Goal: Task Accomplishment & Management: Use online tool/utility

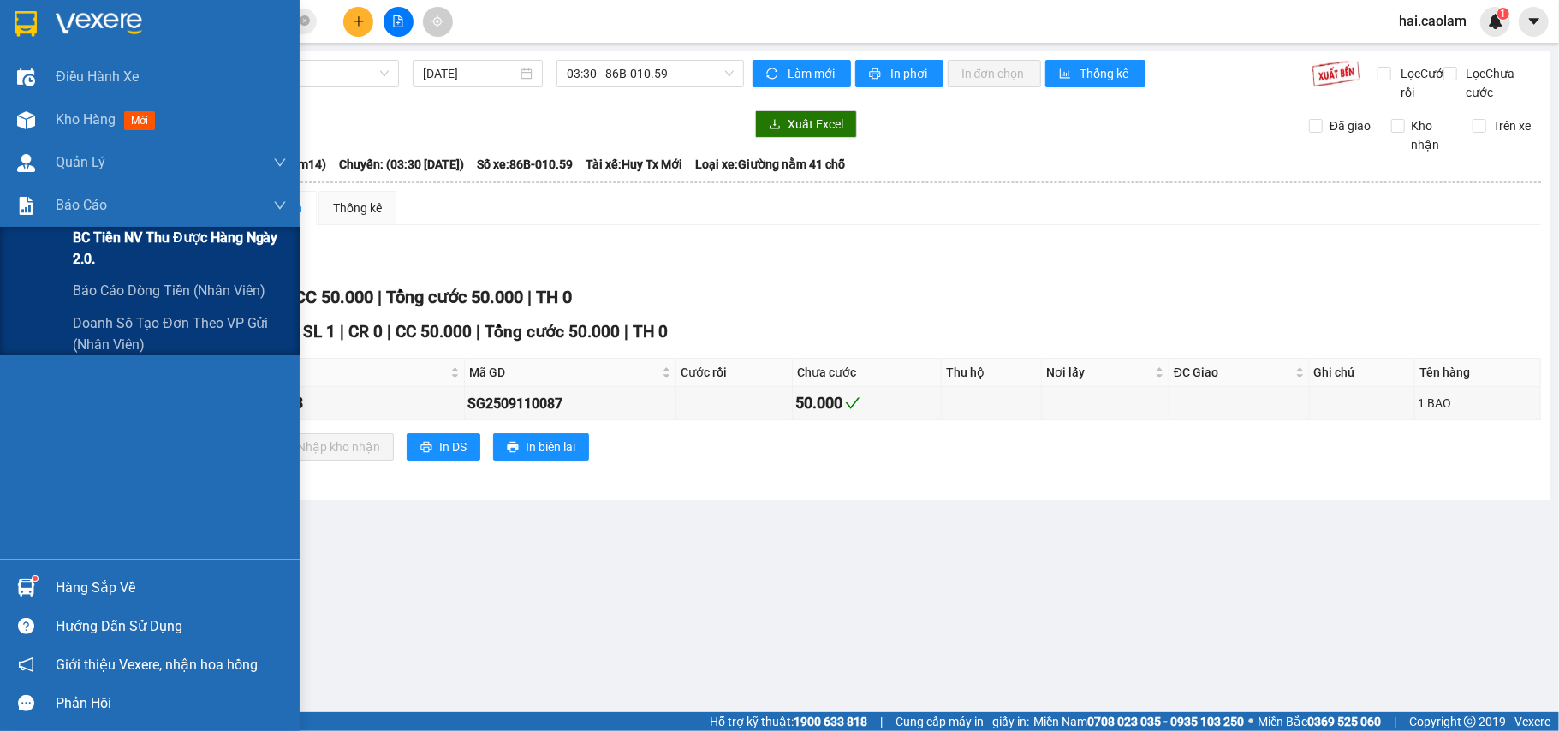
click at [188, 261] on span "BC Tiền NV thu được hàng ngày 2.0." at bounding box center [180, 248] width 214 height 43
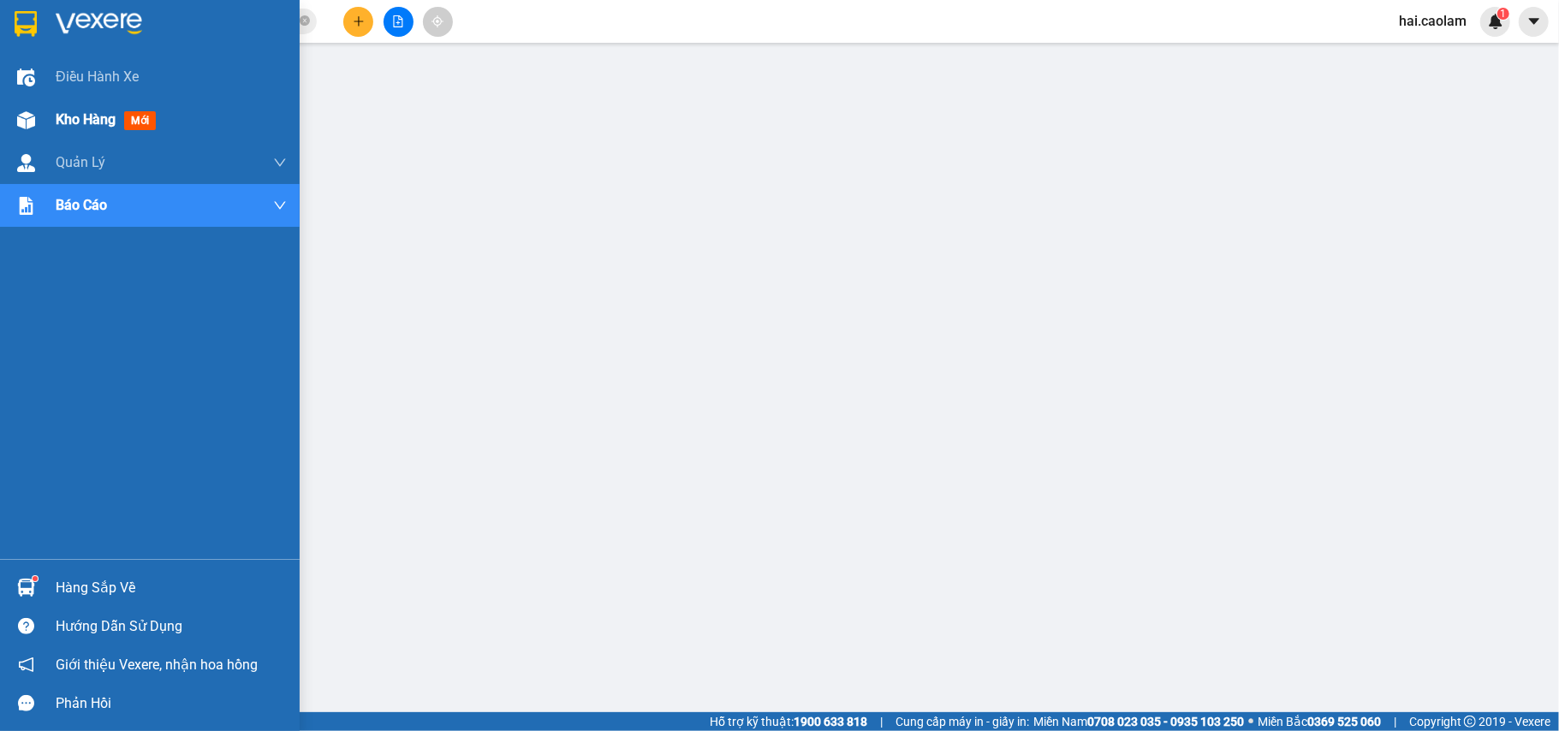
click at [45, 121] on div "Kho hàng mới" at bounding box center [150, 119] width 300 height 43
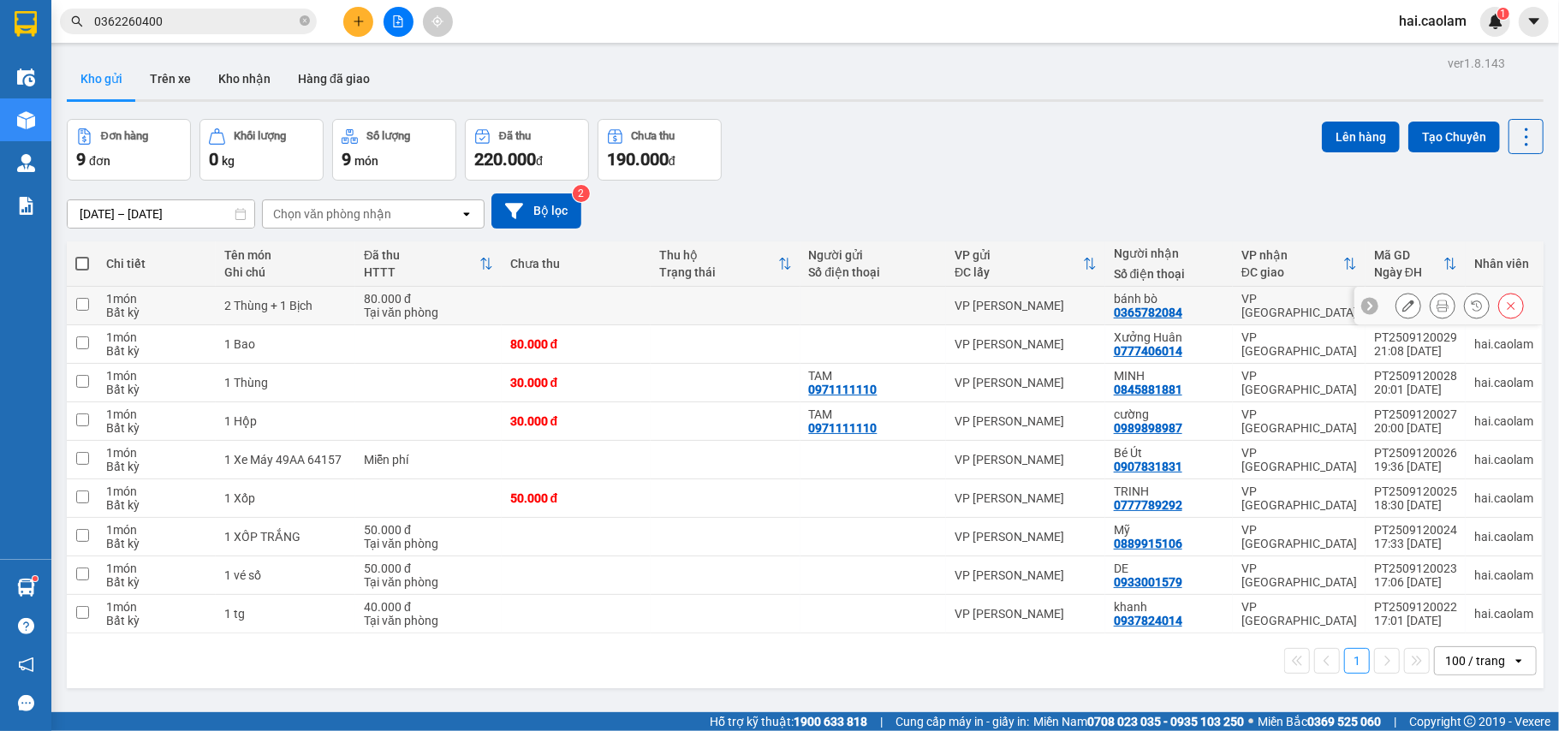
click at [768, 310] on td at bounding box center [725, 306] width 149 height 39
checkbox input "true"
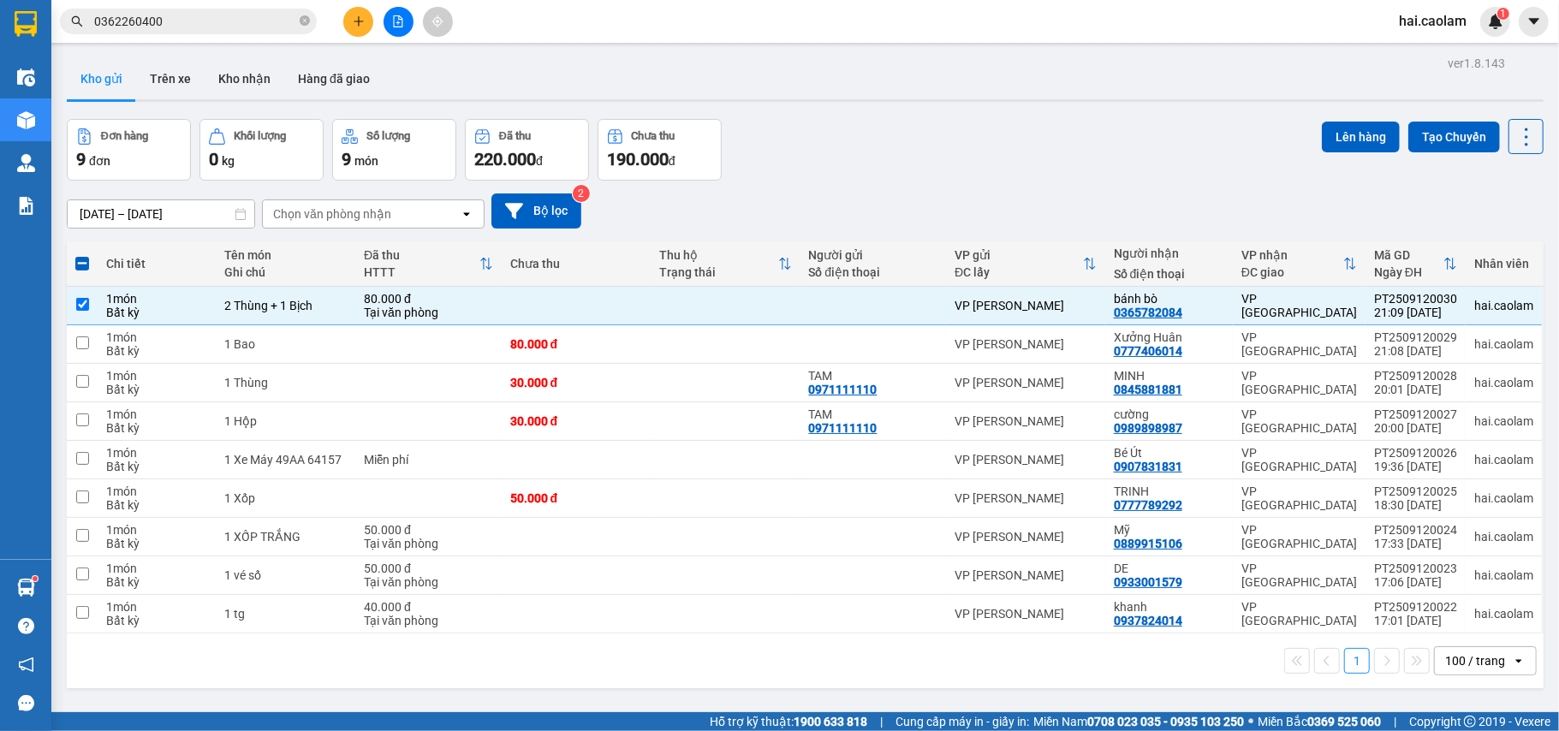
click at [80, 264] on span at bounding box center [82, 264] width 14 height 14
click at [82, 255] on input "checkbox" at bounding box center [82, 255] width 0 height 0
checkbox input "true"
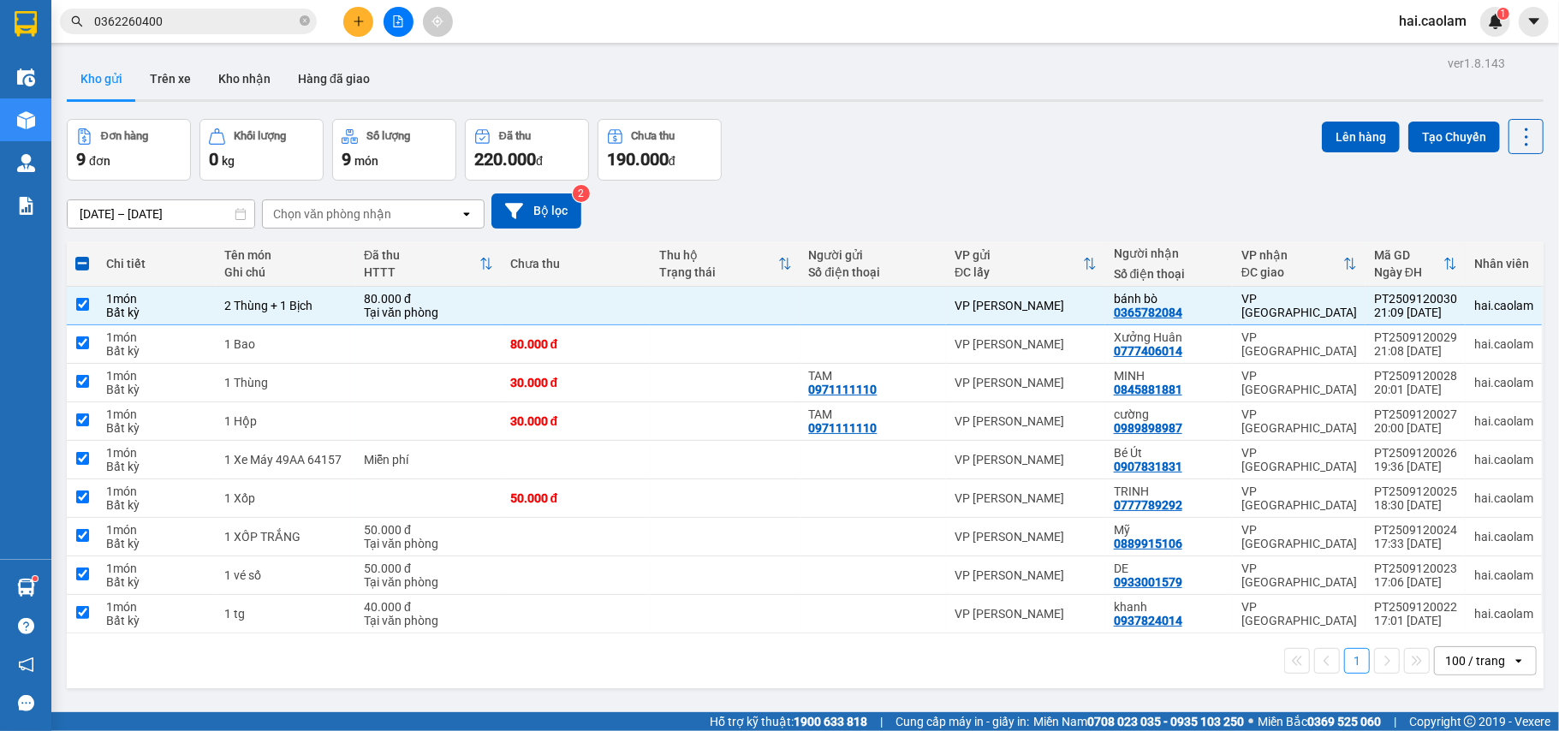
checkbox input "true"
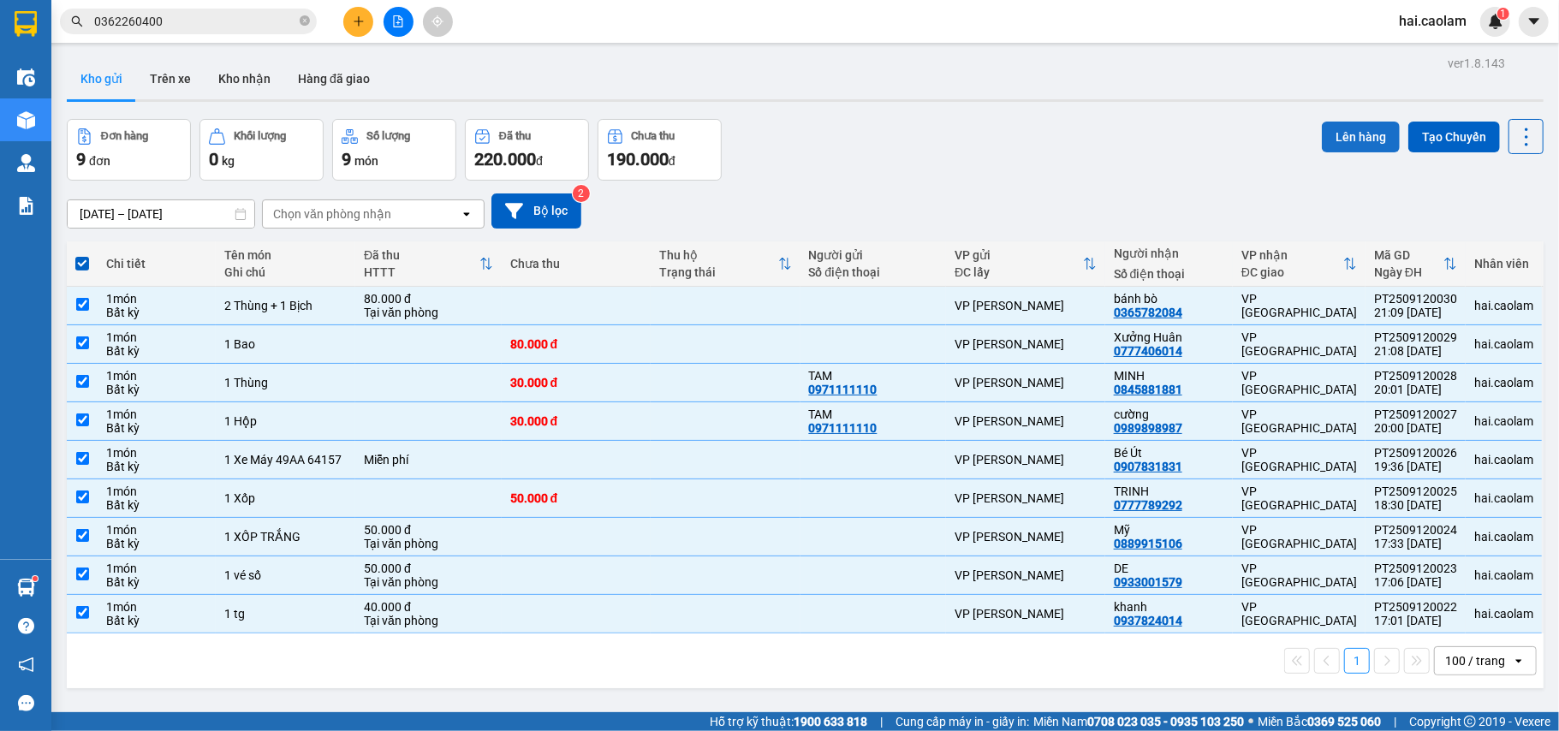
click at [1323, 141] on button "Lên hàng" at bounding box center [1361, 137] width 78 height 31
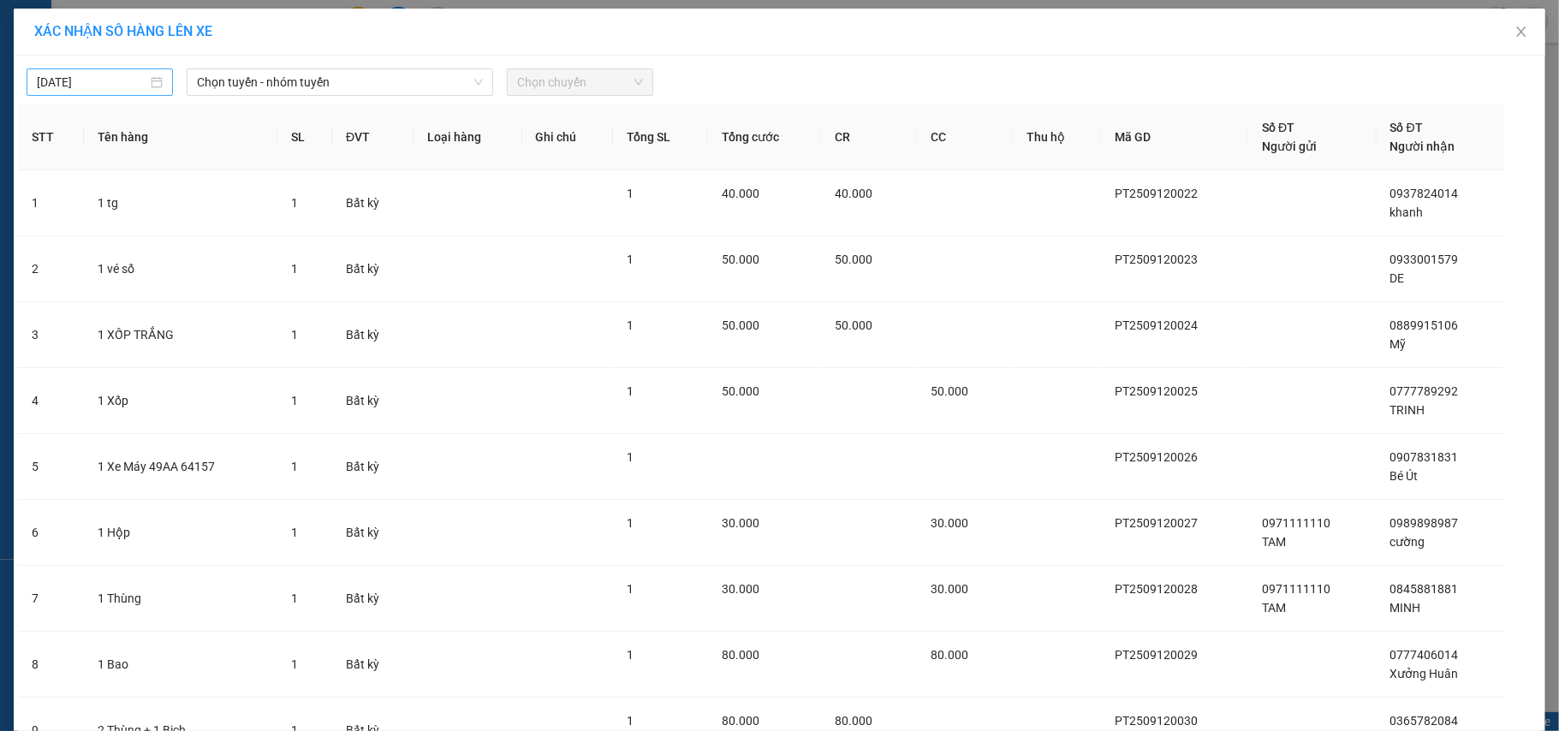
click at [139, 73] on body "Kết quả tìm kiếm ( 88 ) Bộ lọc Mã ĐH Trạng thái Món hàng Thu hộ Tổng cước Chưa …" at bounding box center [779, 365] width 1559 height 731
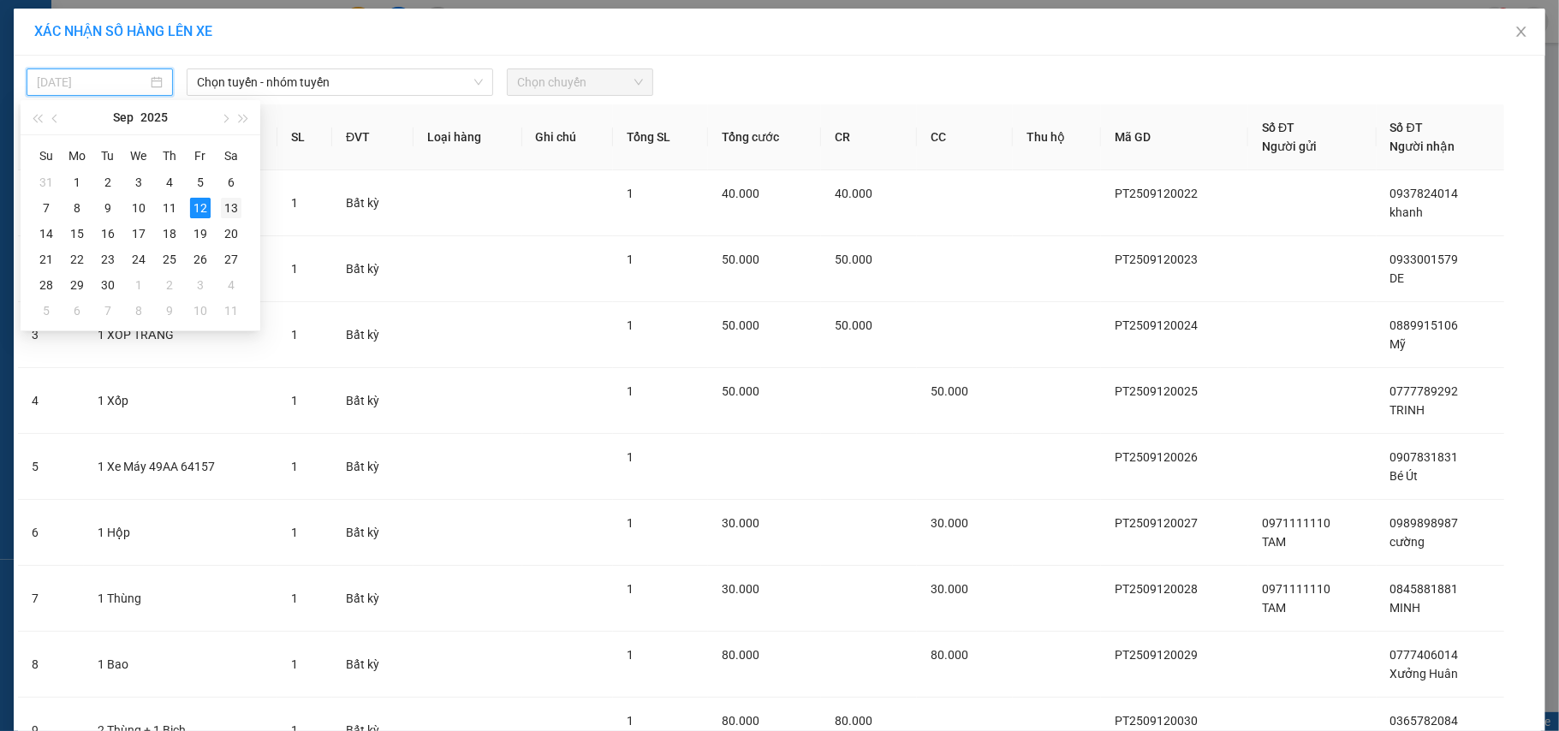
click at [241, 213] on div "13" at bounding box center [231, 208] width 21 height 21
type input "[DATE]"
click at [282, 69] on span "Chọn tuyến - nhóm tuyến" at bounding box center [340, 82] width 286 height 26
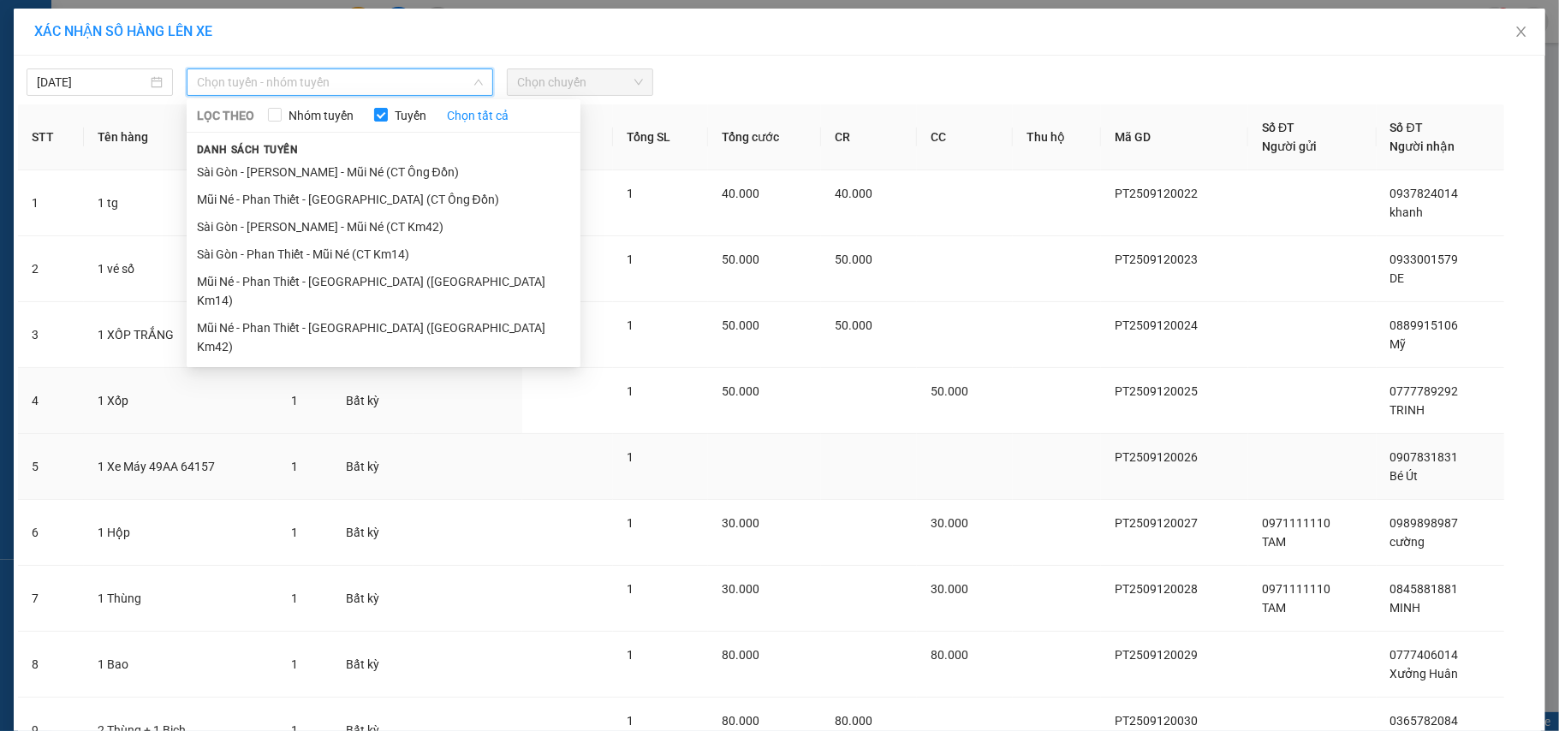
scroll to position [161, 0]
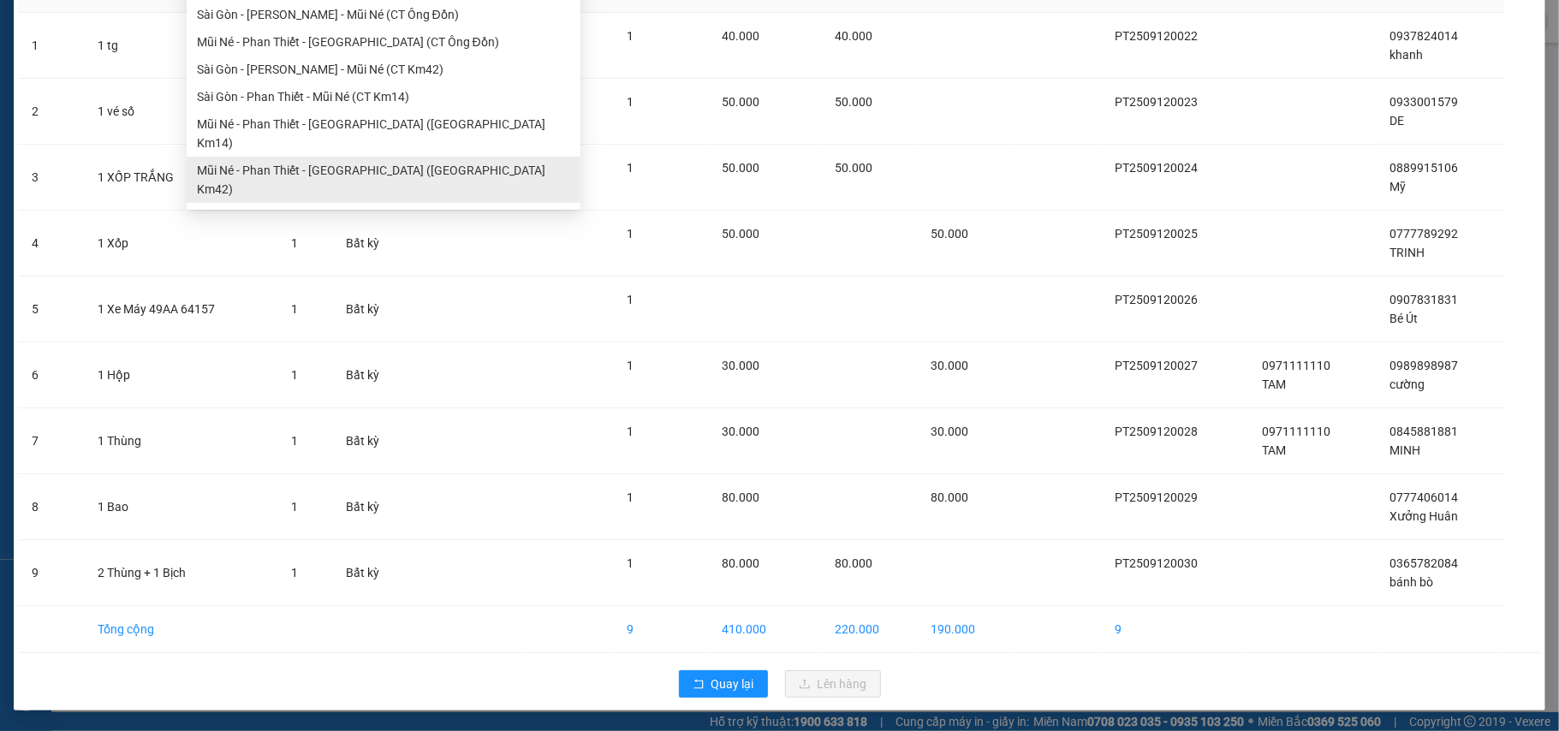
click at [390, 152] on div "Danh sách tuyến [GEOGRAPHIC_DATA] - [GEOGRAPHIC_DATA] - Mũi Né (CT Ông Đồn) Mũi…" at bounding box center [384, 92] width 394 height 221
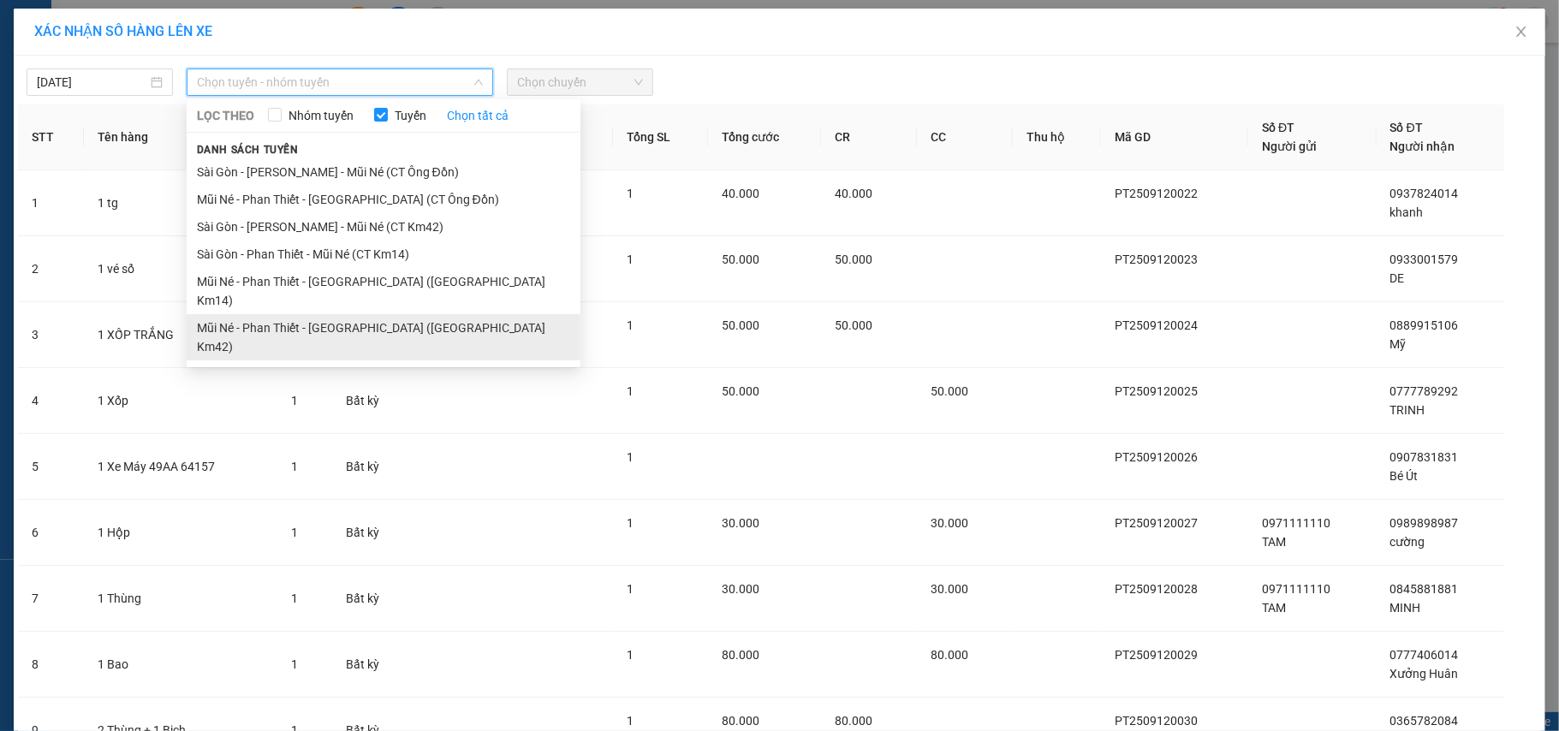
click at [361, 314] on li "Mũi Né - Phan Thiết - [GEOGRAPHIC_DATA] ([GEOGRAPHIC_DATA] Km42)" at bounding box center [384, 337] width 394 height 46
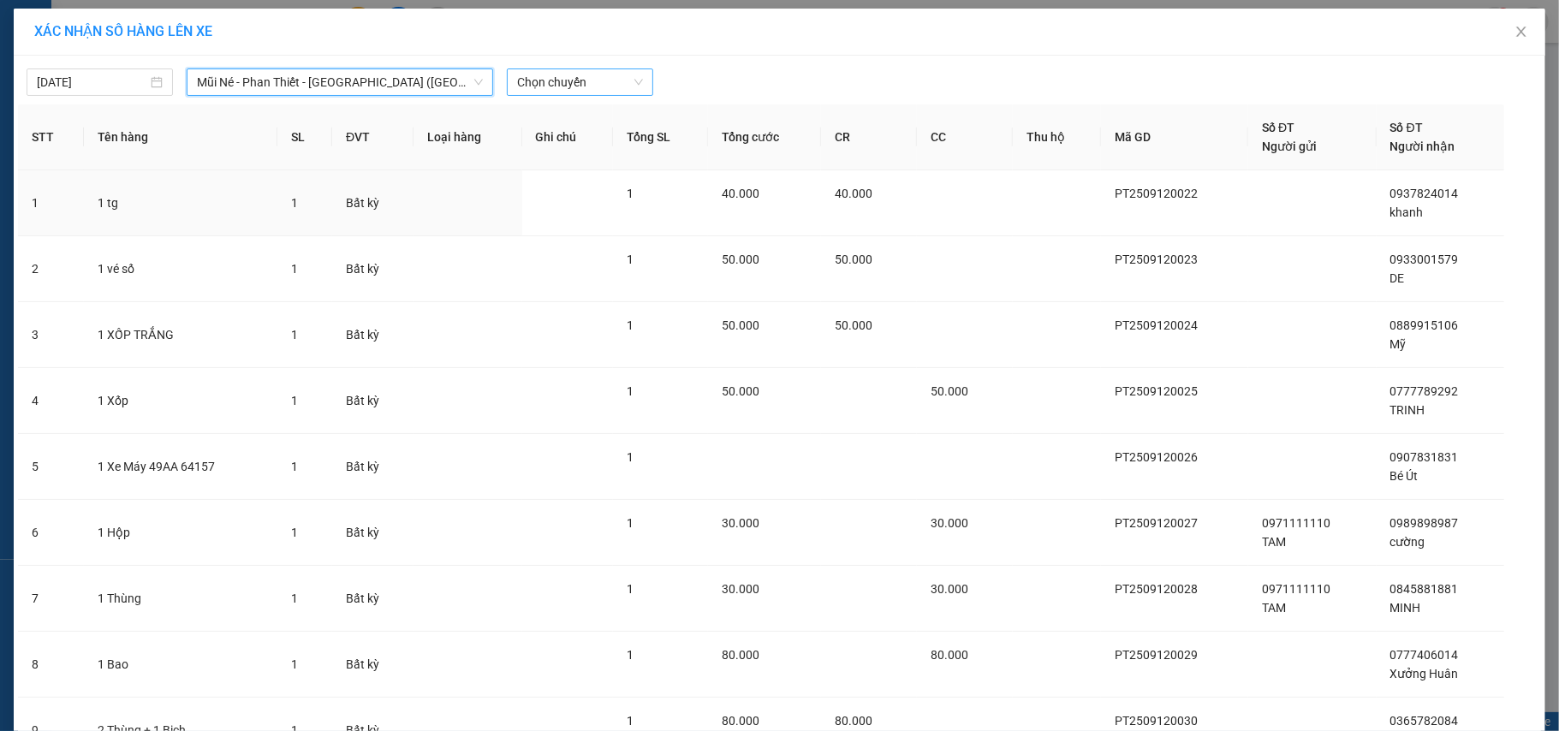
click at [572, 77] on span "Chọn chuyến" at bounding box center [580, 82] width 126 height 26
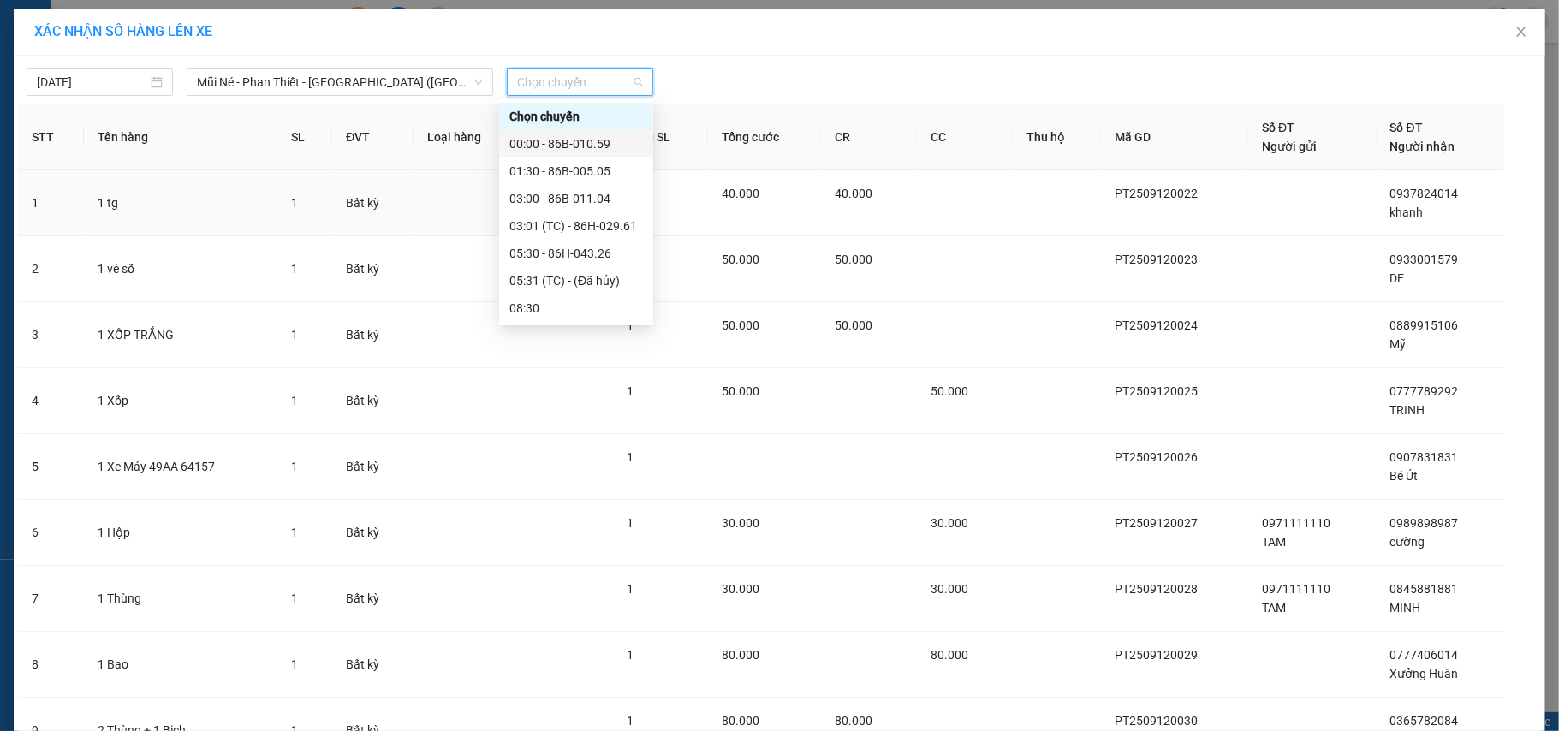
click at [580, 140] on div "00:00 - 86B-010.59" at bounding box center [576, 143] width 134 height 19
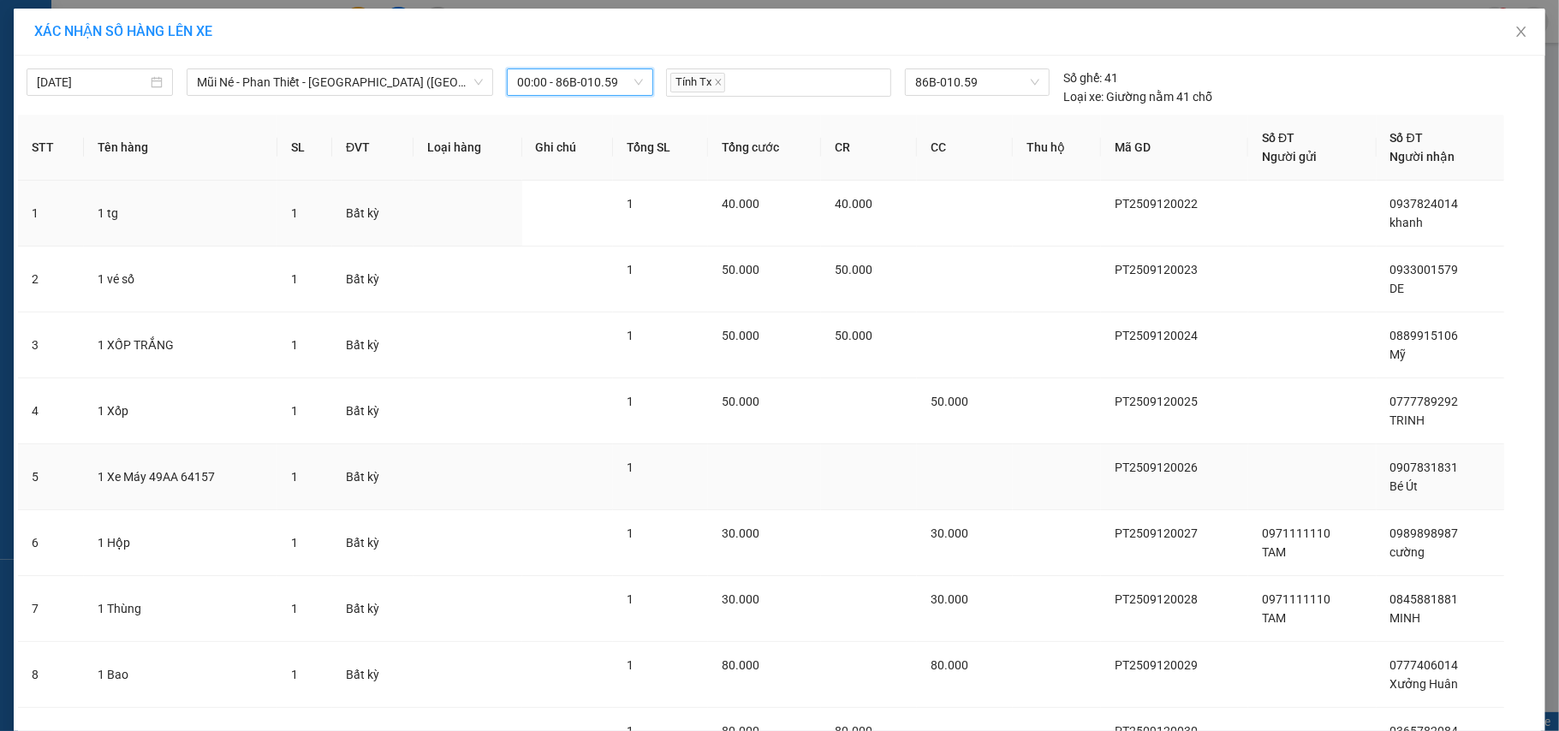
scroll to position [171, 0]
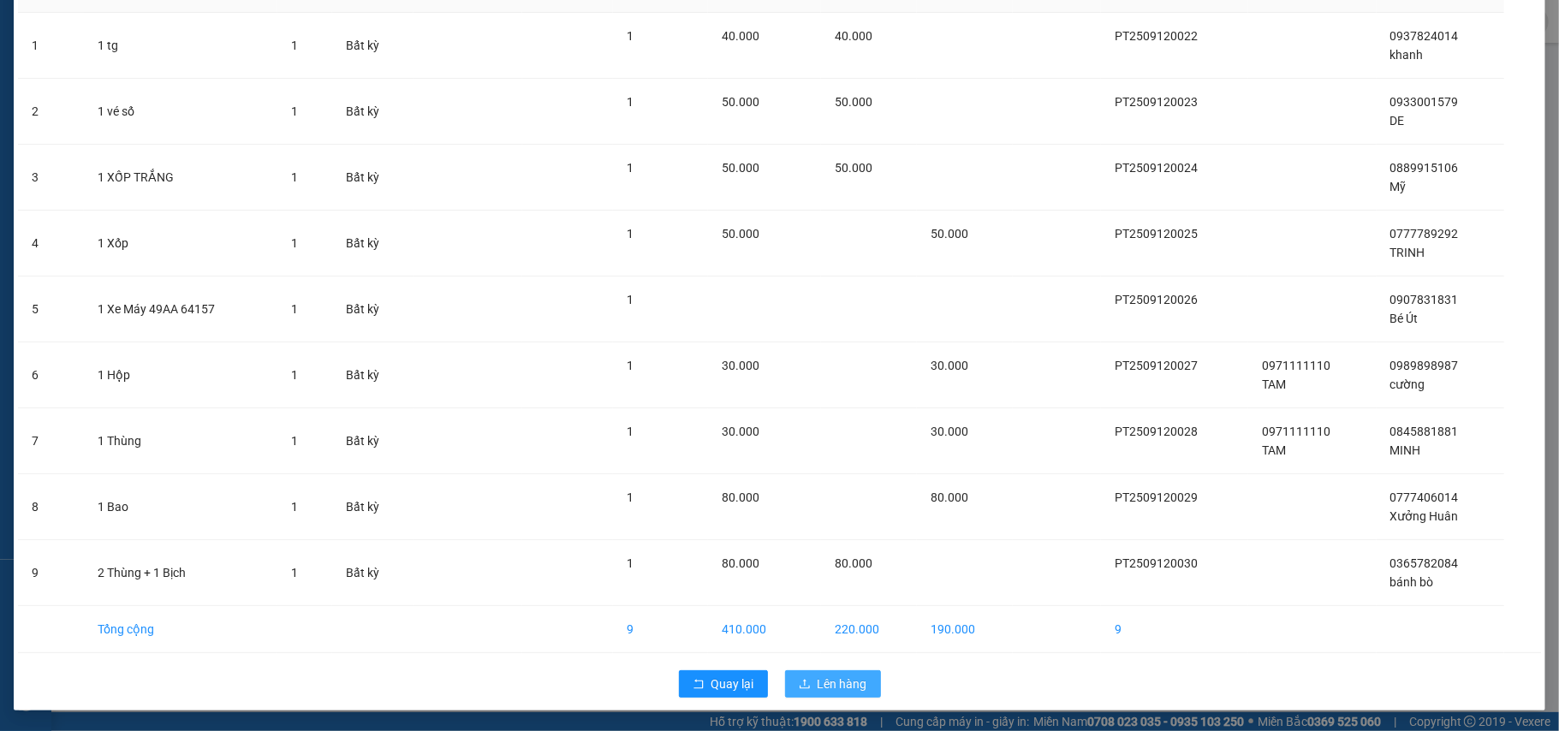
click at [806, 678] on button "Lên hàng" at bounding box center [833, 683] width 96 height 27
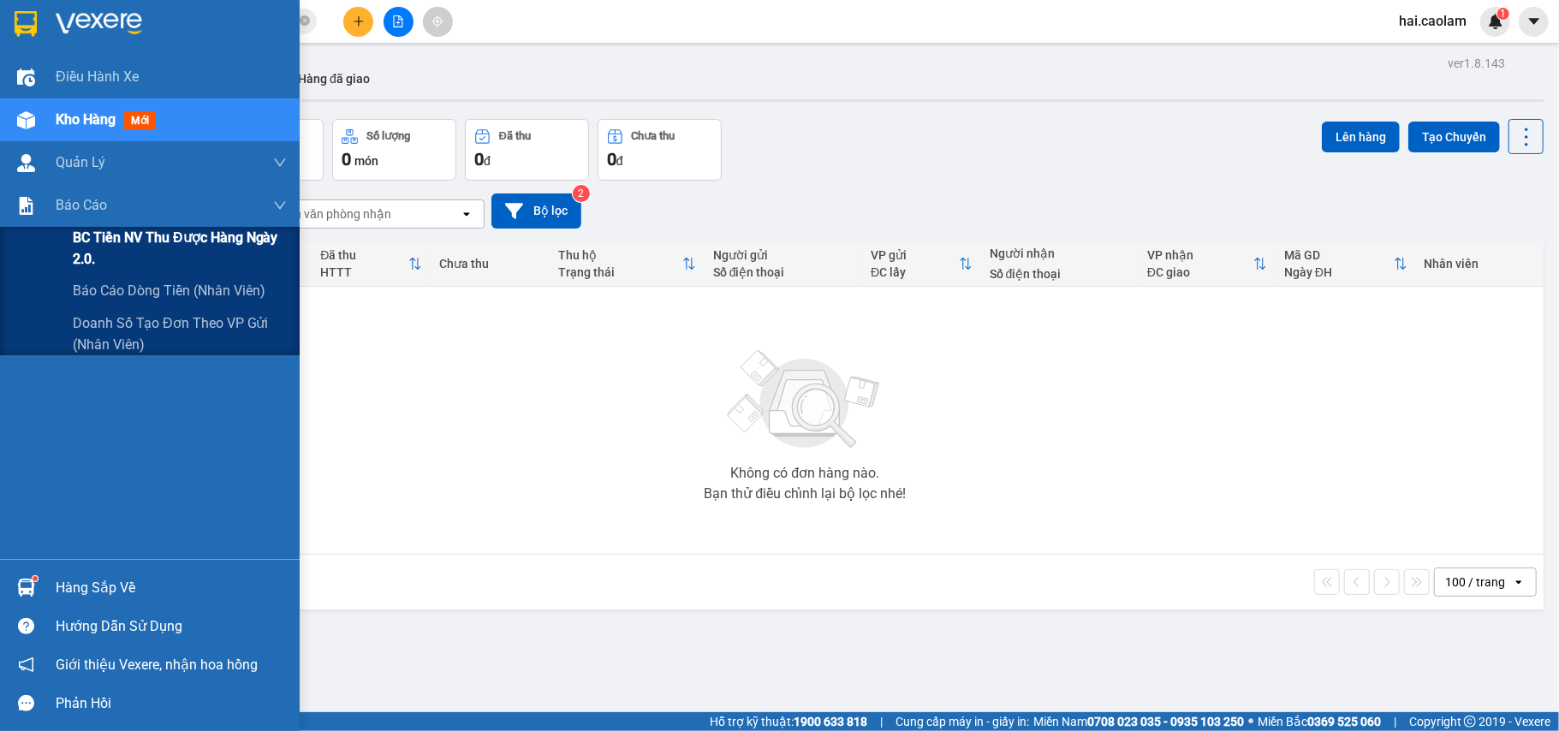
click at [107, 250] on span "BC Tiền NV thu được hàng ngày 2.0." at bounding box center [180, 248] width 214 height 43
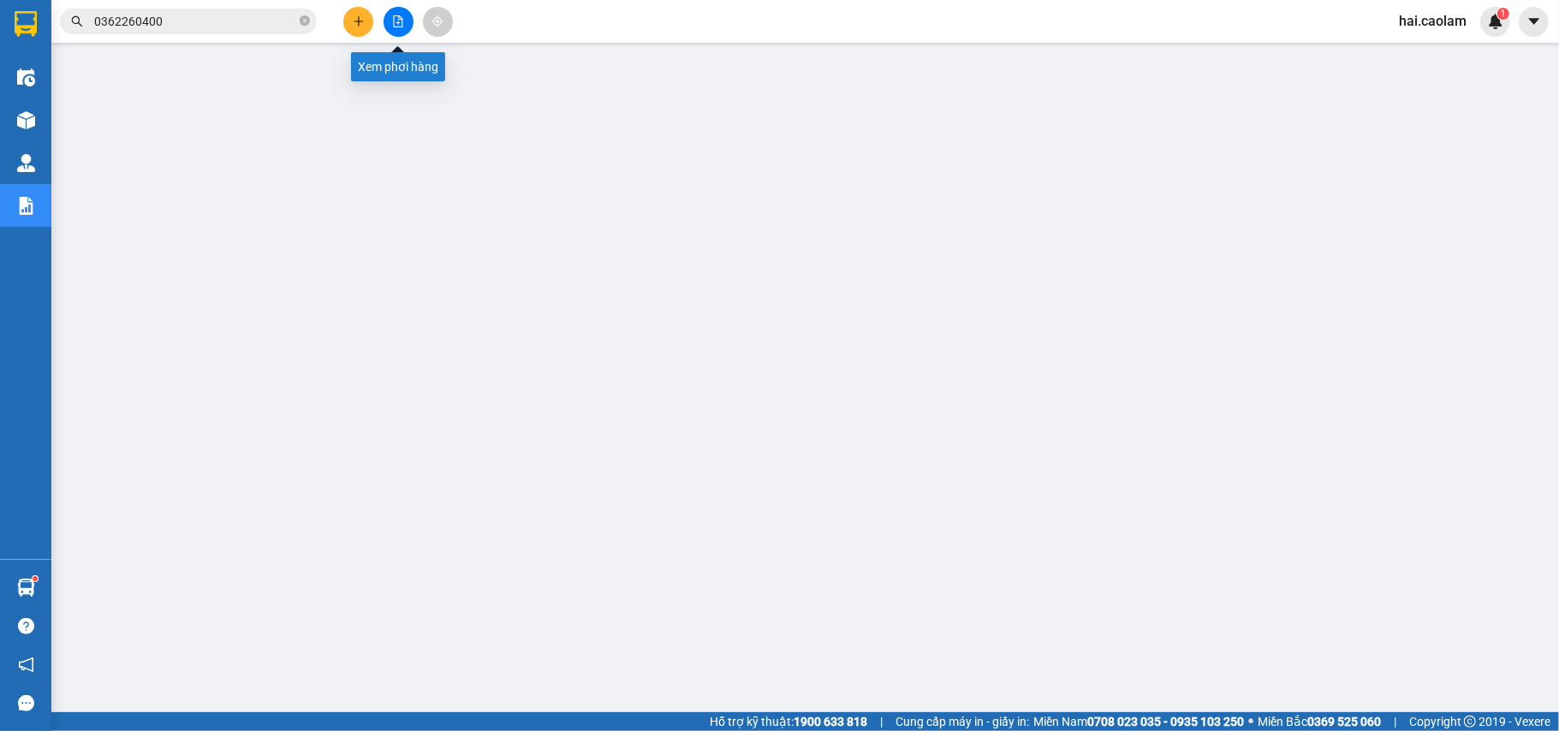
click at [401, 22] on icon "file-add" at bounding box center [398, 21] width 12 height 12
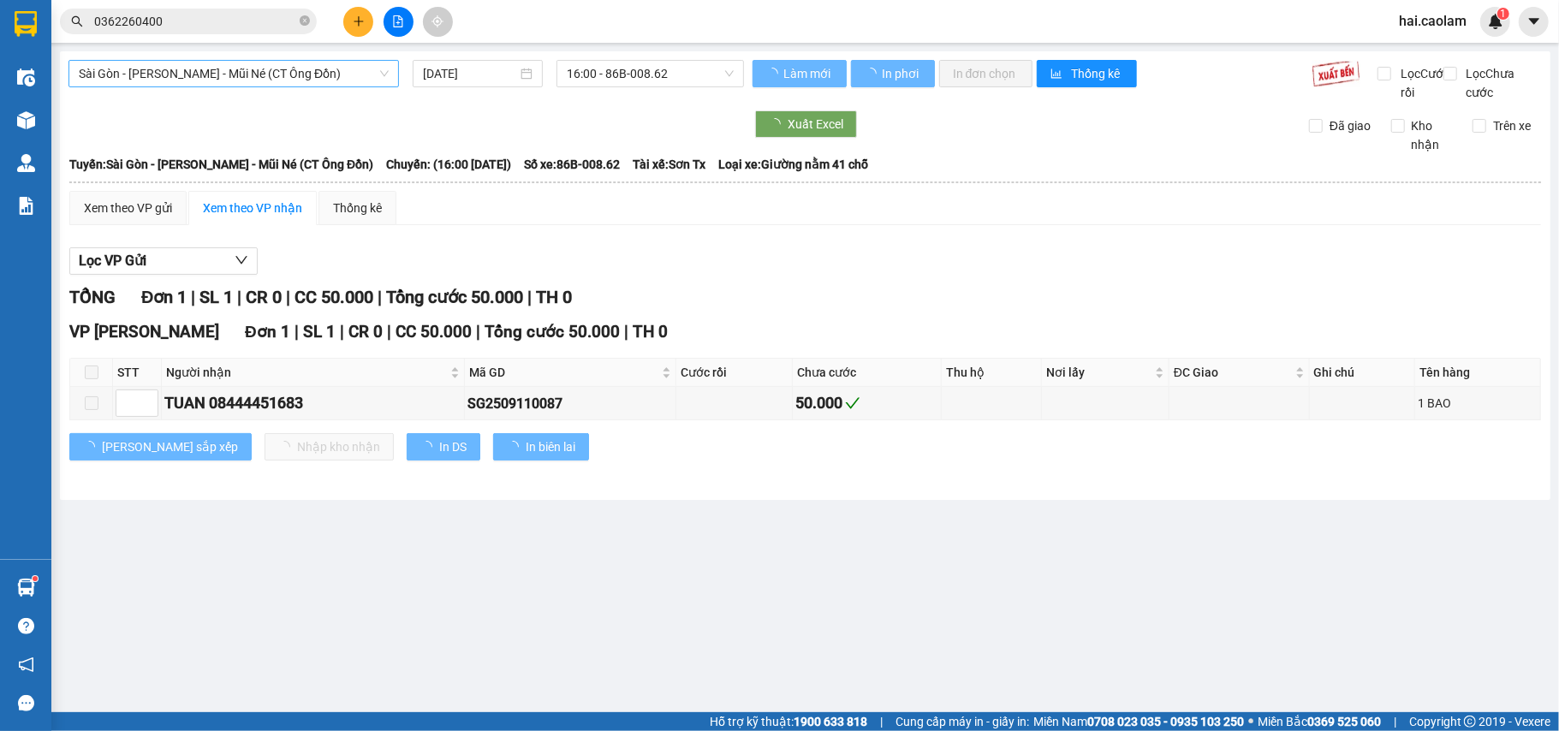
click at [185, 77] on span "Sài Gòn - [PERSON_NAME] - Mũi Né (CT Ông Đồn)" at bounding box center [234, 74] width 310 height 26
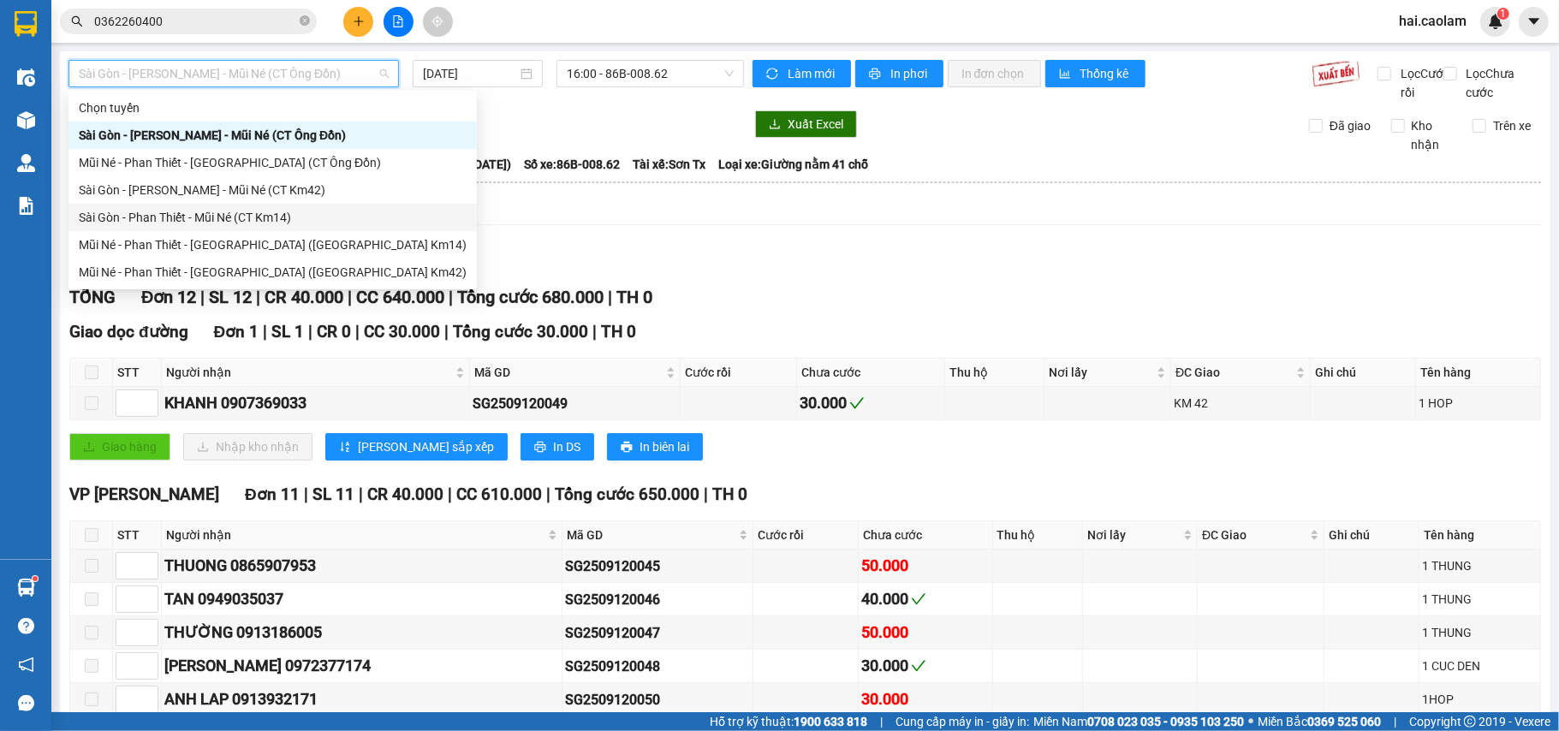
scroll to position [305, 0]
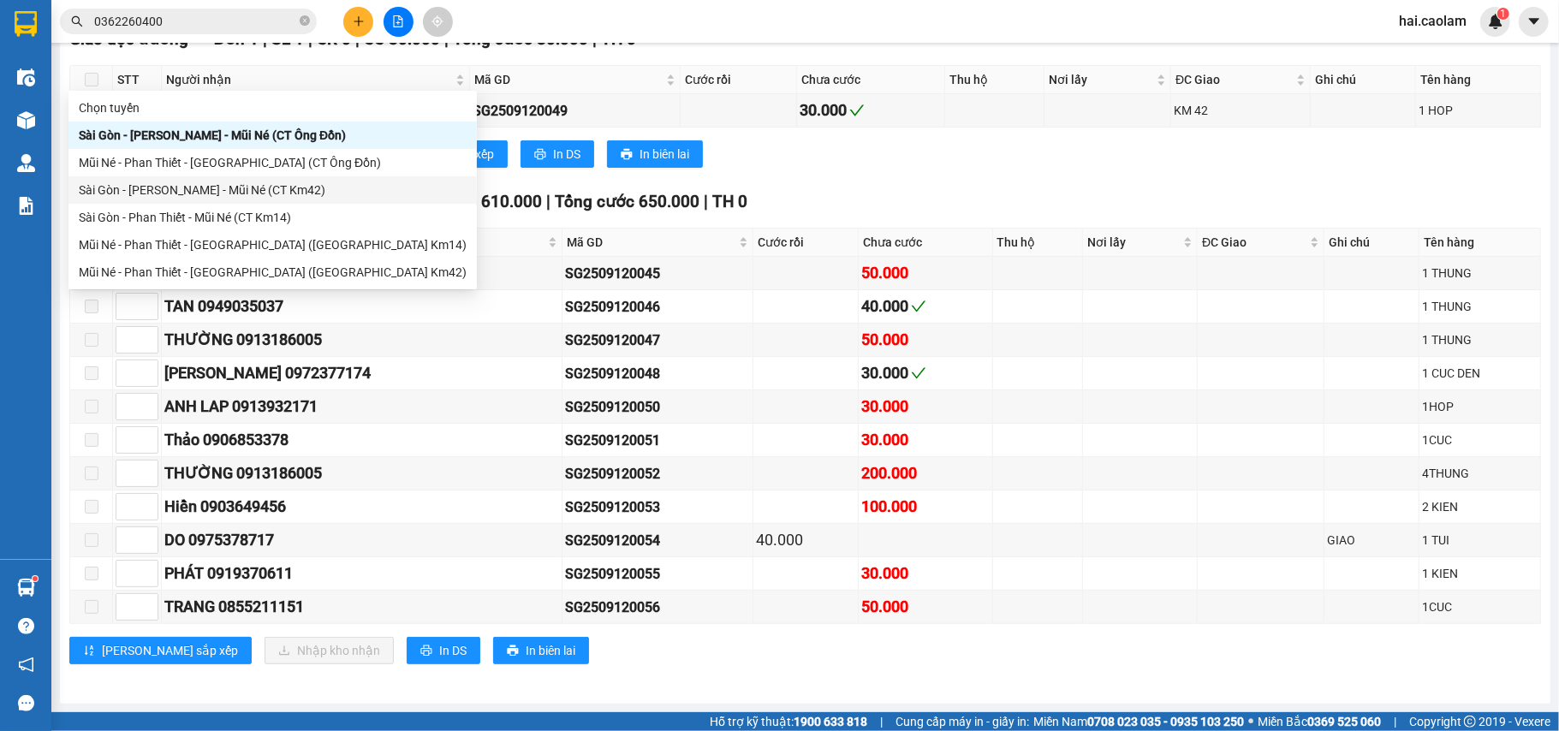
click at [291, 192] on div "Sài Gòn - [PERSON_NAME] - Mũi Né (CT Km42)" at bounding box center [273, 190] width 388 height 19
type input "[DATE]"
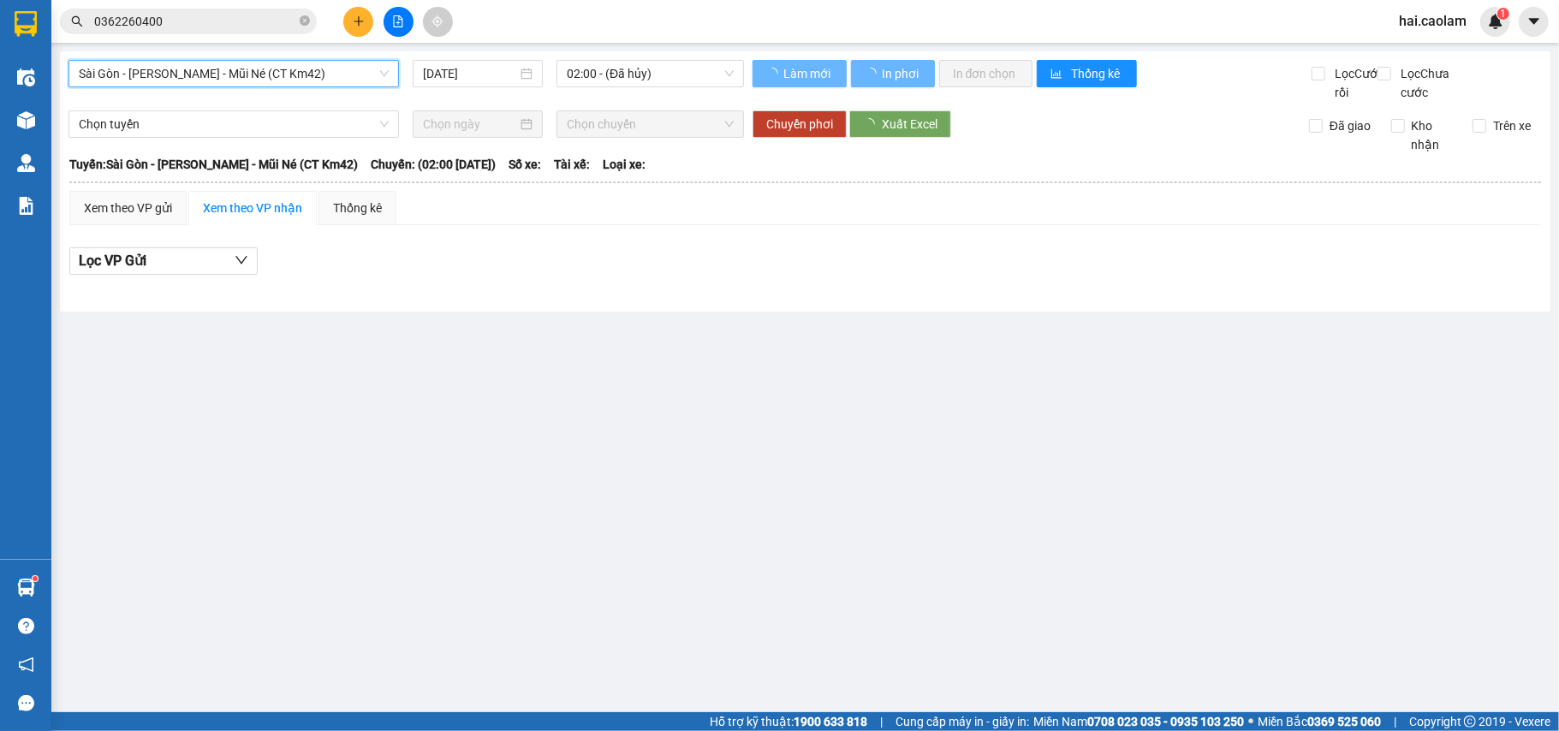
scroll to position [0, 0]
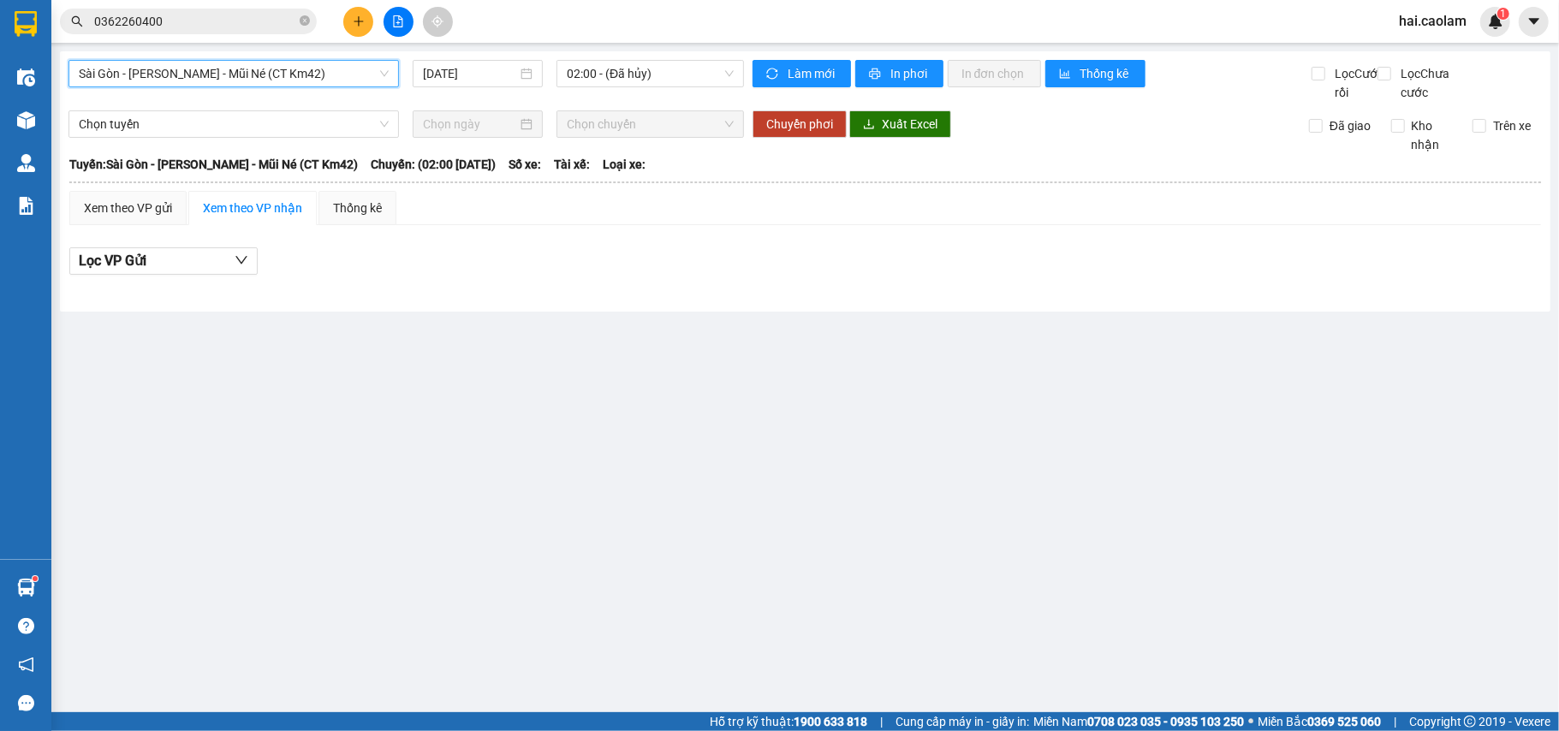
drag, startPoint x: 651, startPoint y: 89, endPoint x: 639, endPoint y: 82, distance: 13.8
click at [648, 89] on div "Sài Gòn - Phan Thiết - Mũi Né (CT Km42) [GEOGRAPHIC_DATA] - [GEOGRAPHIC_DATA] -…" at bounding box center [405, 81] width 675 height 42
click at [639, 82] on span "02:00 - (Đã hủy)" at bounding box center [650, 74] width 167 height 26
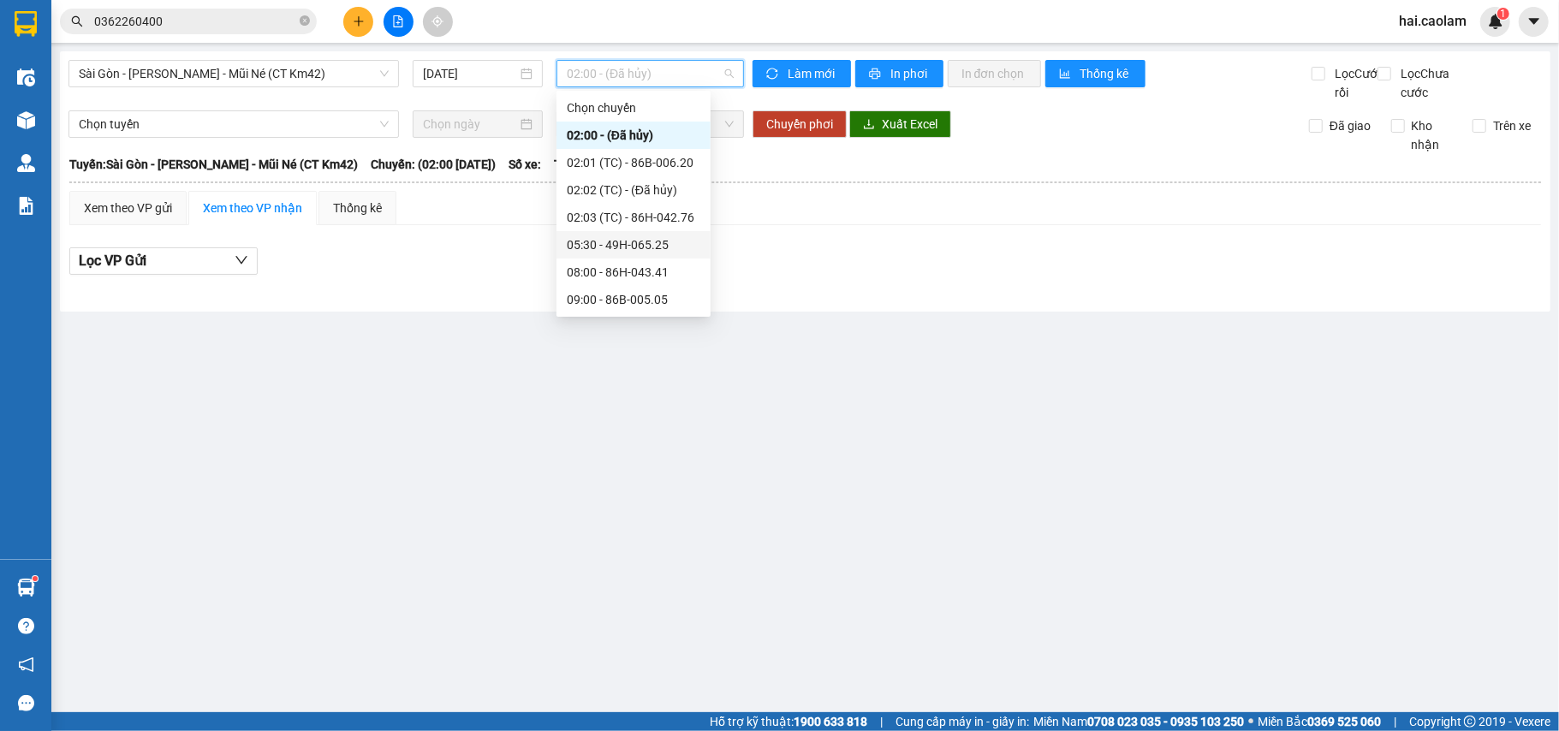
scroll to position [247, 0]
click at [655, 254] on div "18:00 - 86H-043.41" at bounding box center [633, 244] width 154 height 27
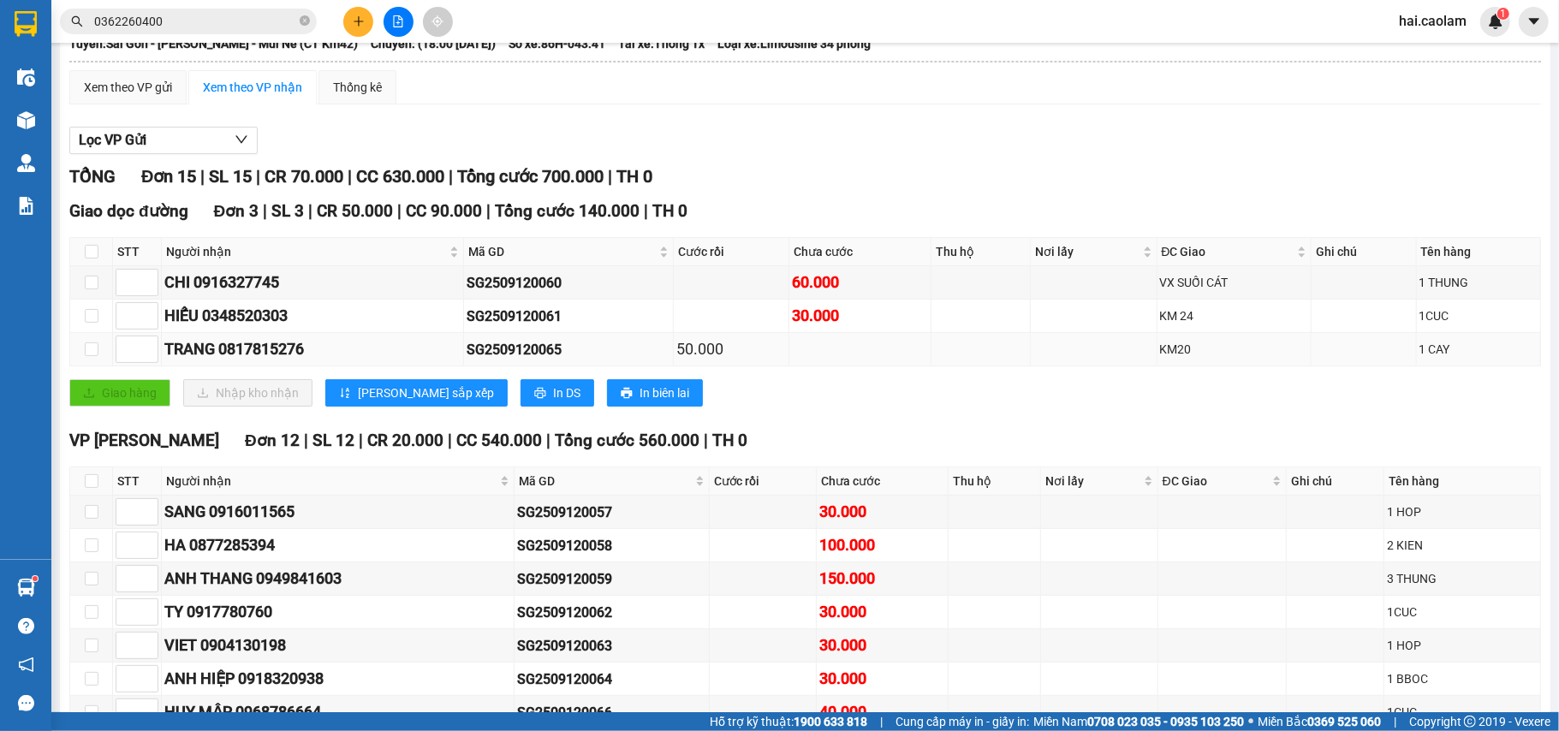
scroll to position [425, 0]
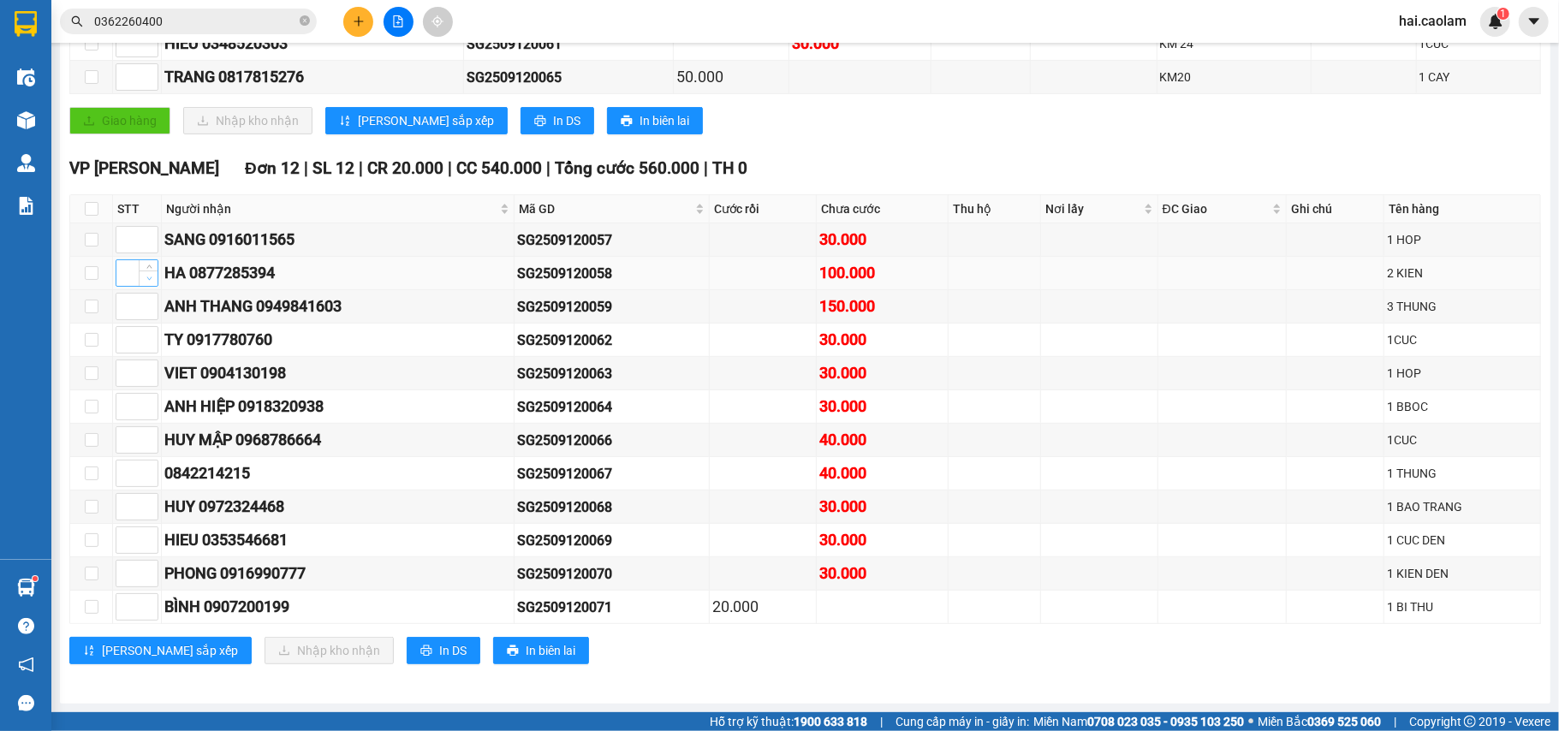
type input "1"
click at [151, 274] on span "down" at bounding box center [149, 279] width 10 height 10
click at [152, 300] on icon "up" at bounding box center [149, 303] width 6 height 6
type input "1"
click at [139, 327] on span "Increase Value" at bounding box center [148, 334] width 19 height 15
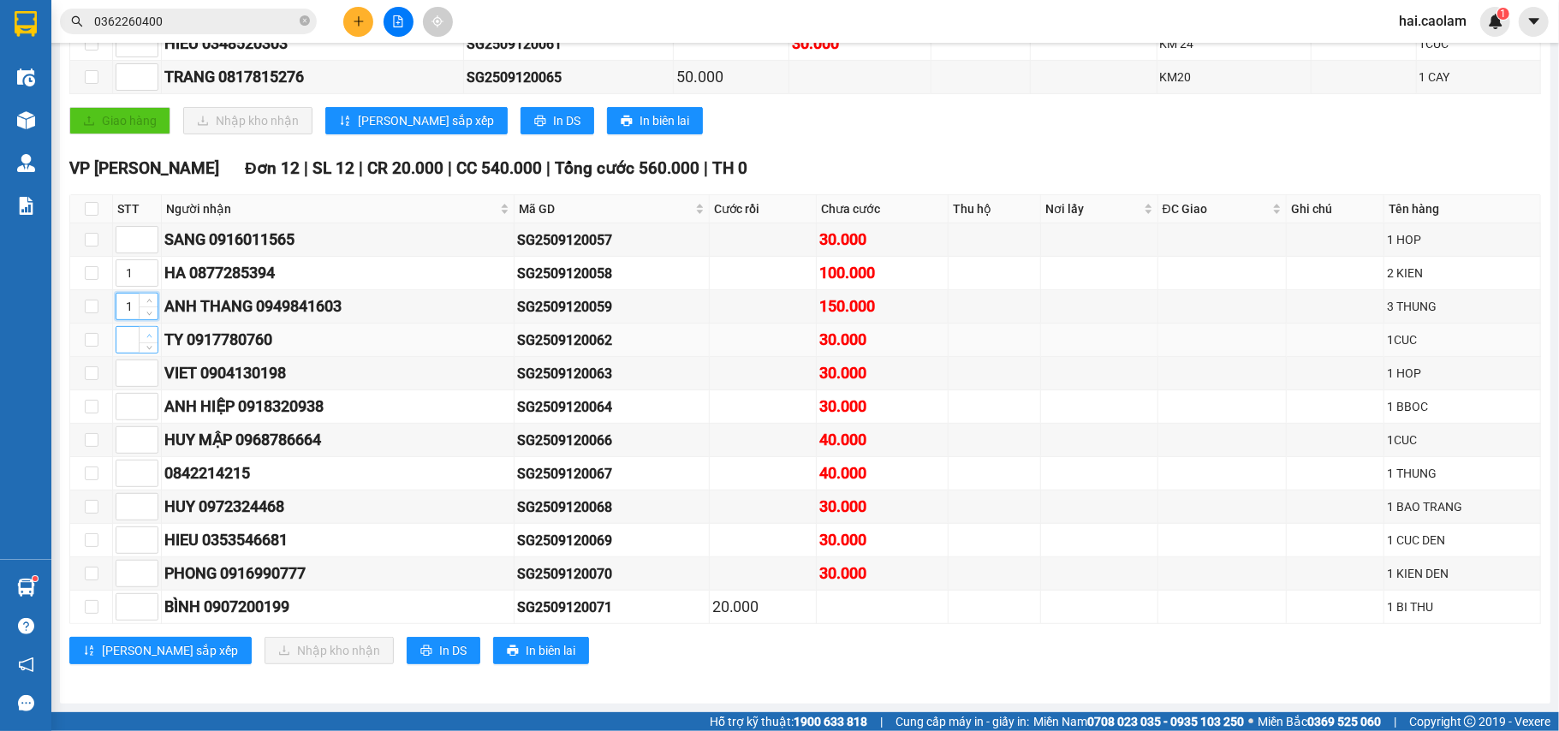
type input "1"
click at [142, 366] on span "Increase Value" at bounding box center [148, 367] width 19 height 15
type input "1"
click at [152, 433] on span "up" at bounding box center [149, 436] width 10 height 10
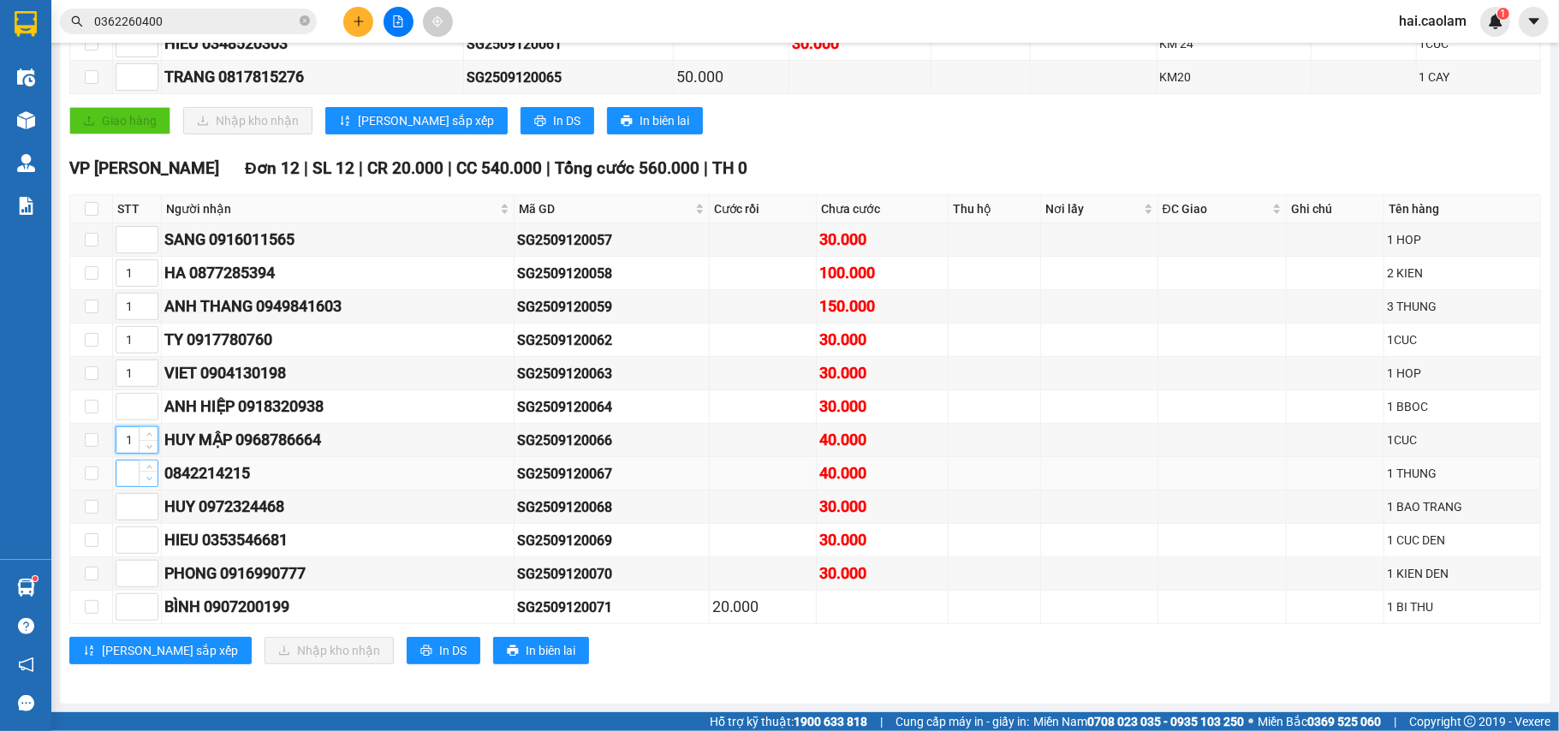
click at [149, 476] on icon "down" at bounding box center [149, 479] width 6 height 6
type input "1"
click at [147, 508] on span "down" at bounding box center [149, 513] width 10 height 10
type input "1"
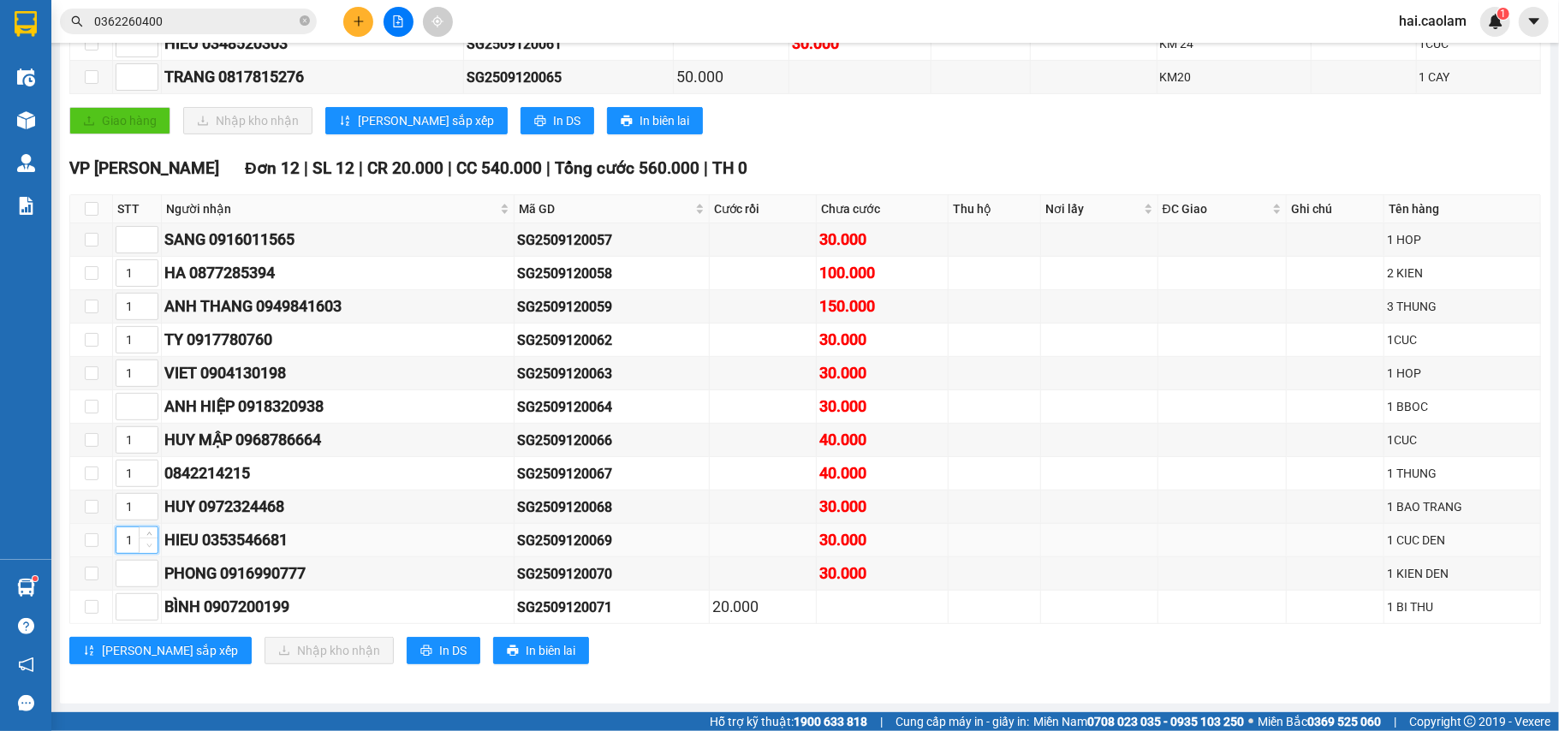
click at [148, 538] on span "Decrease Value" at bounding box center [148, 545] width 19 height 15
click at [144, 572] on span "up" at bounding box center [149, 569] width 10 height 10
type input "1"
click at [124, 659] on span "[PERSON_NAME] sắp xếp" at bounding box center [170, 650] width 136 height 19
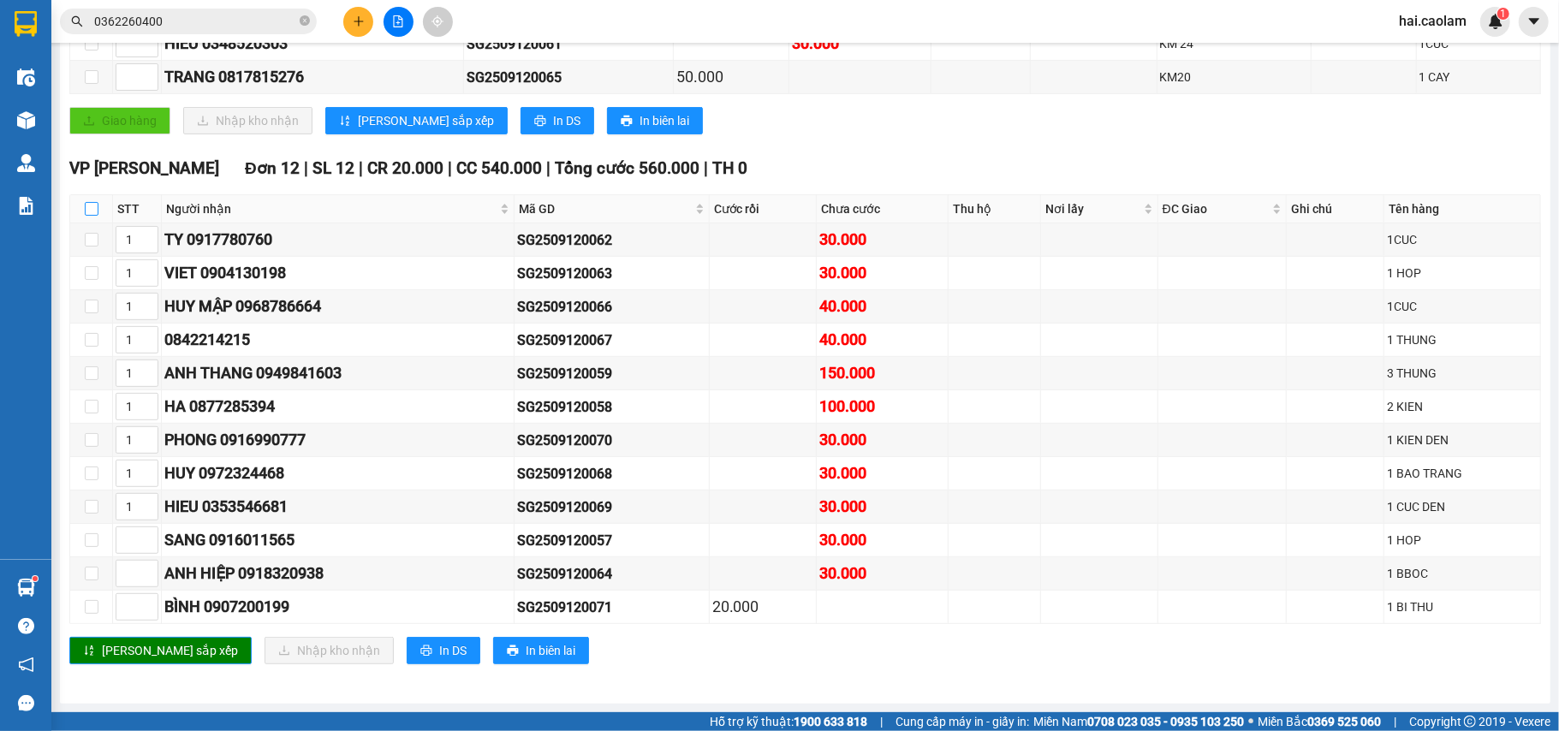
click at [94, 202] on input "checkbox" at bounding box center [92, 209] width 14 height 14
checkbox input "true"
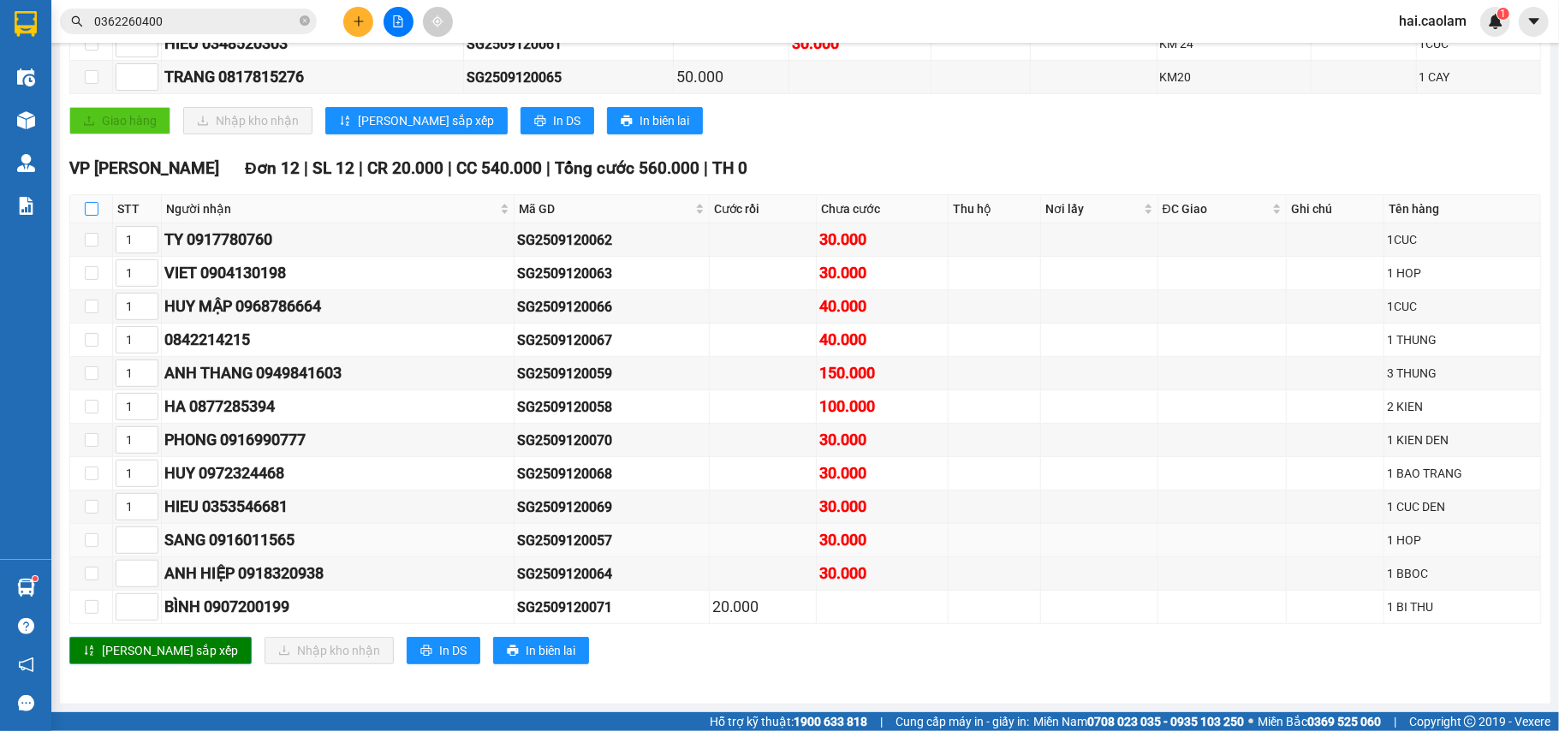
checkbox input "true"
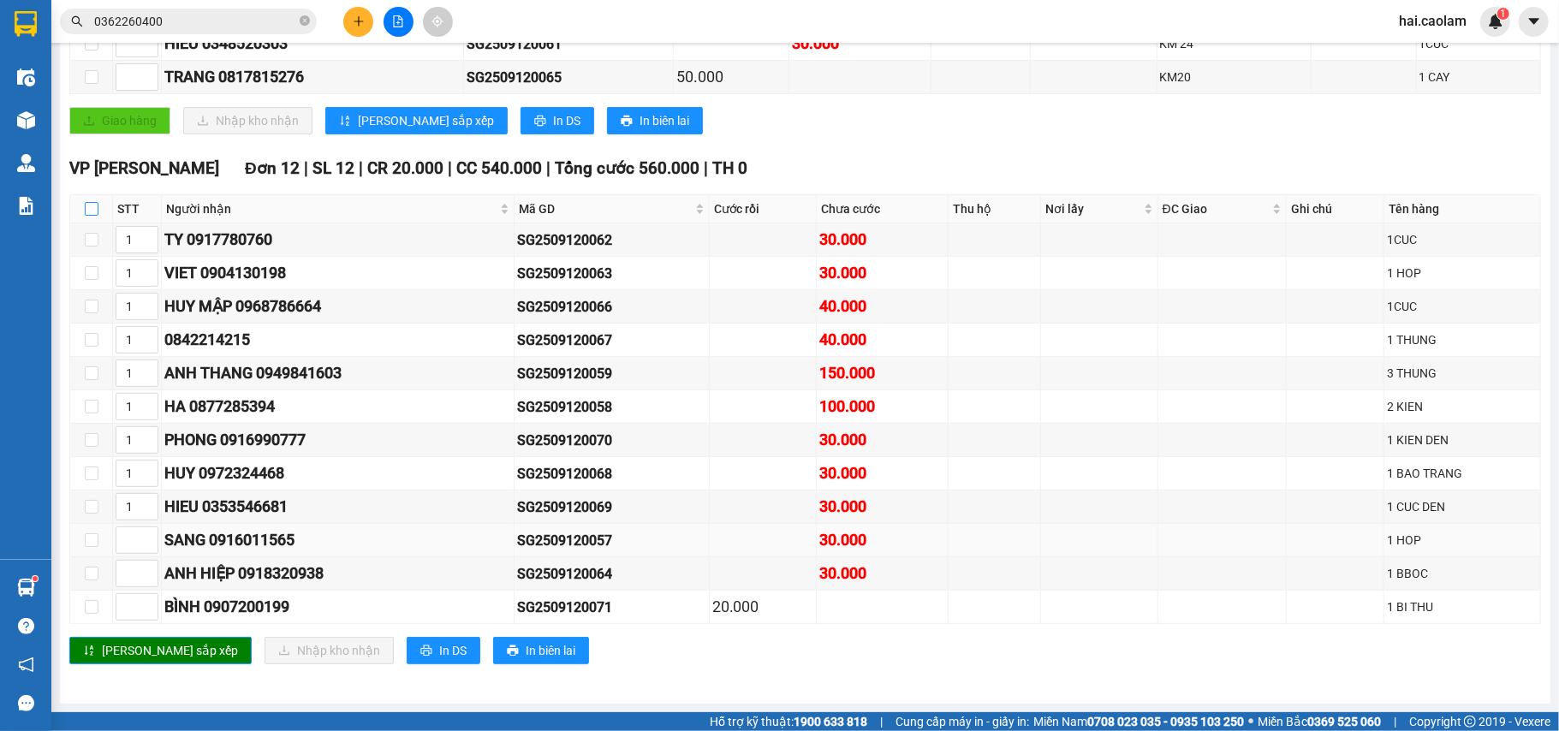
checkbox input "true"
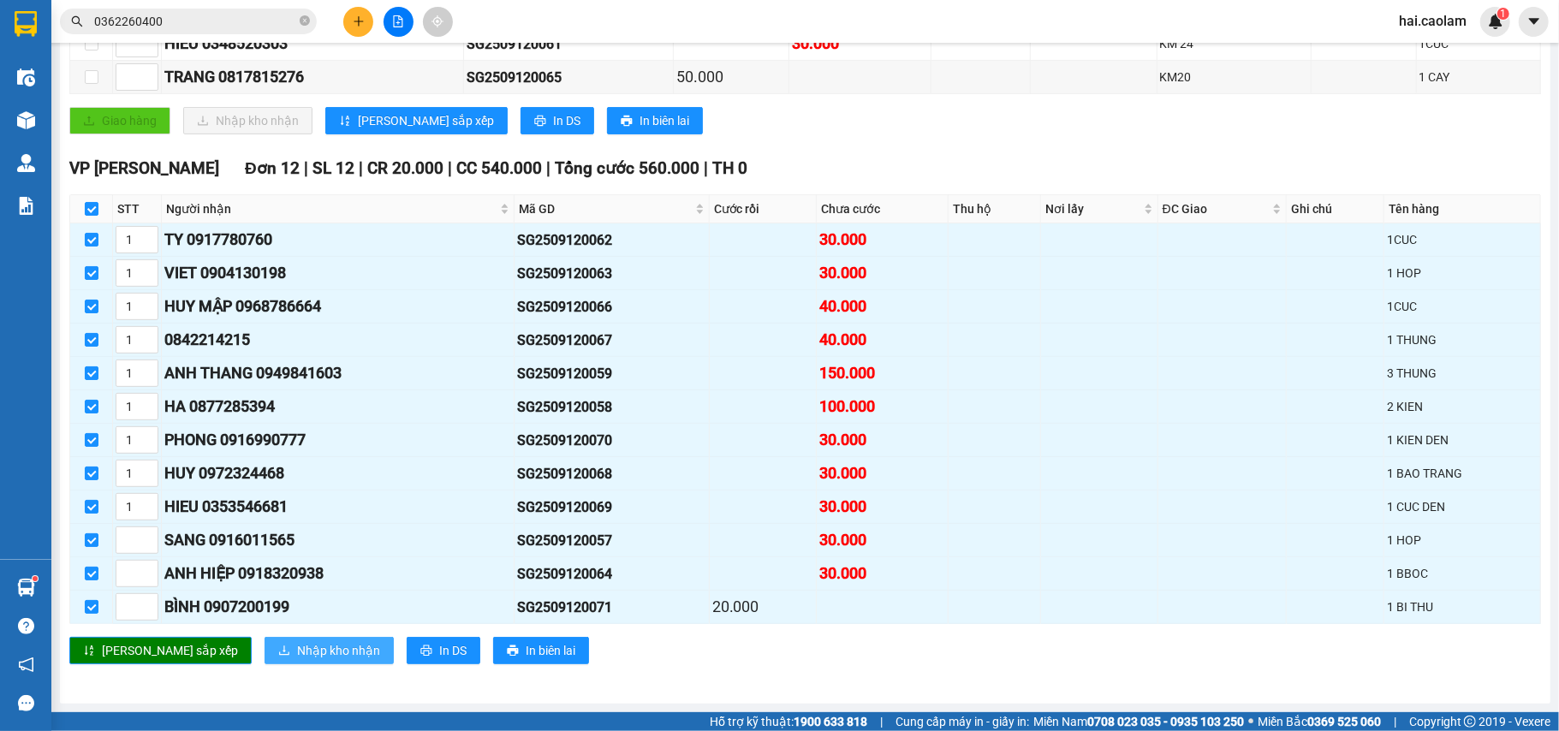
click at [297, 648] on span "Nhập kho nhận" at bounding box center [338, 650] width 83 height 19
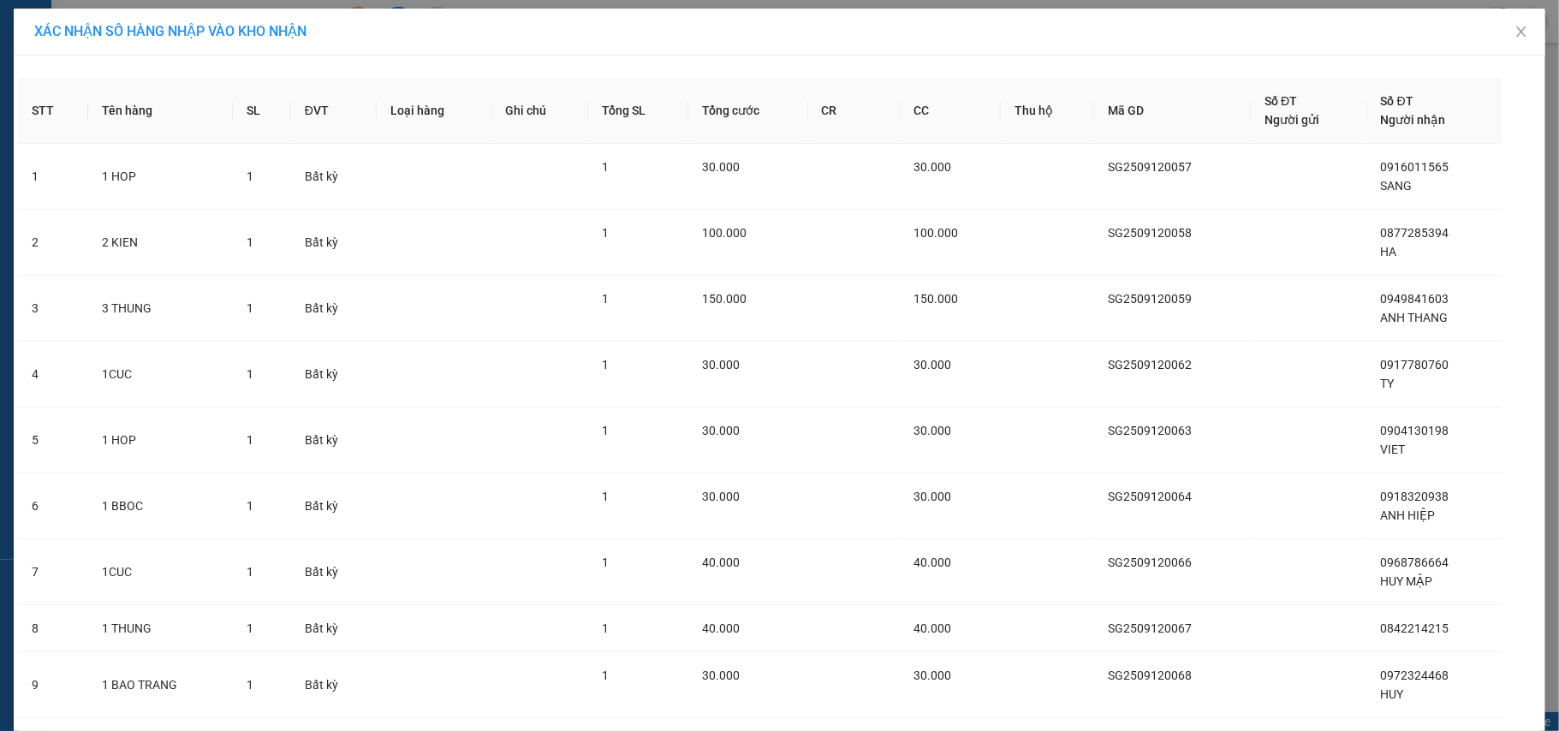
scroll to position [313, 0]
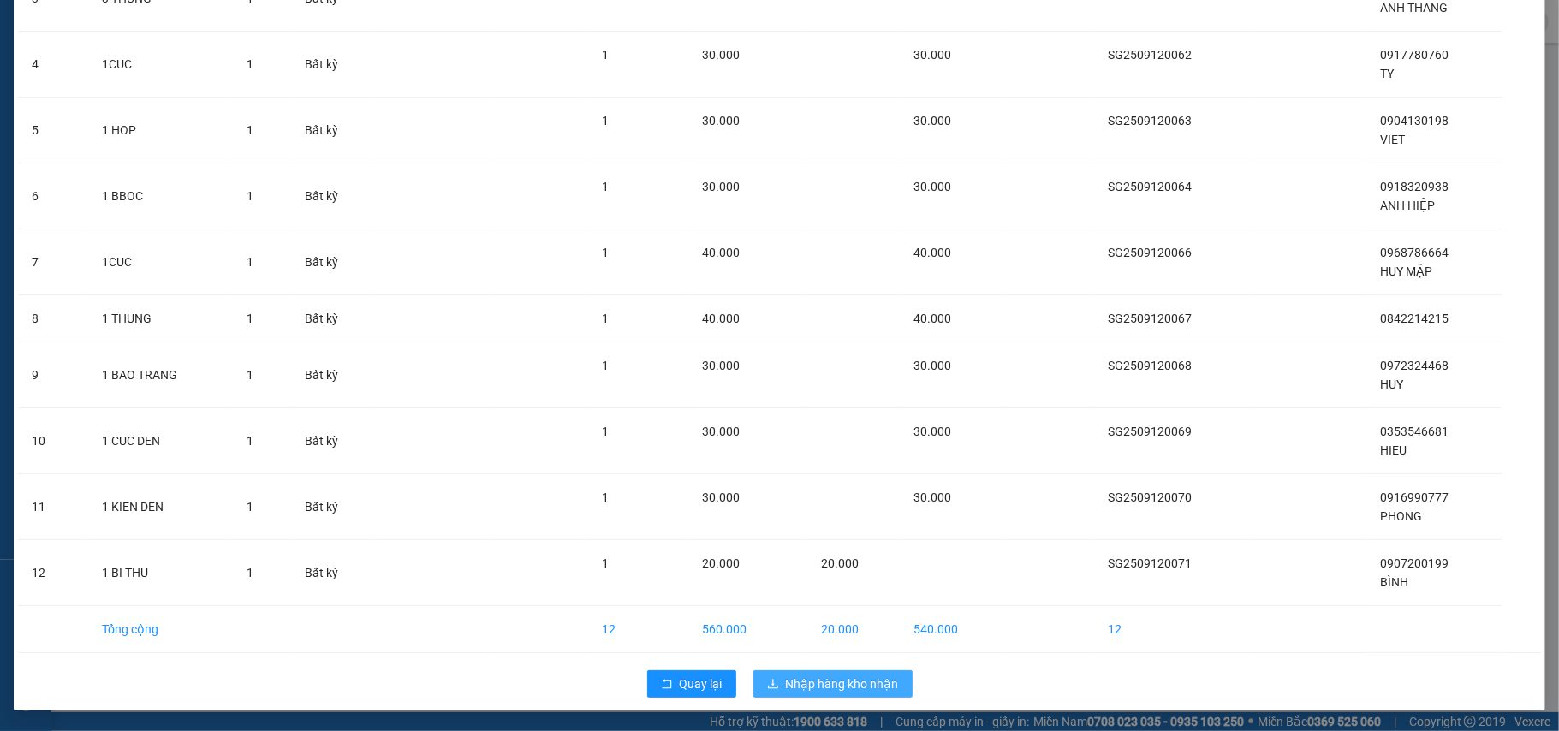
click at [865, 686] on span "Nhập hàng kho nhận" at bounding box center [842, 684] width 113 height 19
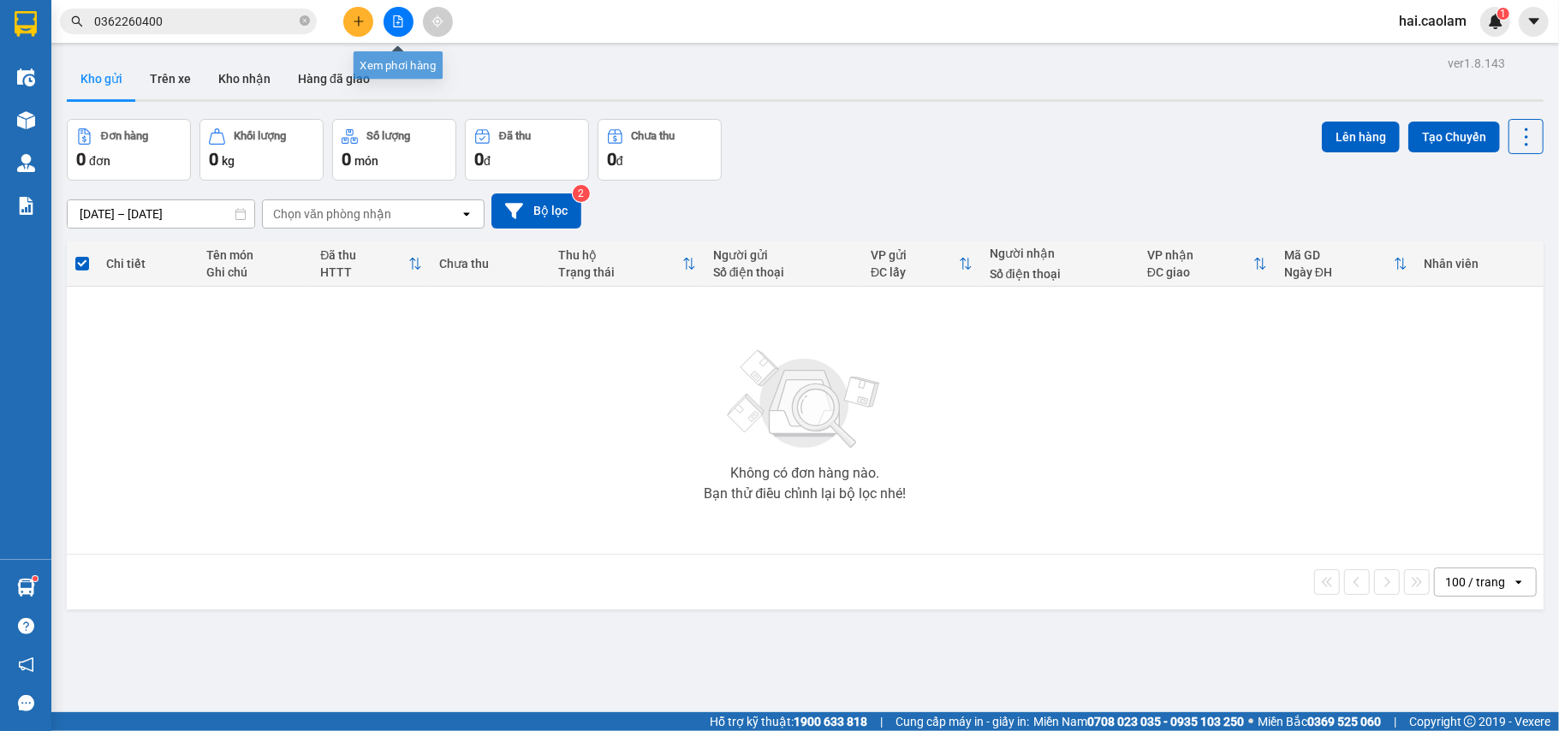
click at [375, 15] on div at bounding box center [398, 22] width 128 height 30
click at [406, 26] on button at bounding box center [398, 22] width 30 height 30
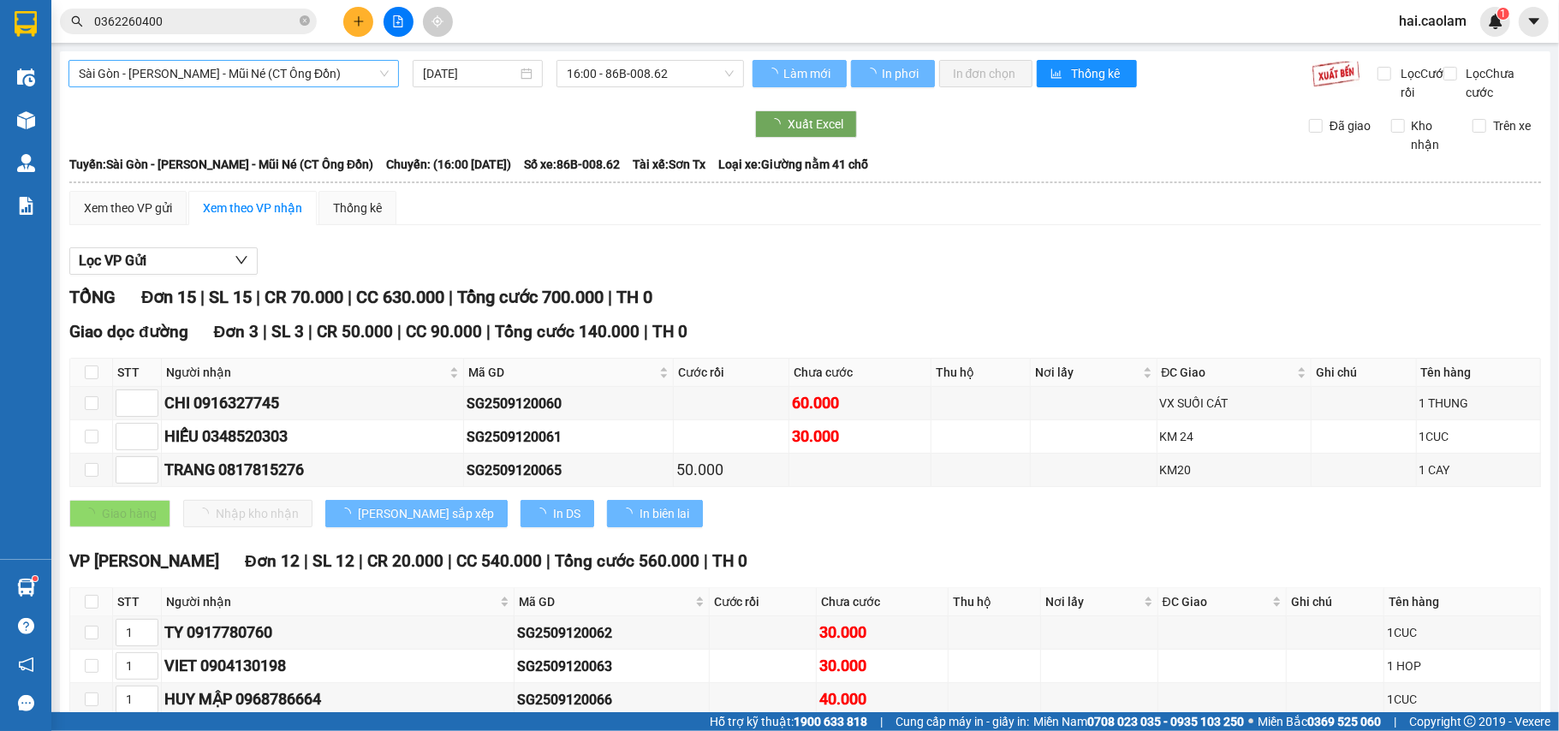
click at [279, 76] on span "Sài Gòn - [PERSON_NAME] - Mũi Né (CT Ông Đồn)" at bounding box center [234, 74] width 310 height 26
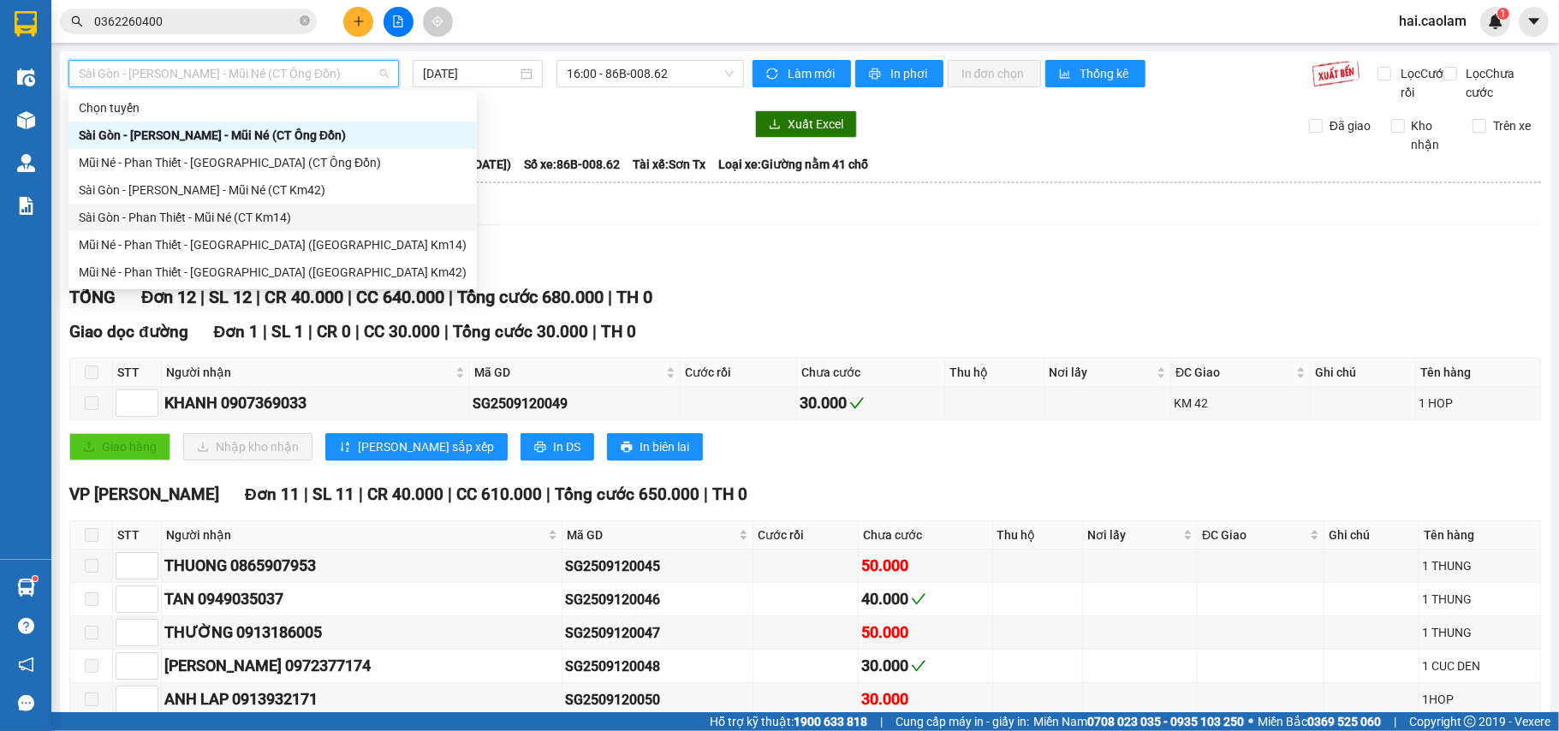
click at [826, 302] on div "Lọc VP Gửi TỔNG Đơn 12 | SL 12 | CR 40.000 | CC 640.000 | Tổng cước 680.000 | …" at bounding box center [804, 609] width 1471 height 740
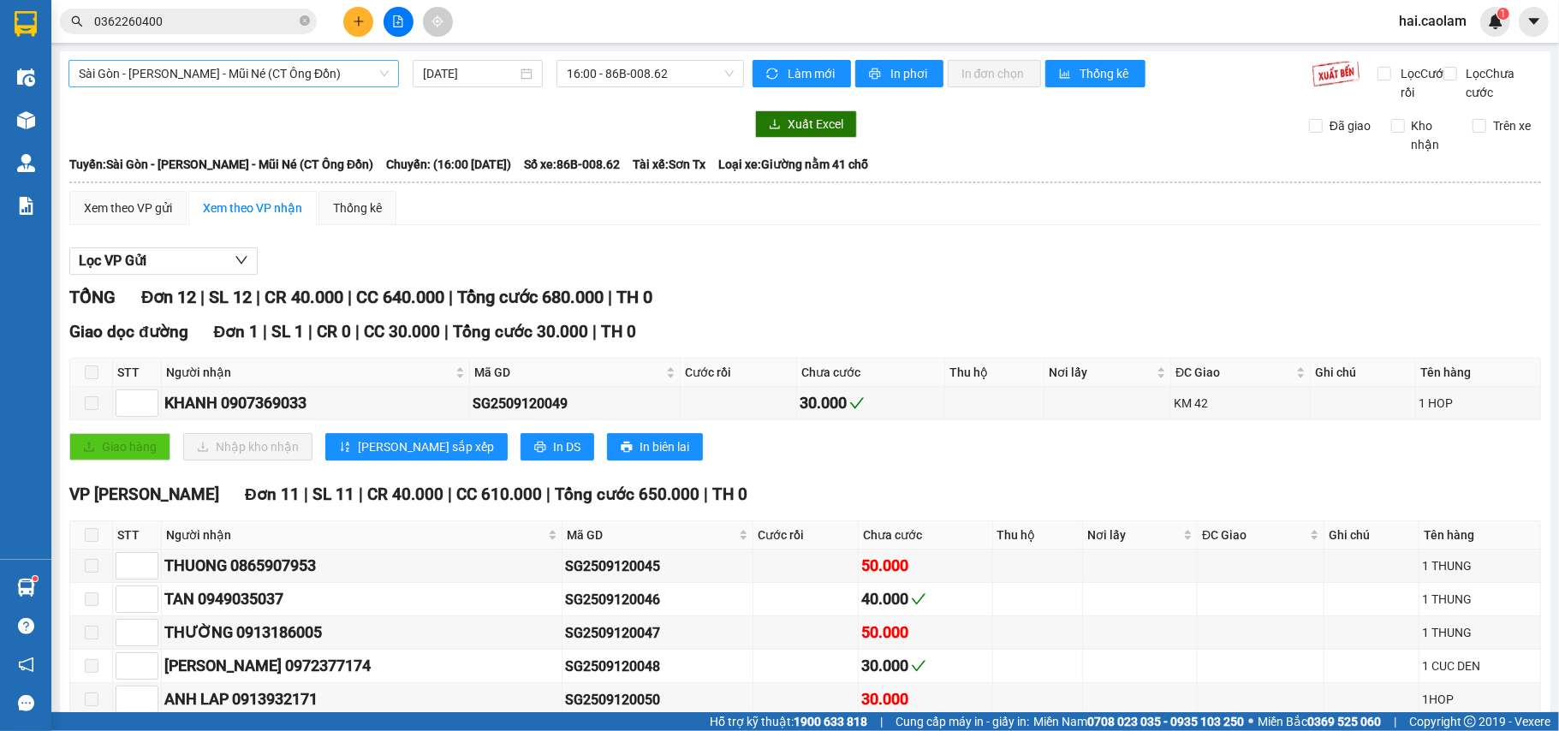
click at [238, 79] on span "Sài Gòn - [PERSON_NAME] - Mũi Né (CT Ông Đồn)" at bounding box center [234, 74] width 310 height 26
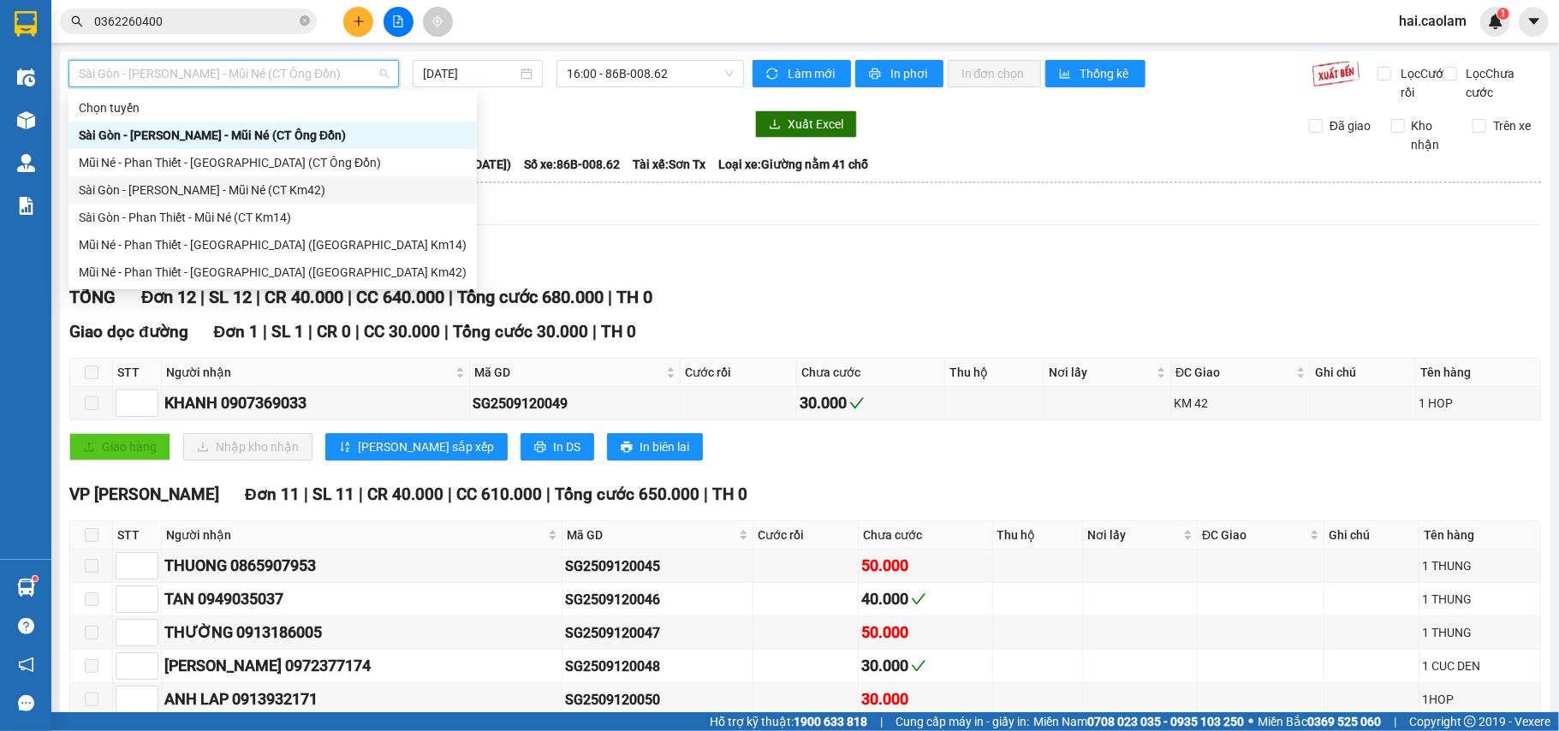
click at [717, 217] on div "Xem theo VP gửi Xem theo VP nhận Thống kê" at bounding box center [804, 208] width 1471 height 34
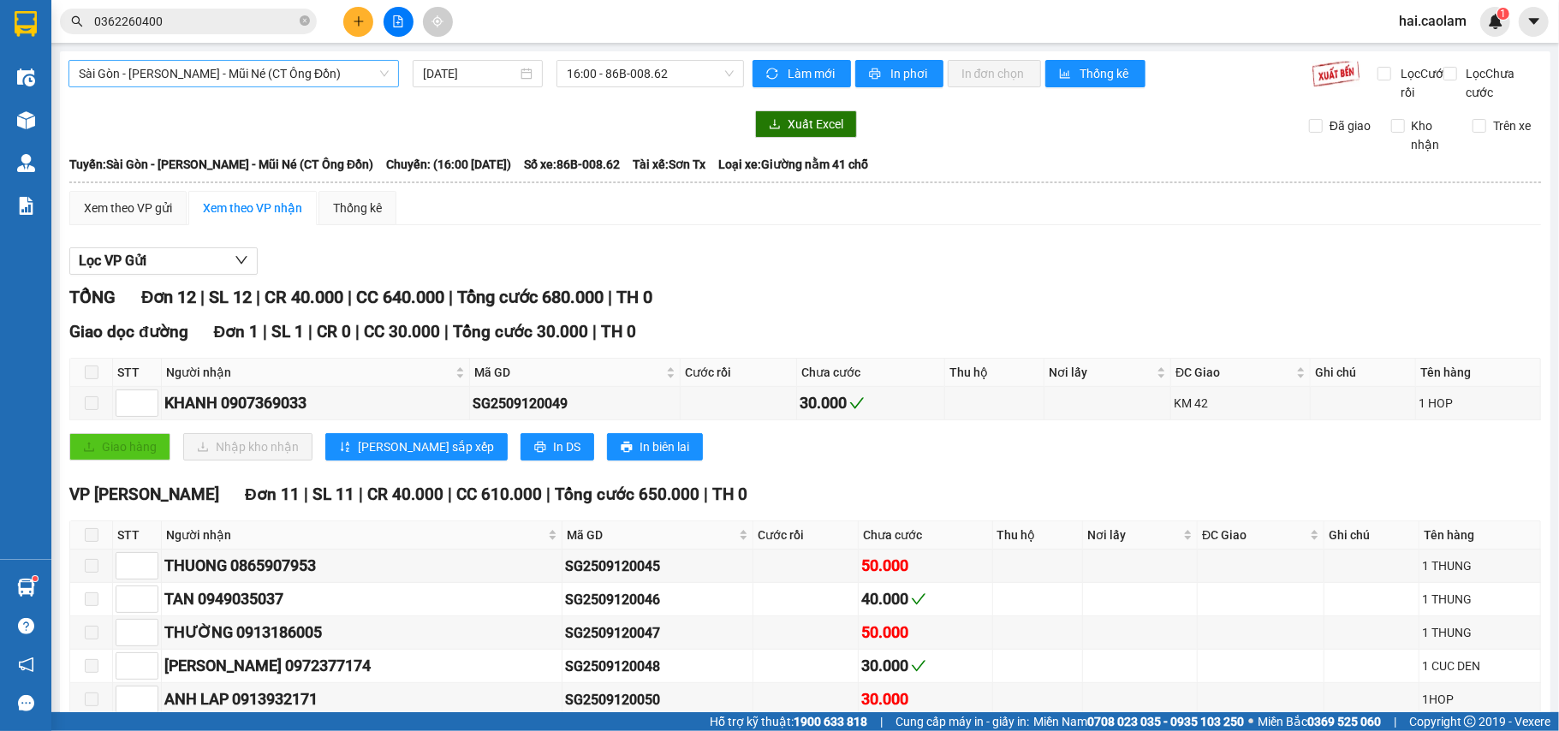
click at [169, 83] on span "Sài Gòn - [PERSON_NAME] - Mũi Né (CT Ông Đồn)" at bounding box center [234, 74] width 310 height 26
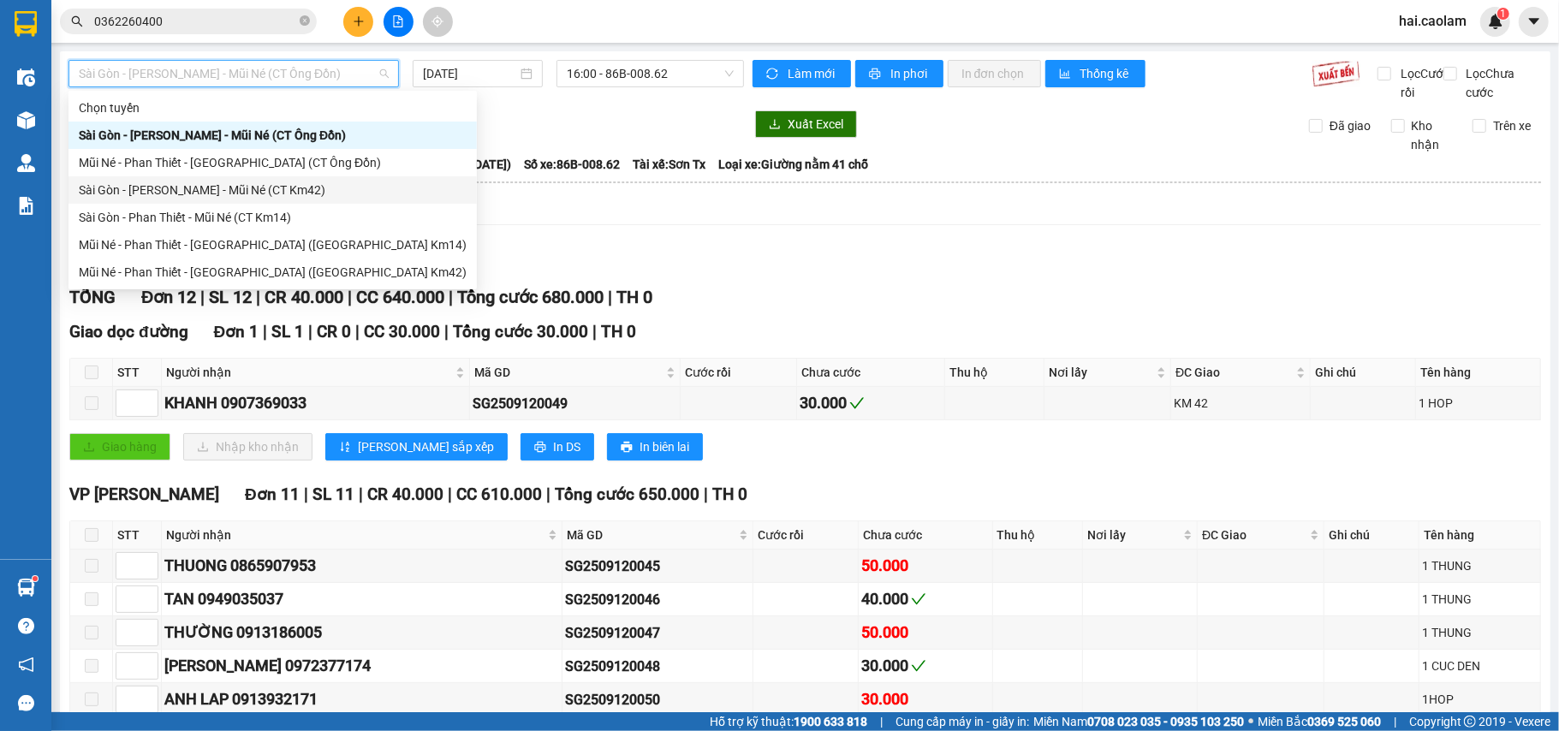
click at [299, 190] on div "Sài Gòn - [PERSON_NAME] - Mũi Né (CT Km42)" at bounding box center [273, 190] width 388 height 19
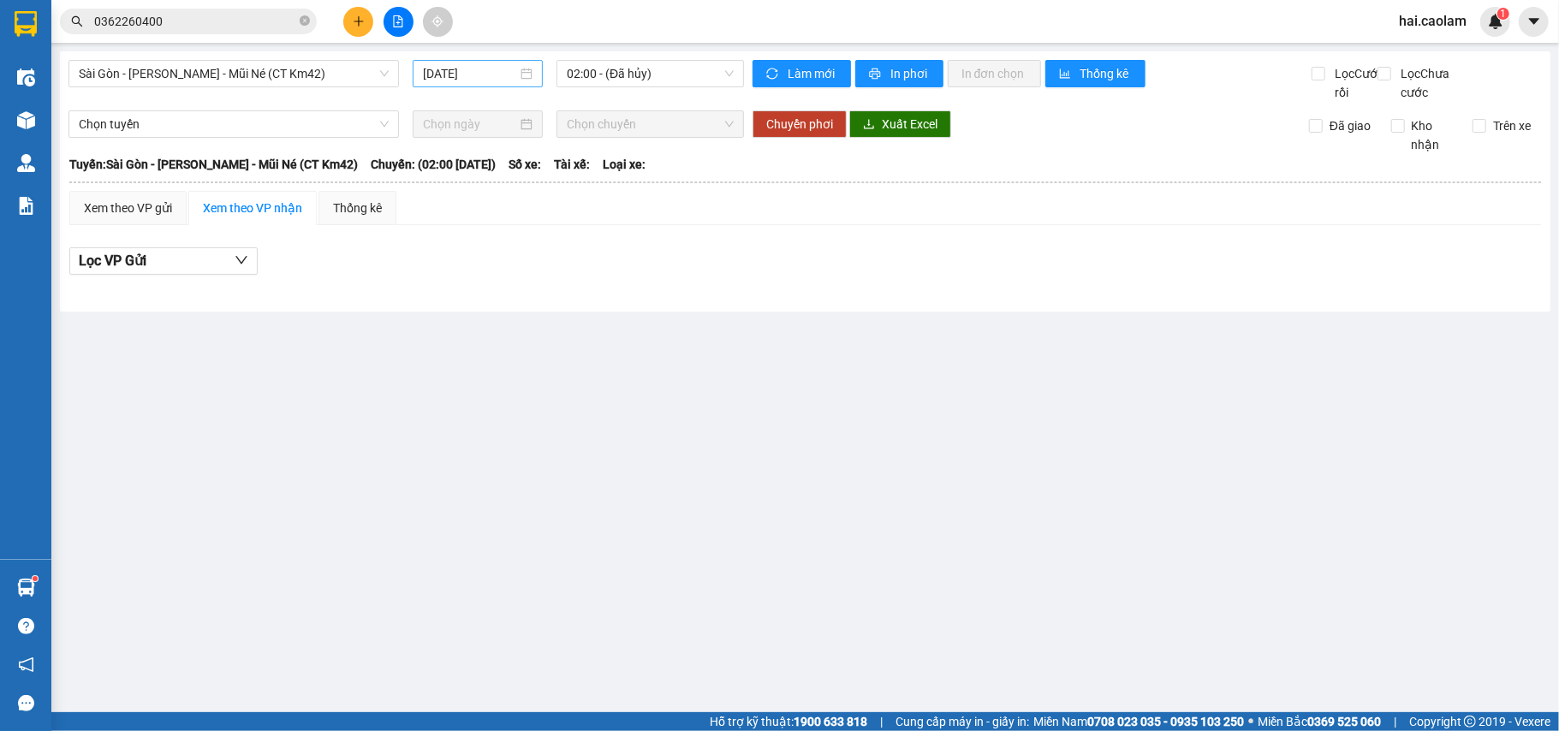
click at [470, 60] on div "[DATE]" at bounding box center [478, 73] width 130 height 27
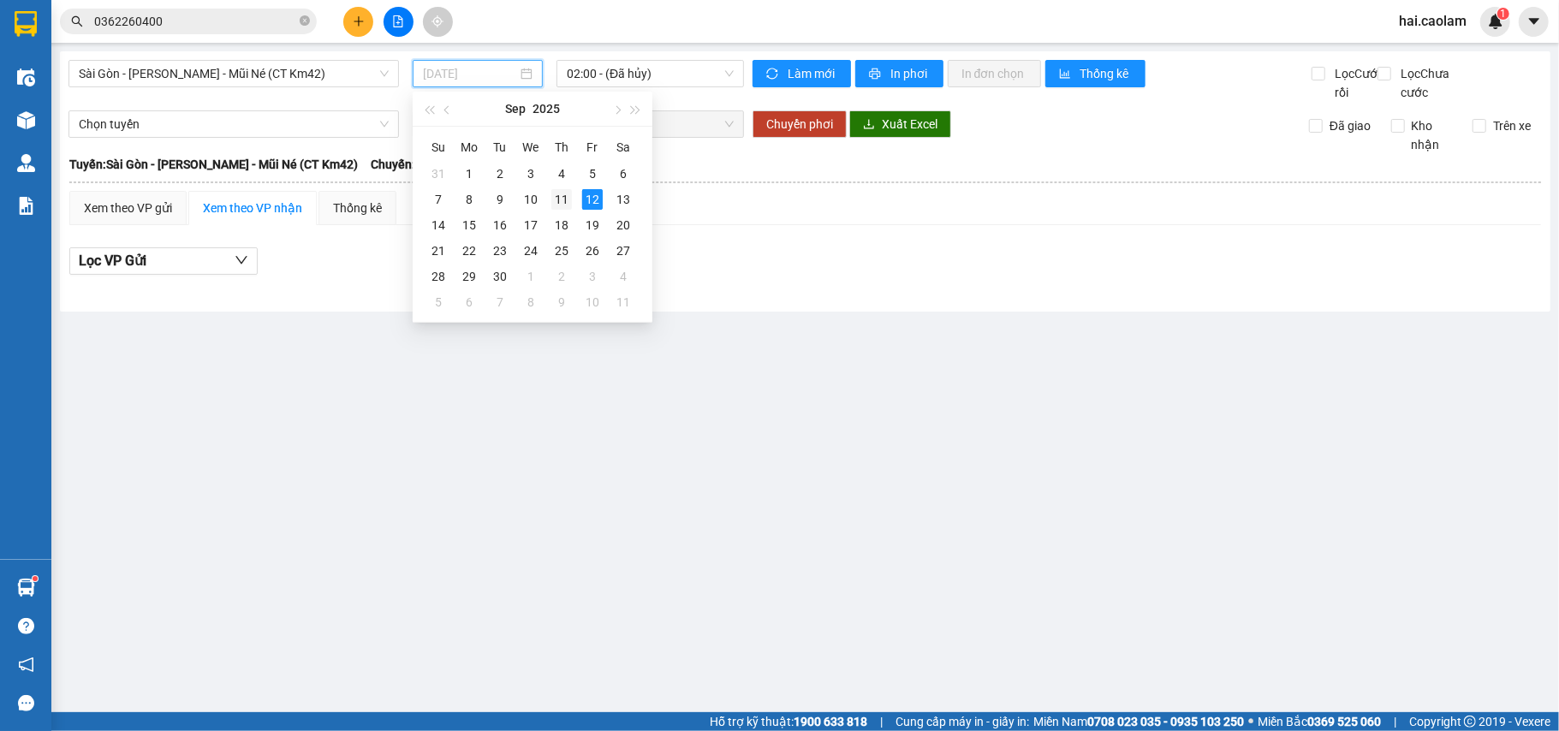
click at [562, 197] on div "11" at bounding box center [561, 199] width 21 height 21
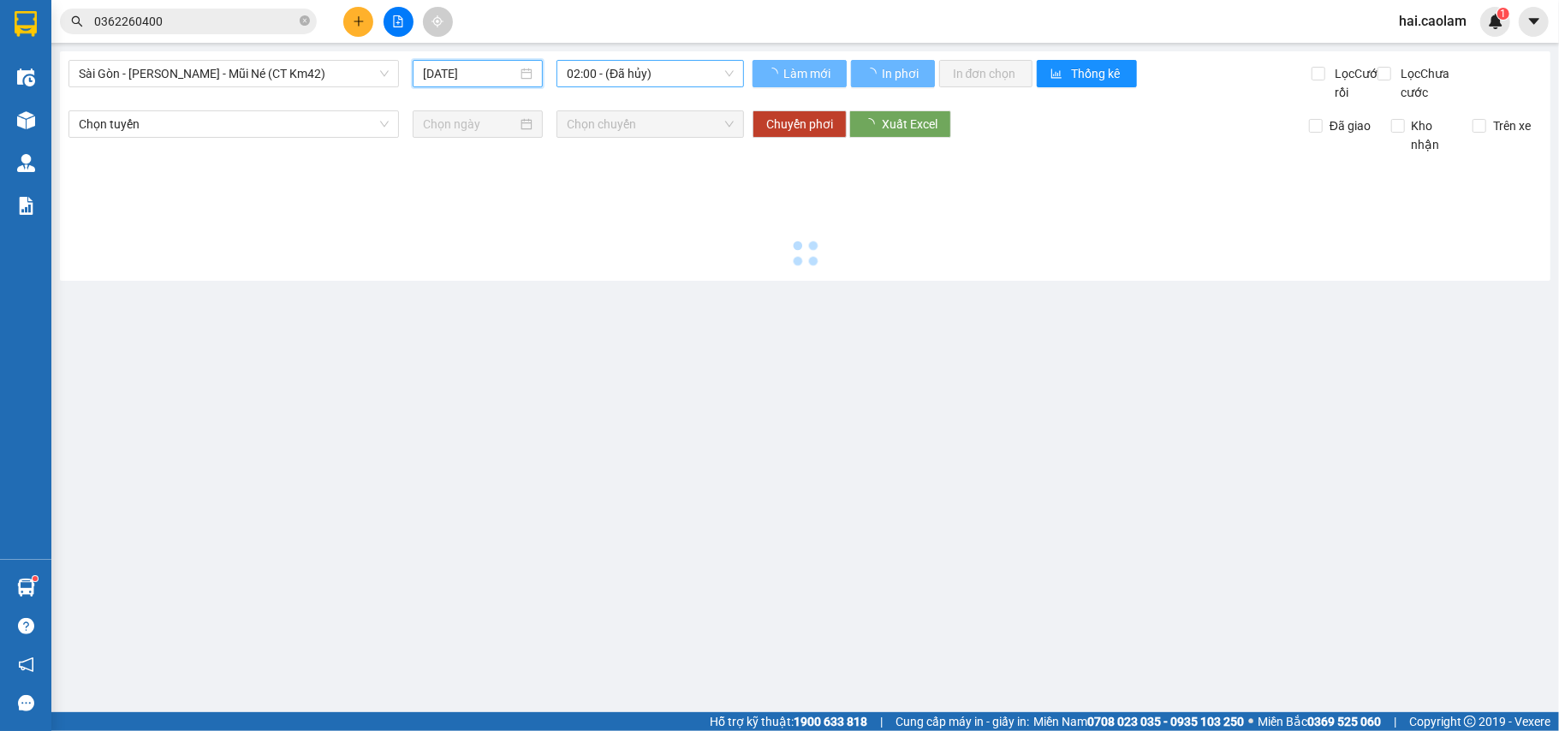
type input "[DATE]"
click at [664, 73] on span "02:00 - (Đã hủy)" at bounding box center [650, 74] width 167 height 26
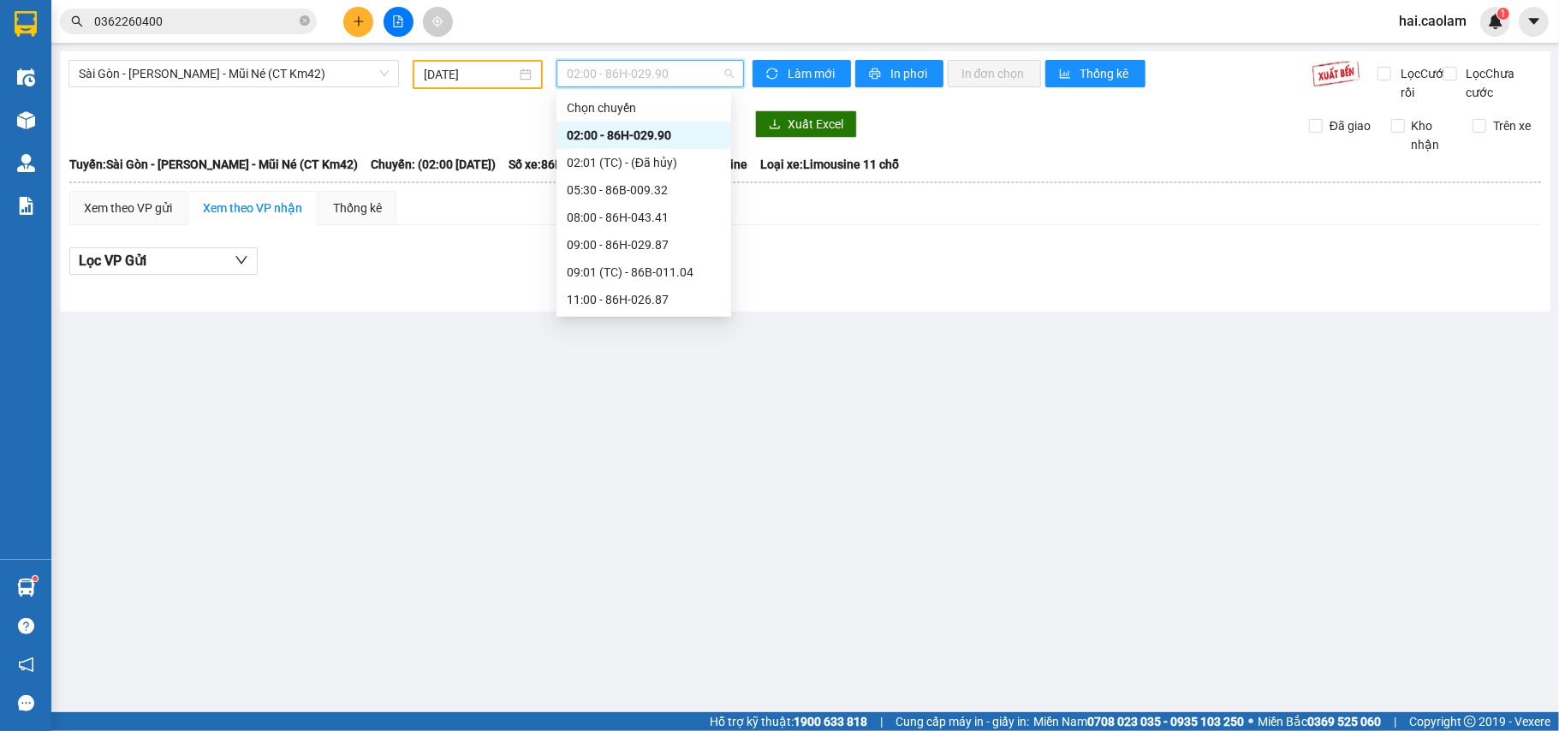
scroll to position [247, 0]
click at [665, 238] on div "20:01 (TC) - 86H-028.92" at bounding box center [644, 244] width 154 height 19
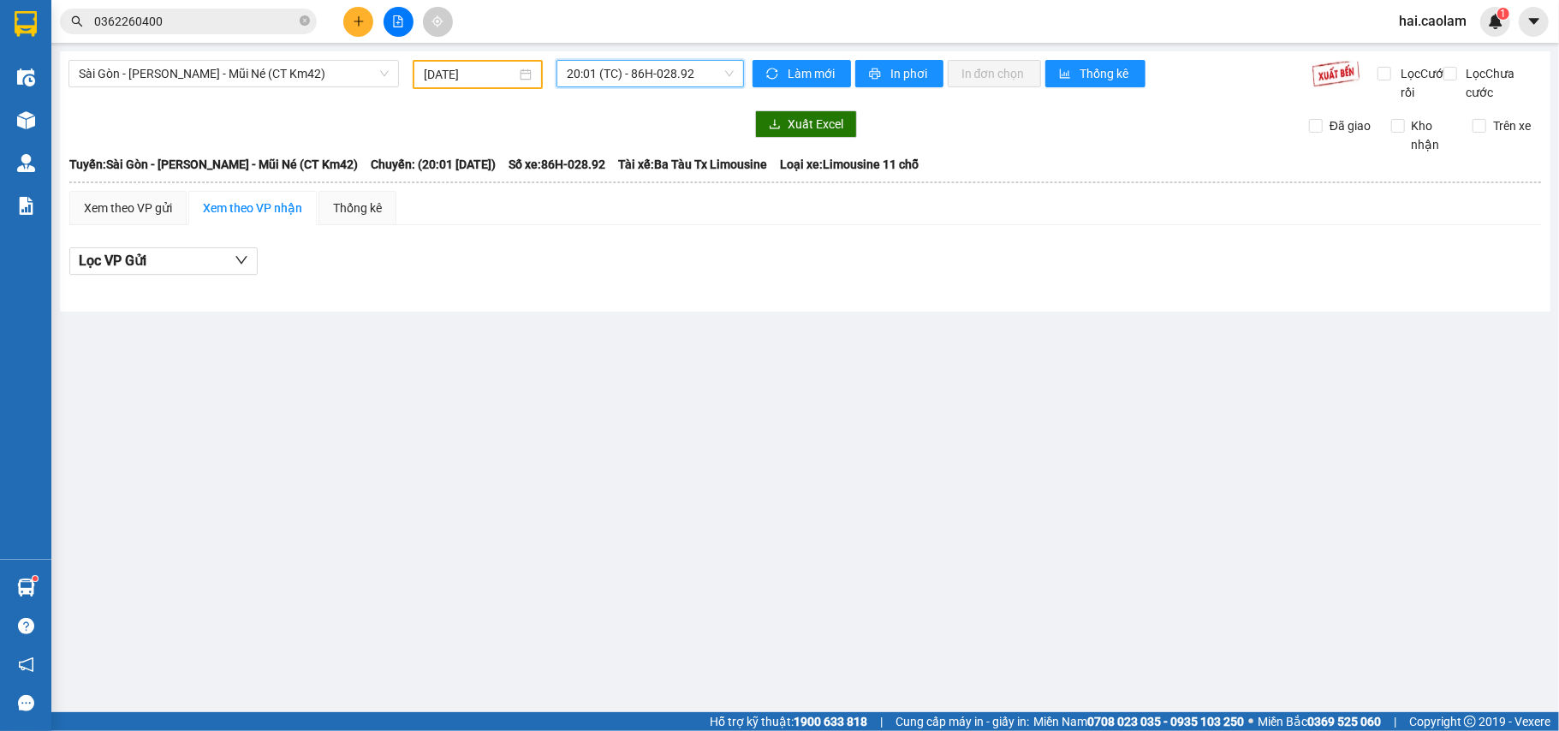
click at [649, 73] on span "20:01 (TC) - 86H-028.92" at bounding box center [650, 74] width 167 height 26
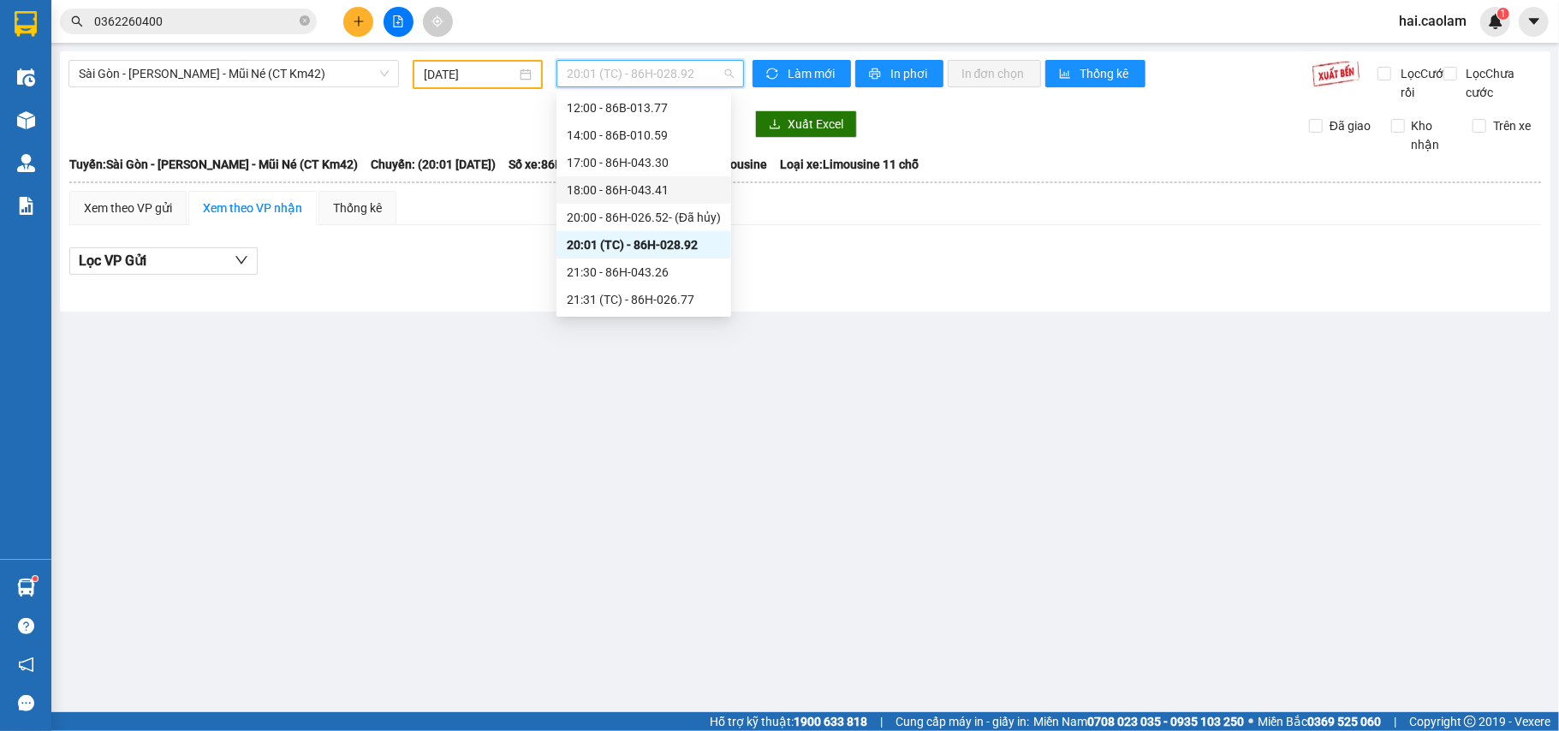
click at [693, 185] on div "18:00 - 86H-043.41" at bounding box center [644, 190] width 154 height 19
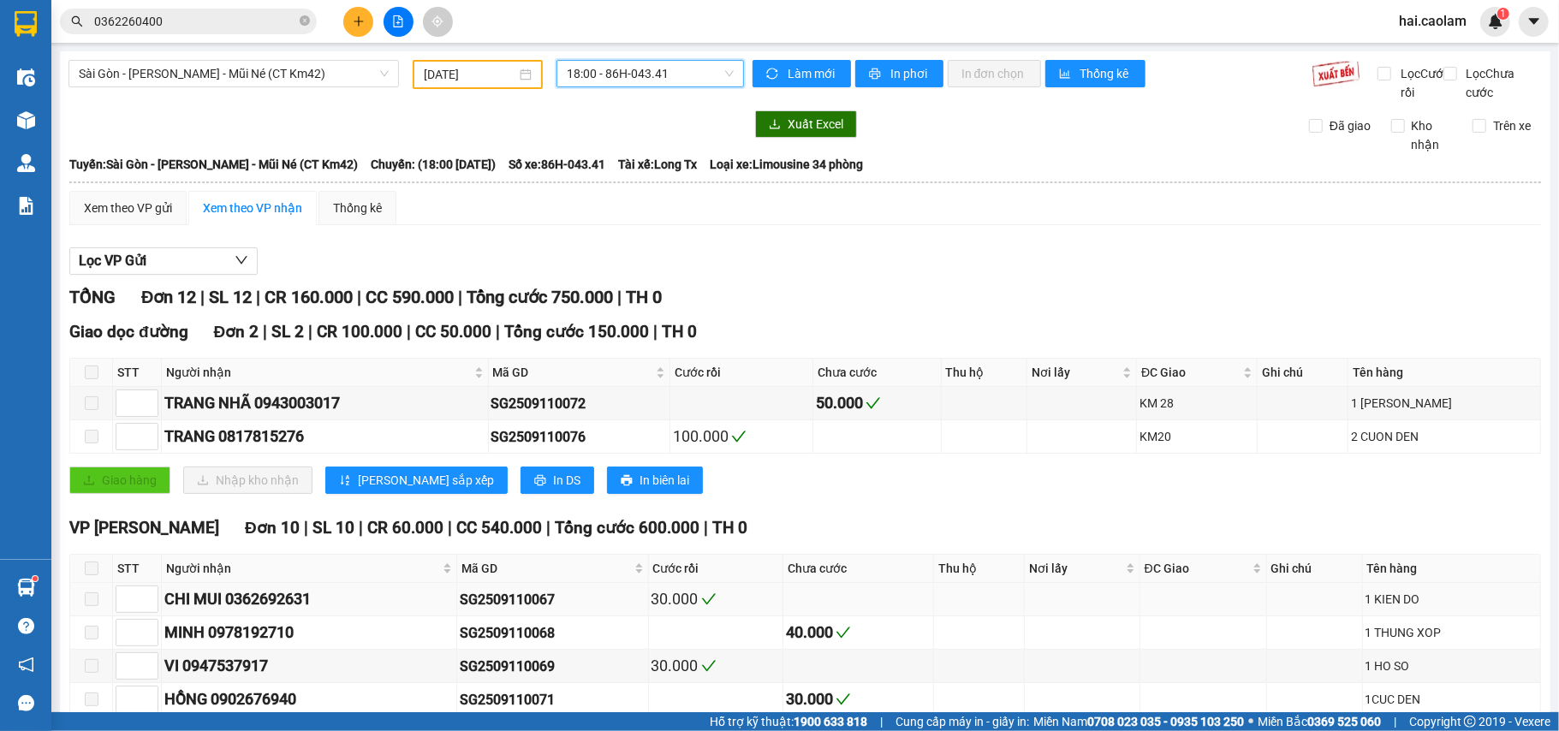
scroll to position [323, 0]
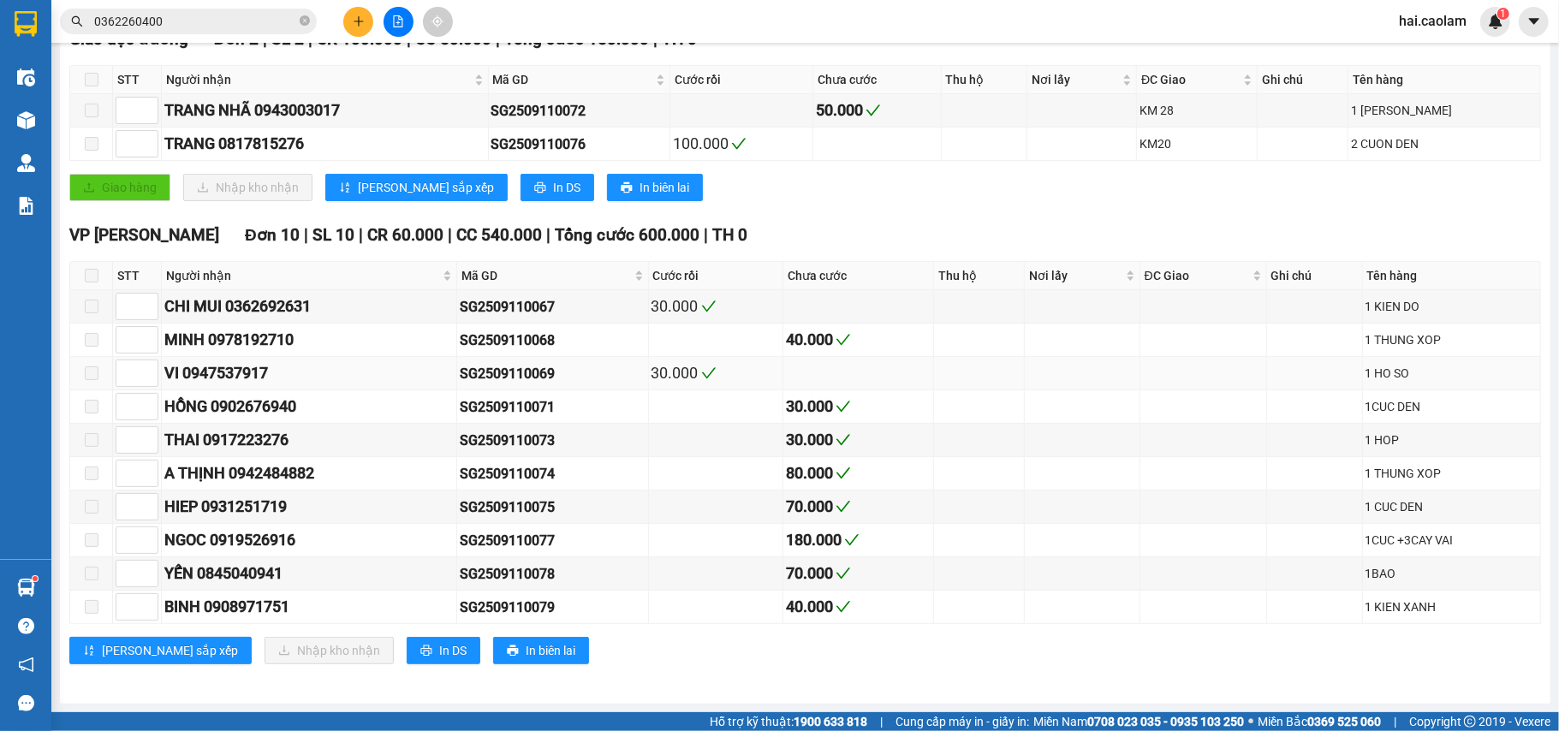
click at [627, 357] on tr "VI 0947537917 SG2509110069 30.000 1 HO SO" at bounding box center [805, 373] width 1471 height 33
click at [631, 357] on td "SG2509110069" at bounding box center [553, 373] width 192 height 33
drag, startPoint x: 690, startPoint y: 341, endPoint x: 500, endPoint y: 341, distance: 190.0
click at [500, 341] on tr "MINH 0978192710 SG2509110068 40.000 1 THUNG XOP" at bounding box center [805, 340] width 1471 height 33
click at [639, 347] on td "SG2509110068" at bounding box center [553, 340] width 192 height 33
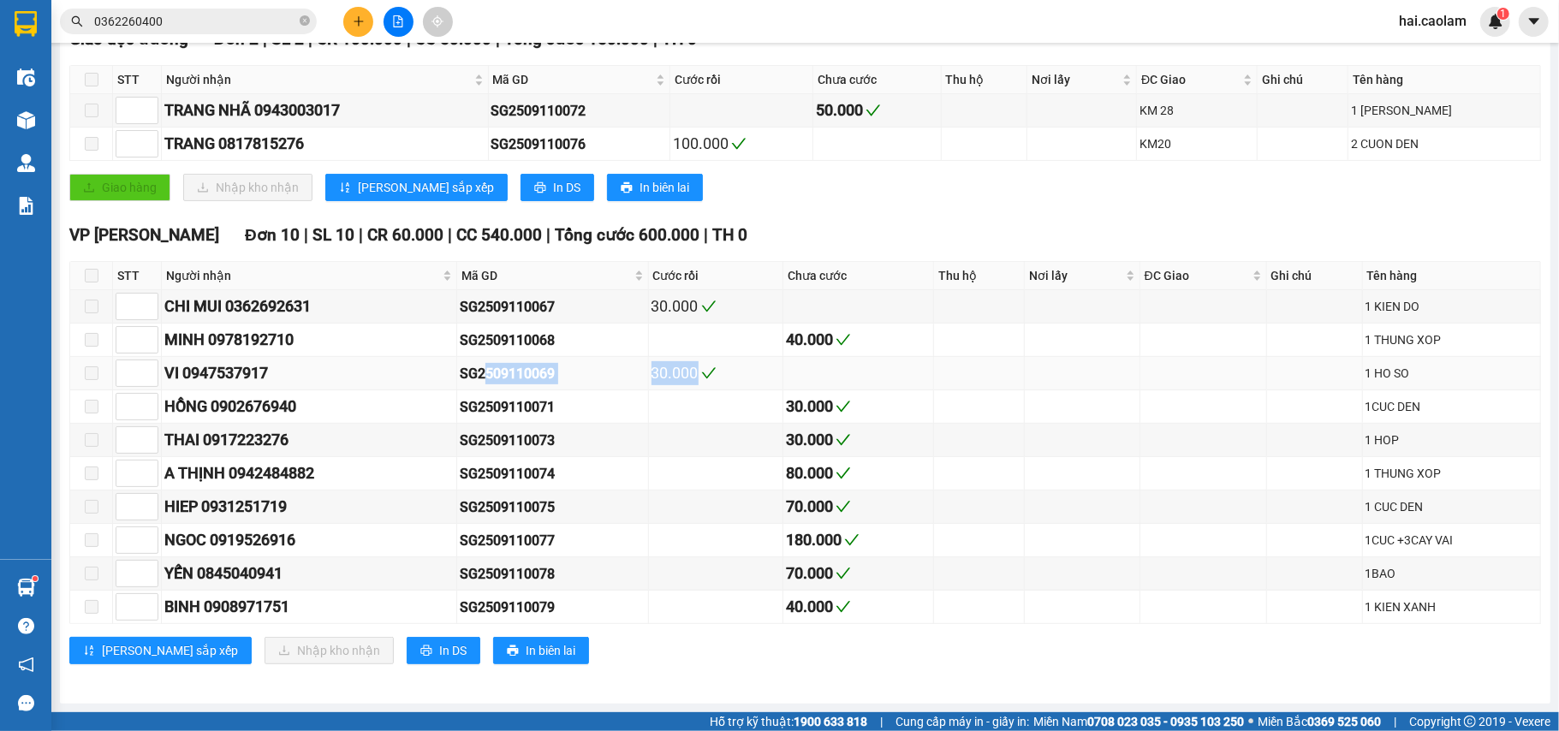
drag, startPoint x: 731, startPoint y: 354, endPoint x: 586, endPoint y: 354, distance: 145.5
click at [490, 357] on tr "VI 0947537917 SG2509110069 30.000 1 HO SO" at bounding box center [805, 373] width 1471 height 33
click at [771, 357] on td "30.000" at bounding box center [716, 373] width 134 height 33
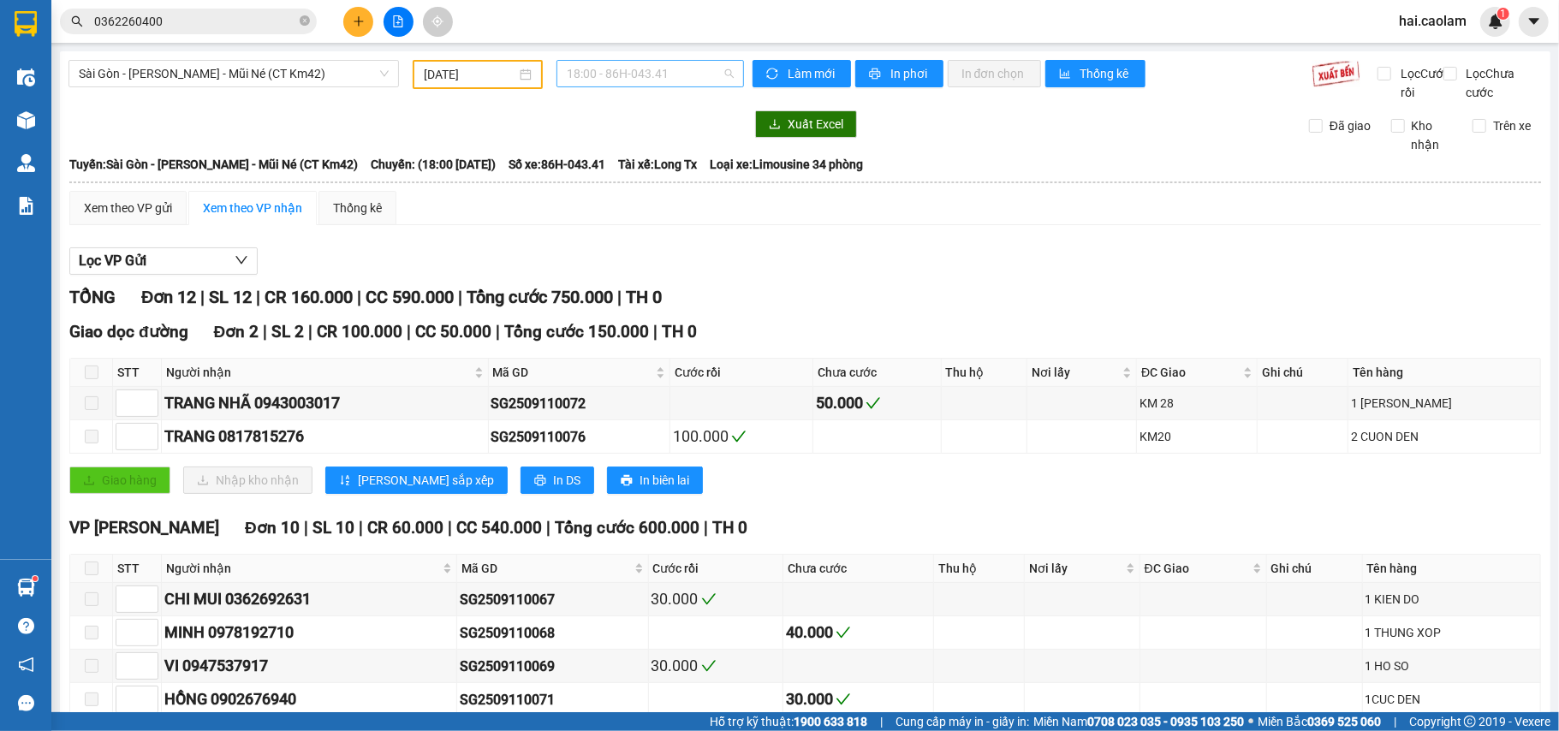
click at [610, 83] on span "18:00 - 86H-043.41" at bounding box center [650, 74] width 167 height 26
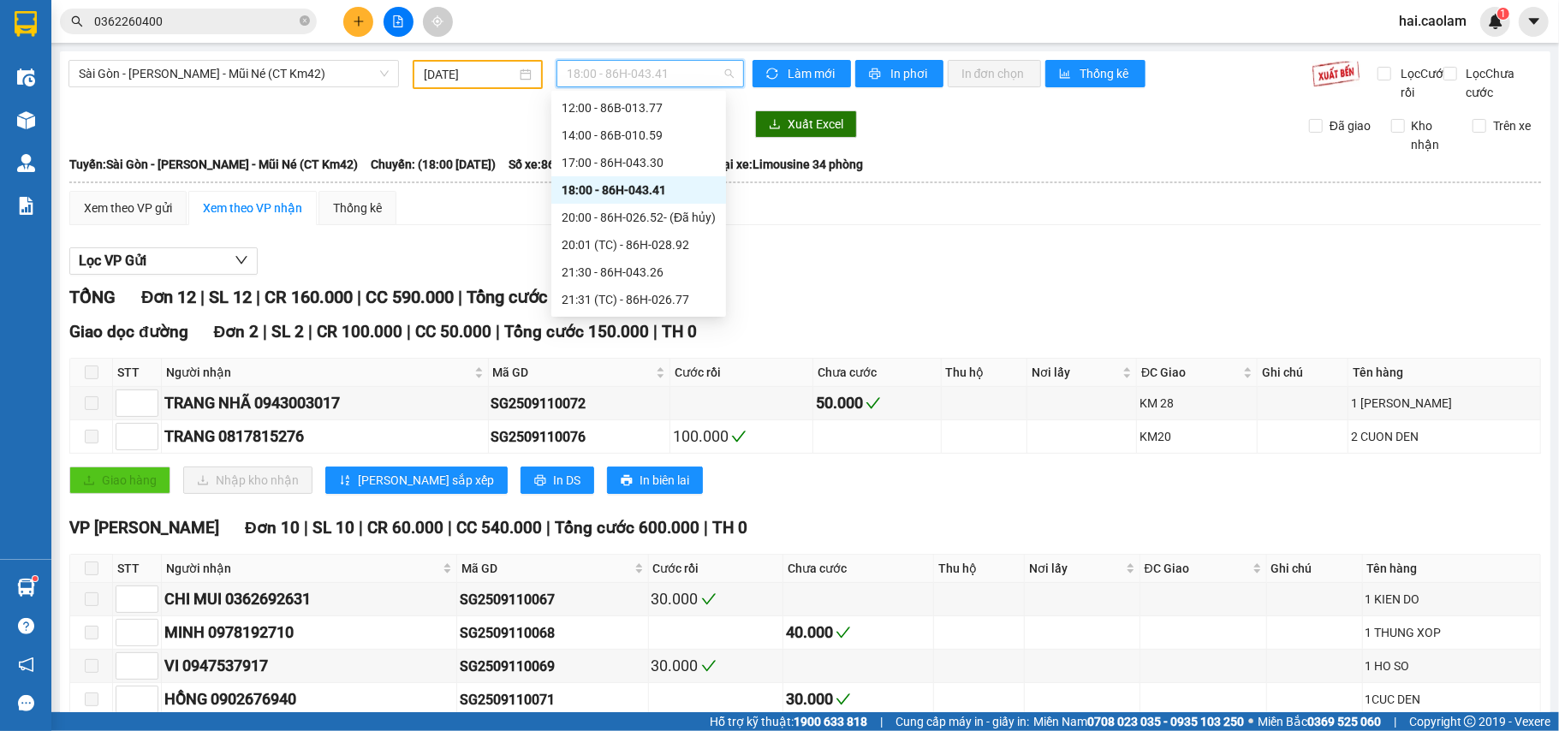
click at [909, 276] on div "Lọc VP Gửi" at bounding box center [804, 261] width 1471 height 28
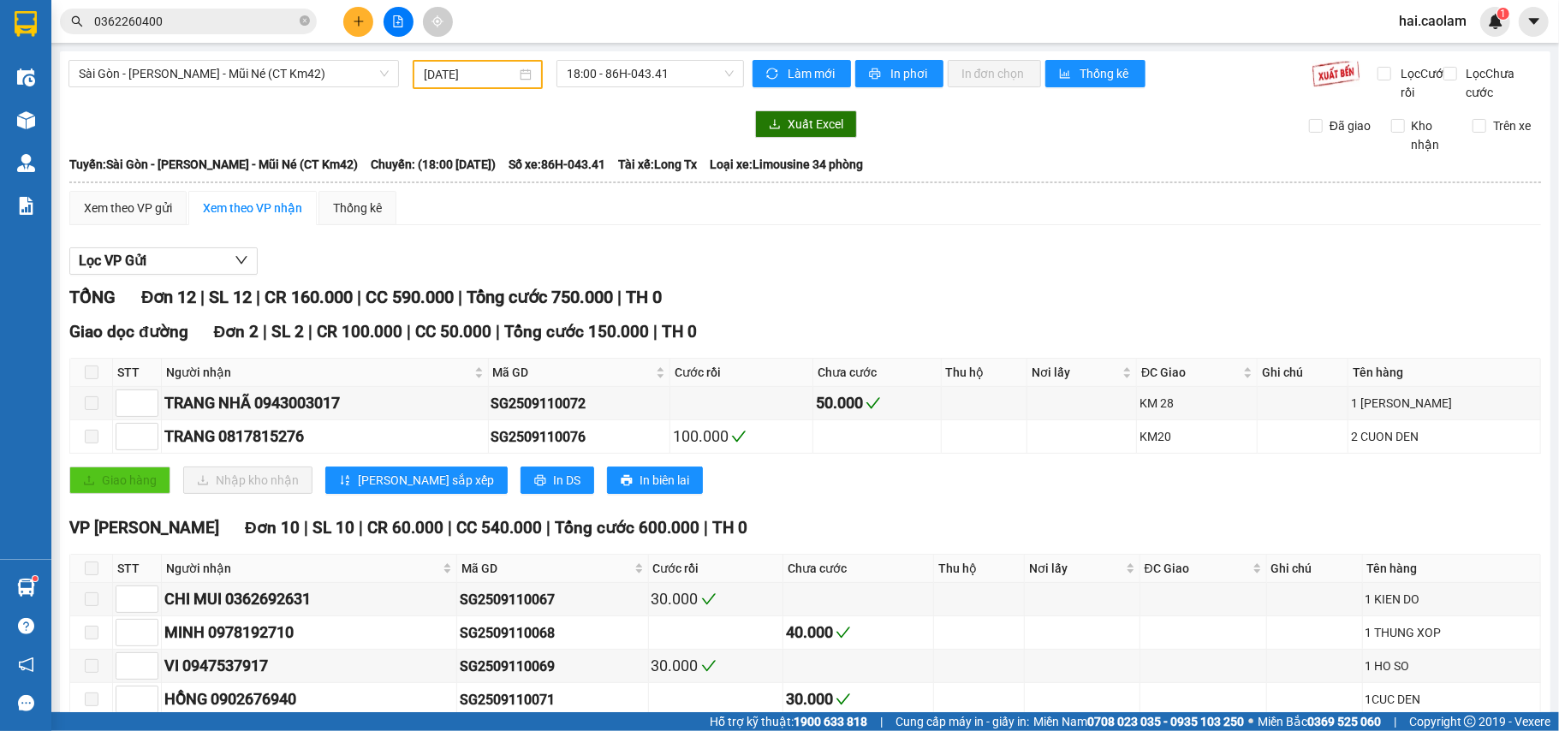
click at [302, 24] on icon "close-circle" at bounding box center [305, 20] width 10 height 10
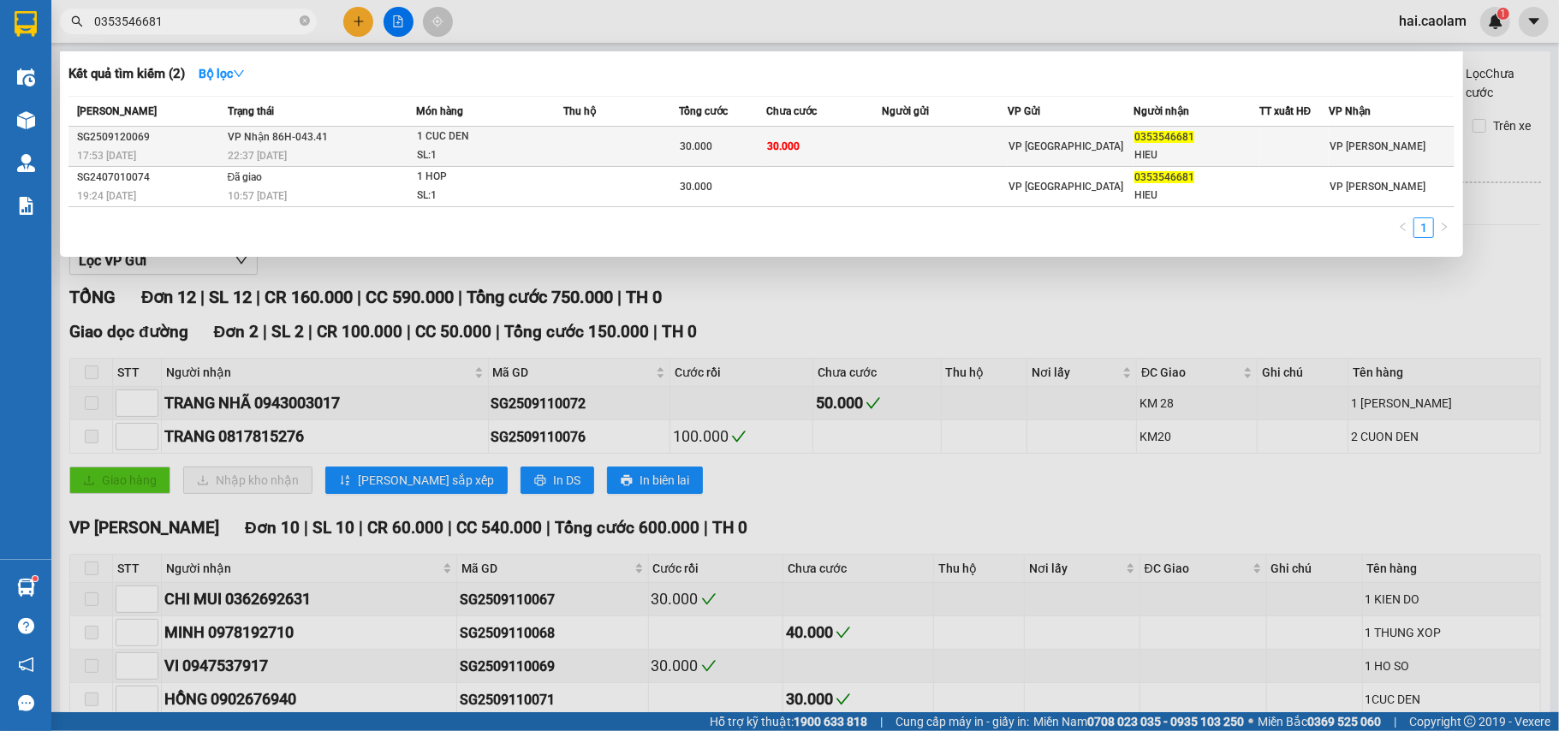
type input "0353546681"
click at [836, 137] on td "30.000" at bounding box center [824, 147] width 116 height 40
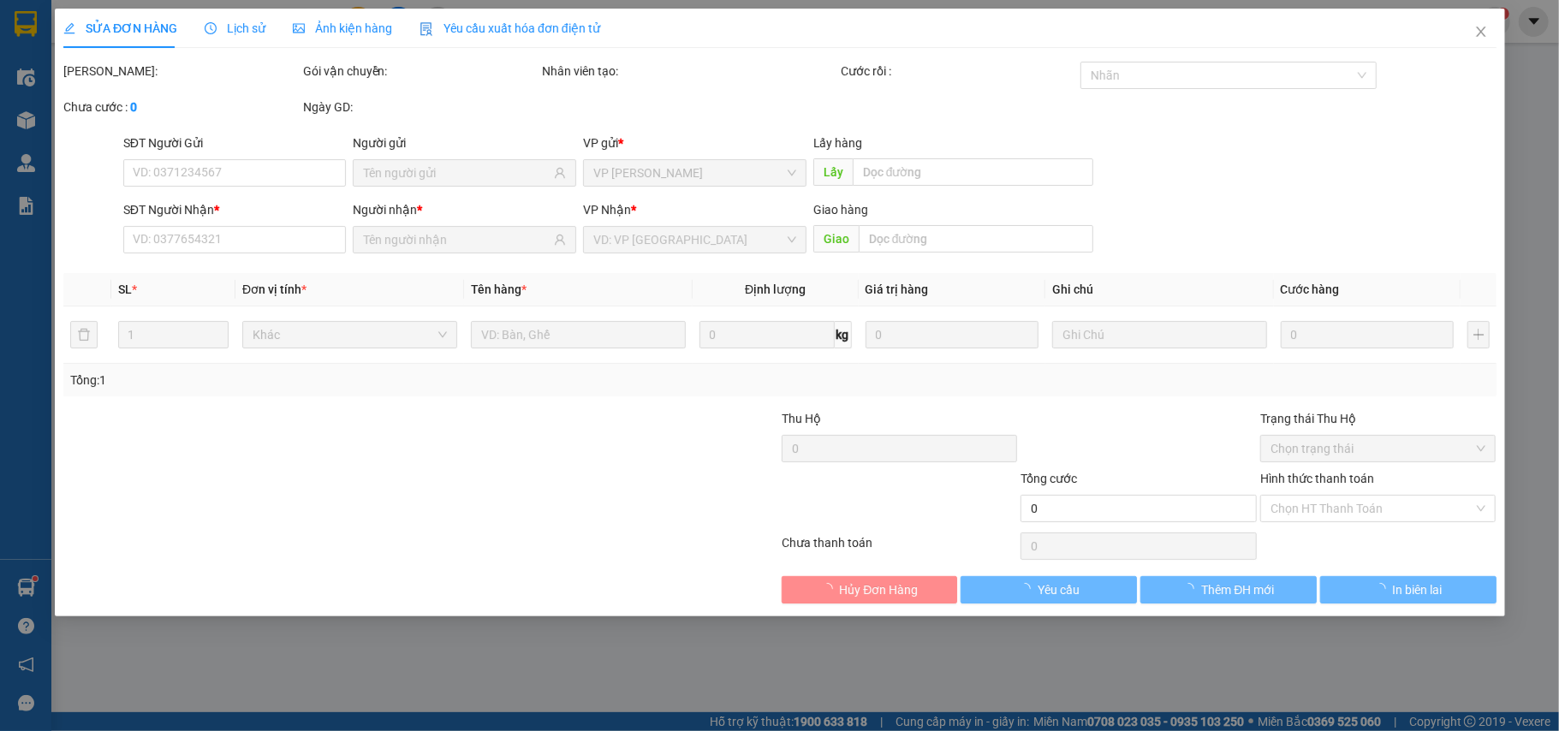
type input "0353546681"
type input "HIEU"
type input "30.000"
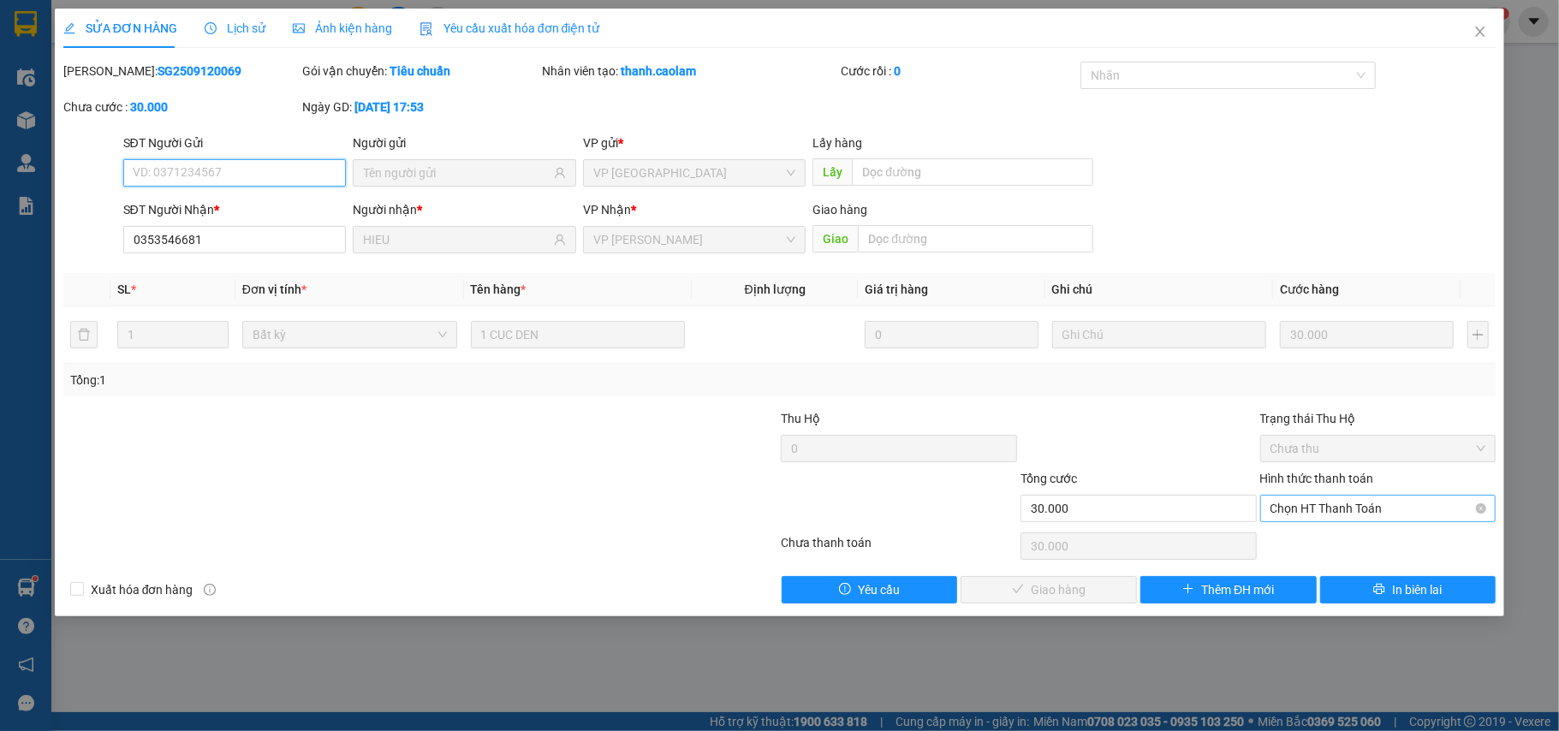
drag, startPoint x: 1289, startPoint y: 511, endPoint x: 1299, endPoint y: 525, distance: 17.1
click at [1292, 511] on span "Chọn HT Thanh Toán" at bounding box center [1378, 509] width 216 height 26
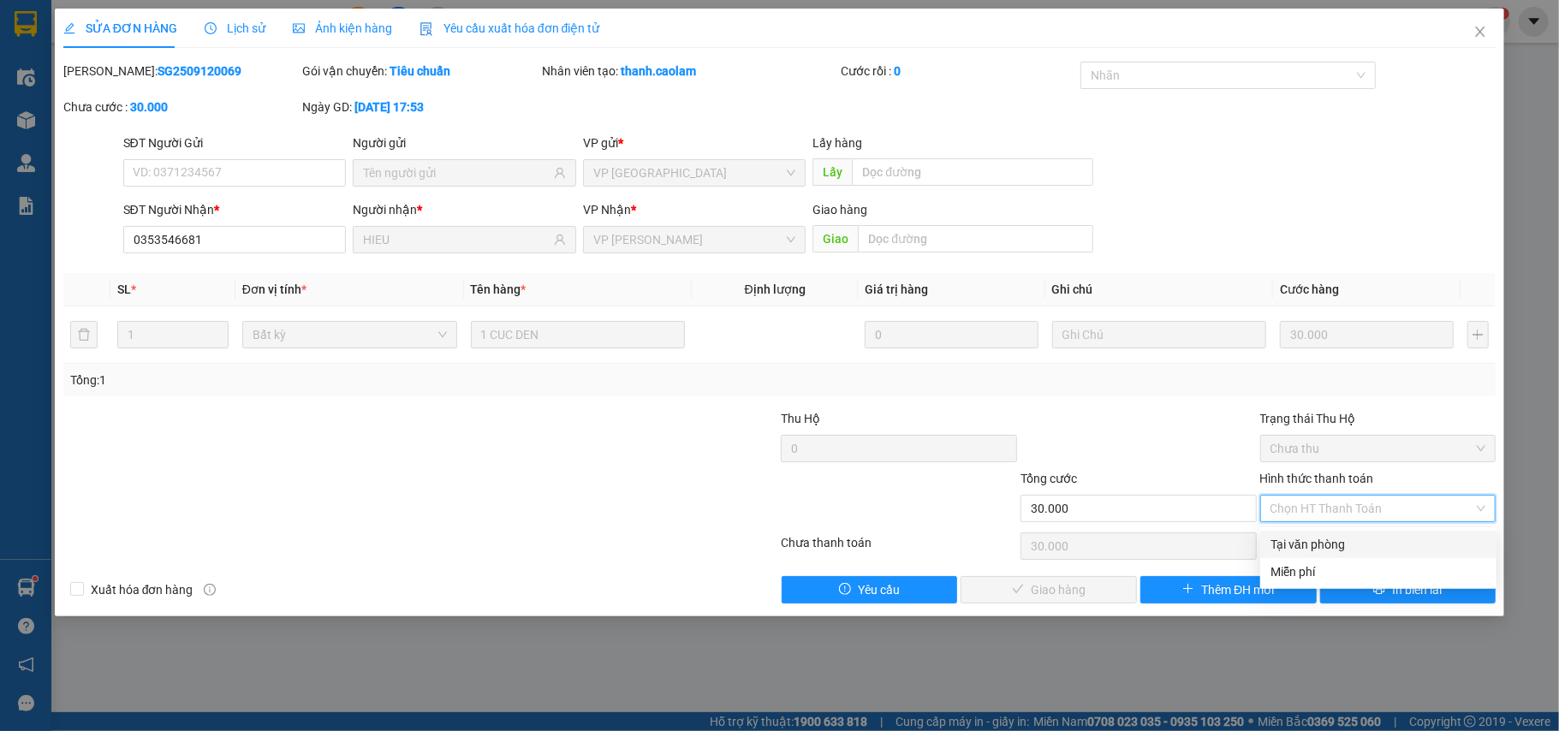
click at [1305, 538] on div "Tại văn phòng" at bounding box center [1378, 544] width 216 height 19
type input "0"
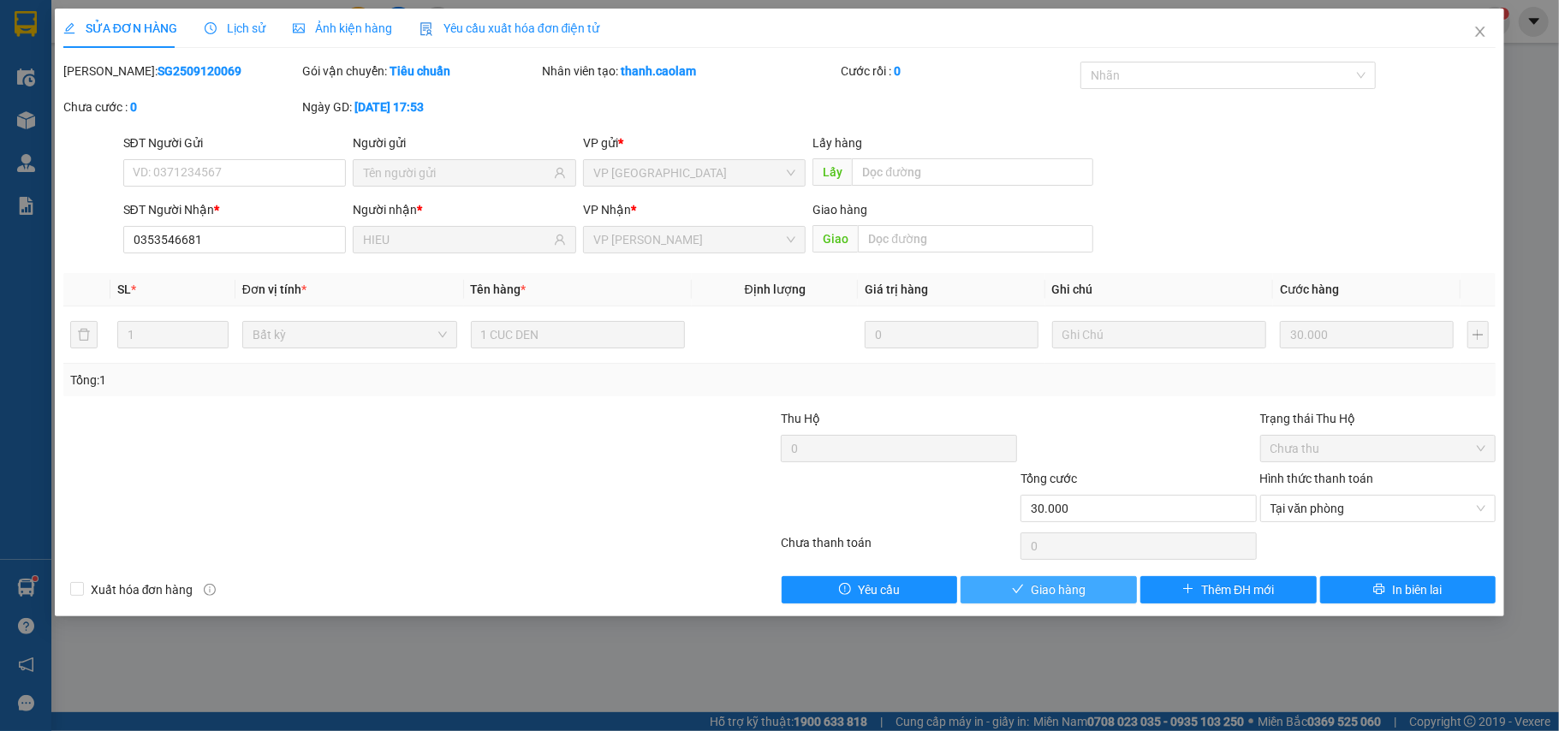
drag, startPoint x: 1097, startPoint y: 591, endPoint x: 1096, endPoint y: 559, distance: 31.7
click at [1097, 586] on button "Giao hàng" at bounding box center [1048, 589] width 176 height 27
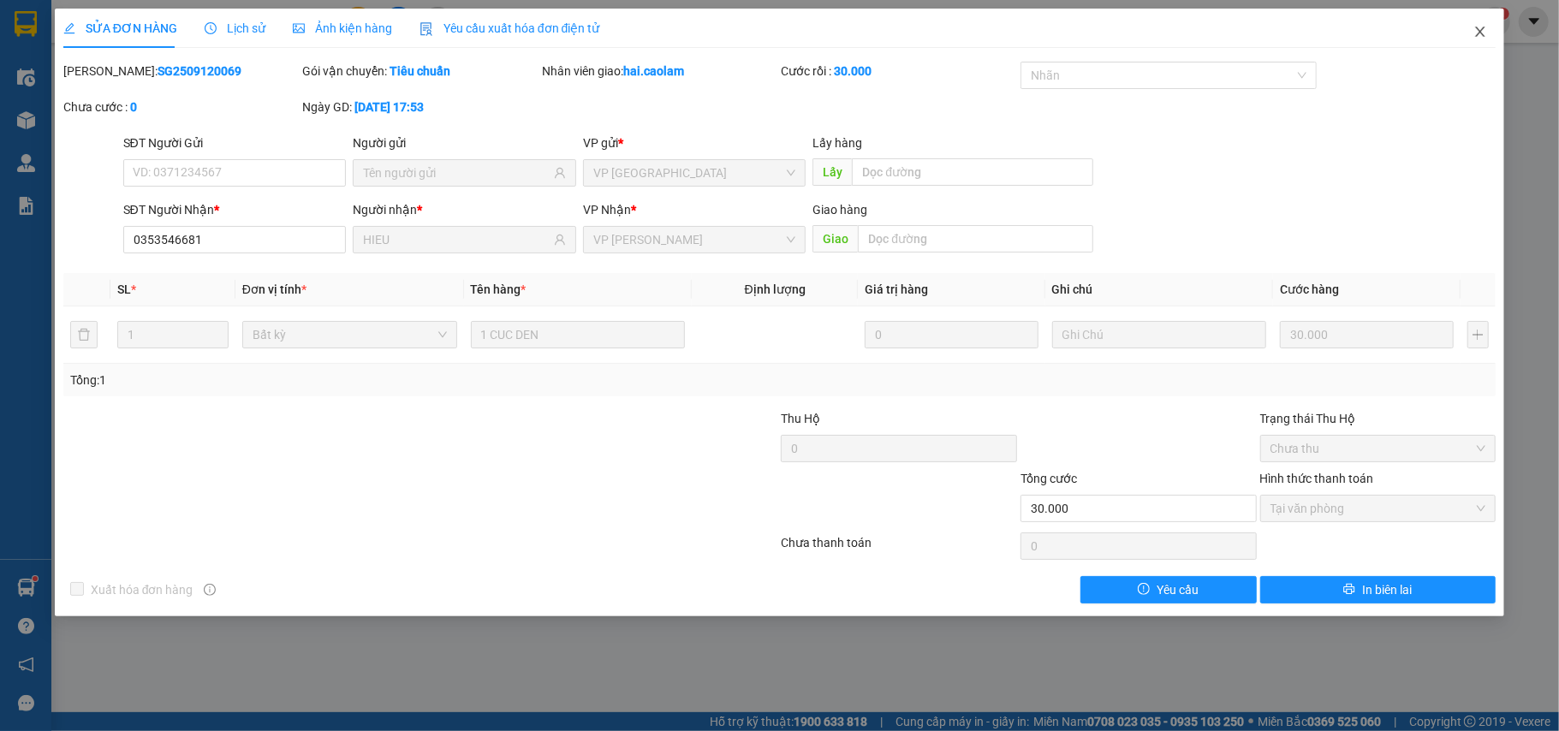
click at [1480, 33] on icon "close" at bounding box center [1480, 32] width 9 height 10
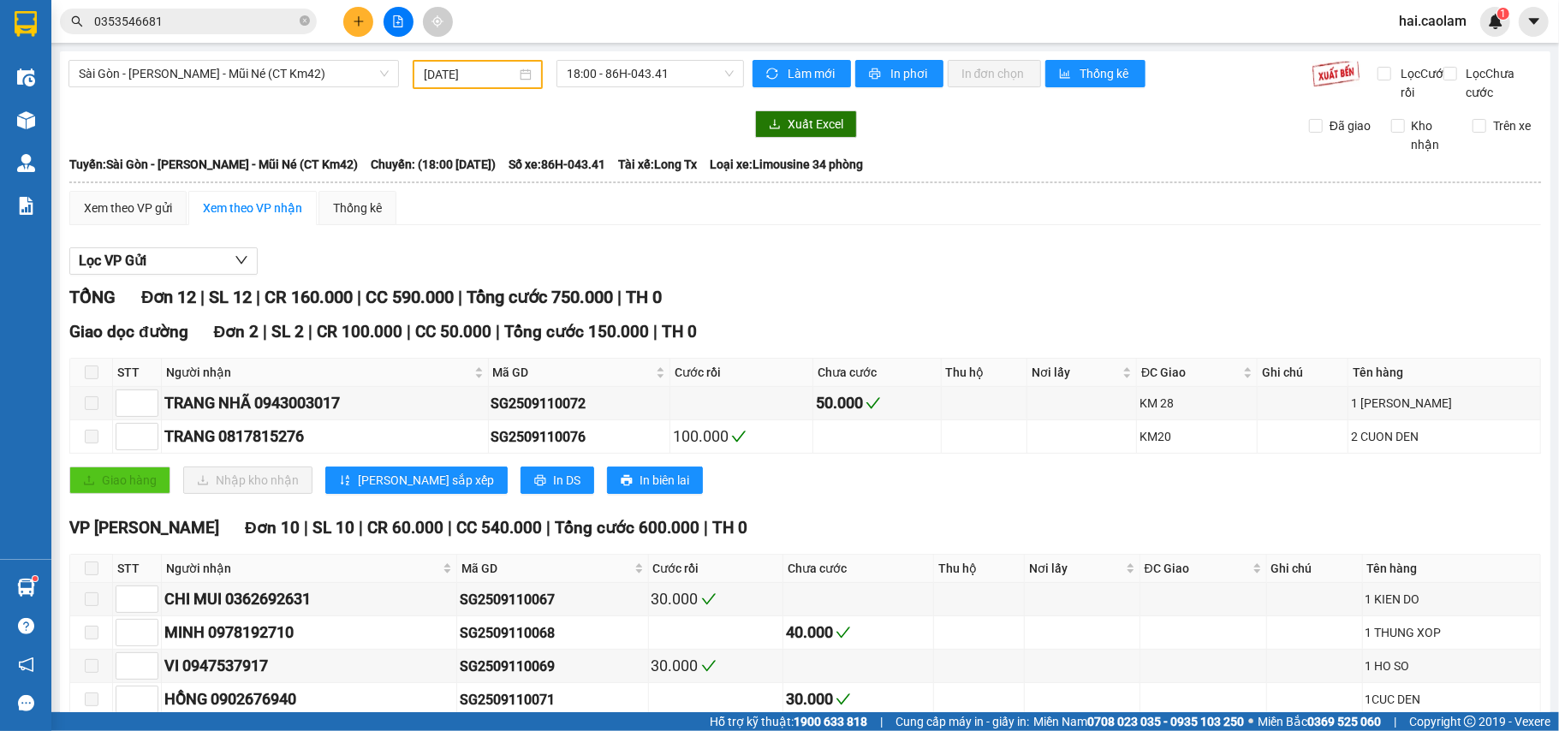
click at [233, 15] on input "0353546681" at bounding box center [195, 21] width 202 height 19
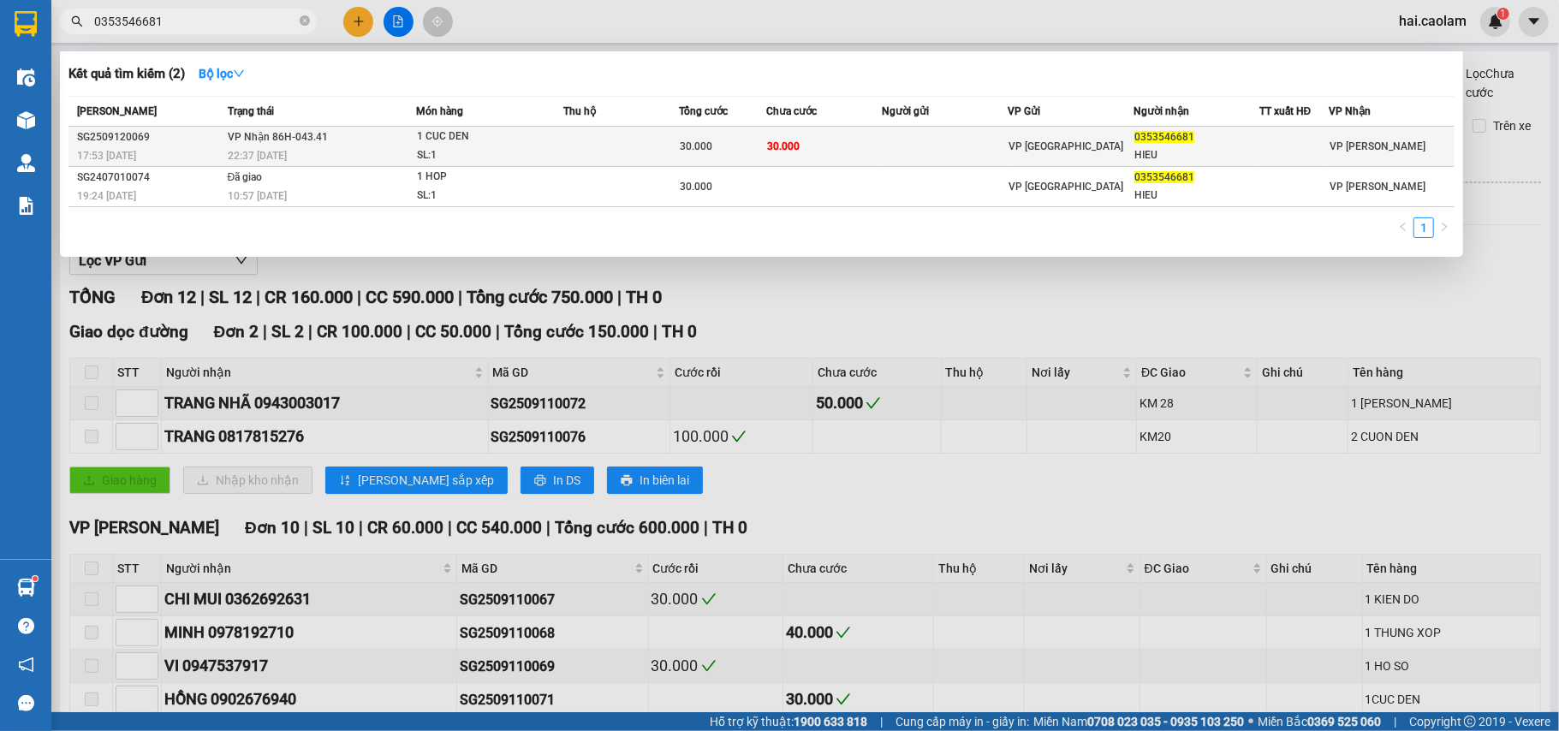
click at [1092, 135] on td "VP [GEOGRAPHIC_DATA]" at bounding box center [1071, 147] width 126 height 40
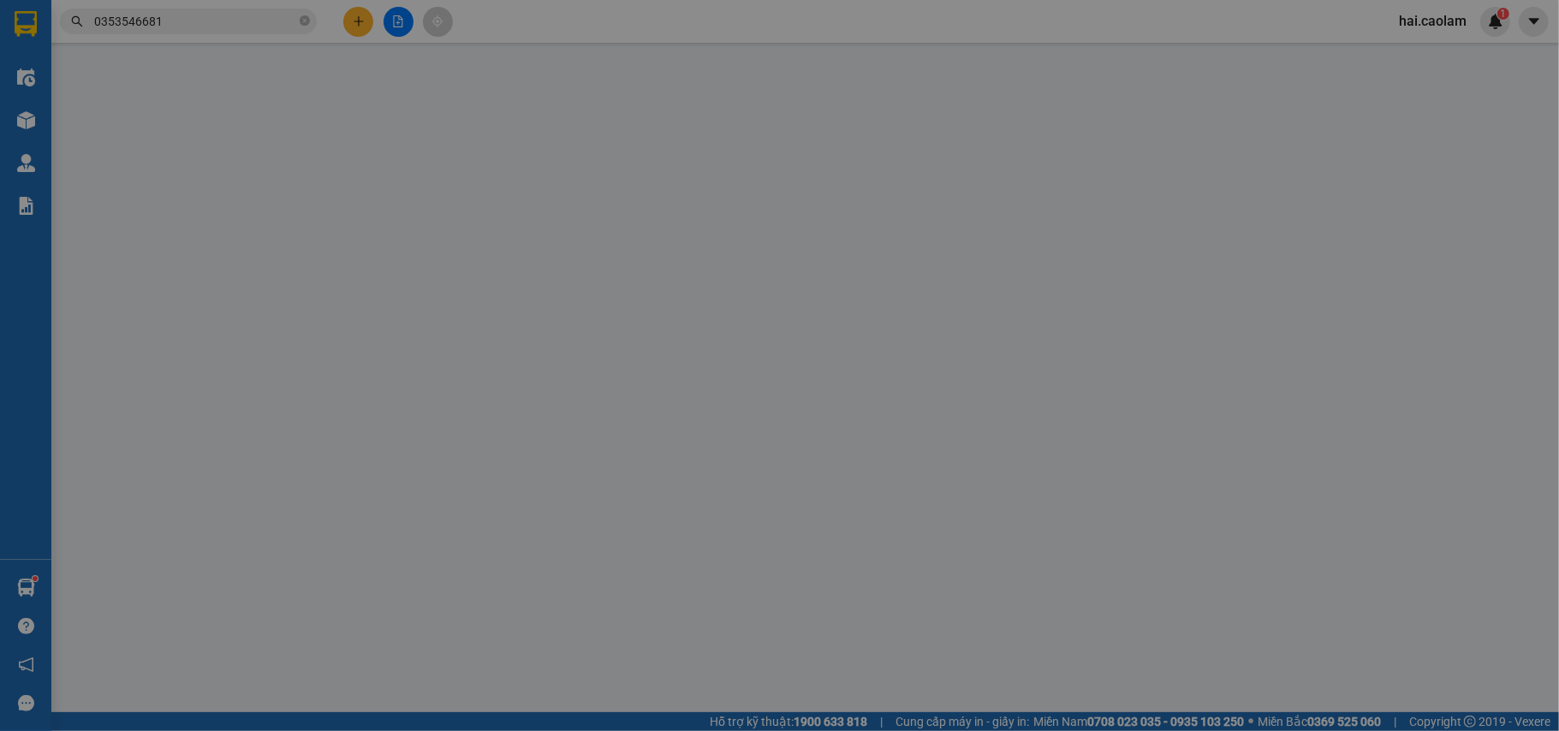
type input "0353546681"
type input "HIEU"
type input "30.000"
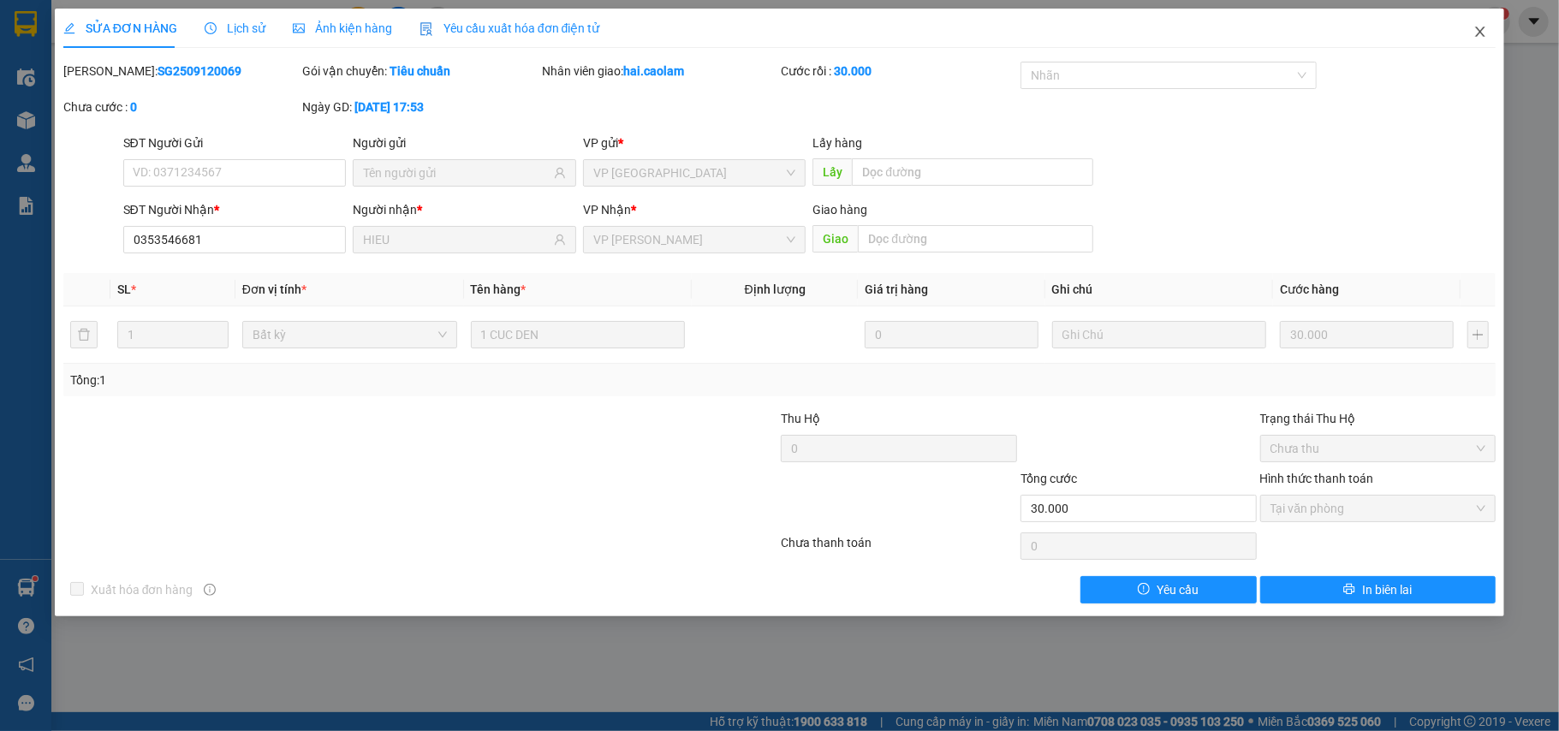
click at [1487, 34] on icon "close" at bounding box center [1480, 32] width 14 height 14
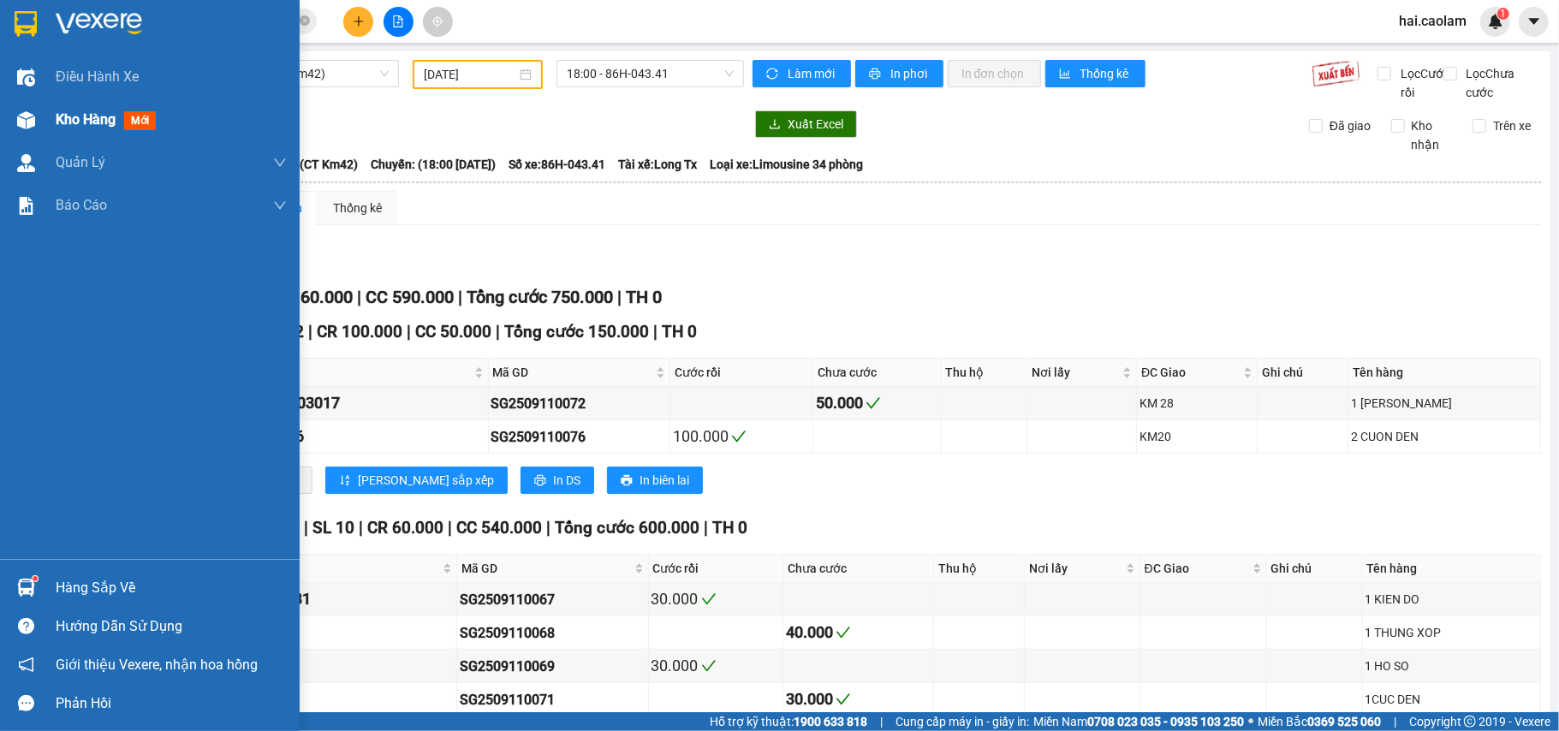
click at [175, 110] on div "Kho hàng mới" at bounding box center [171, 119] width 231 height 43
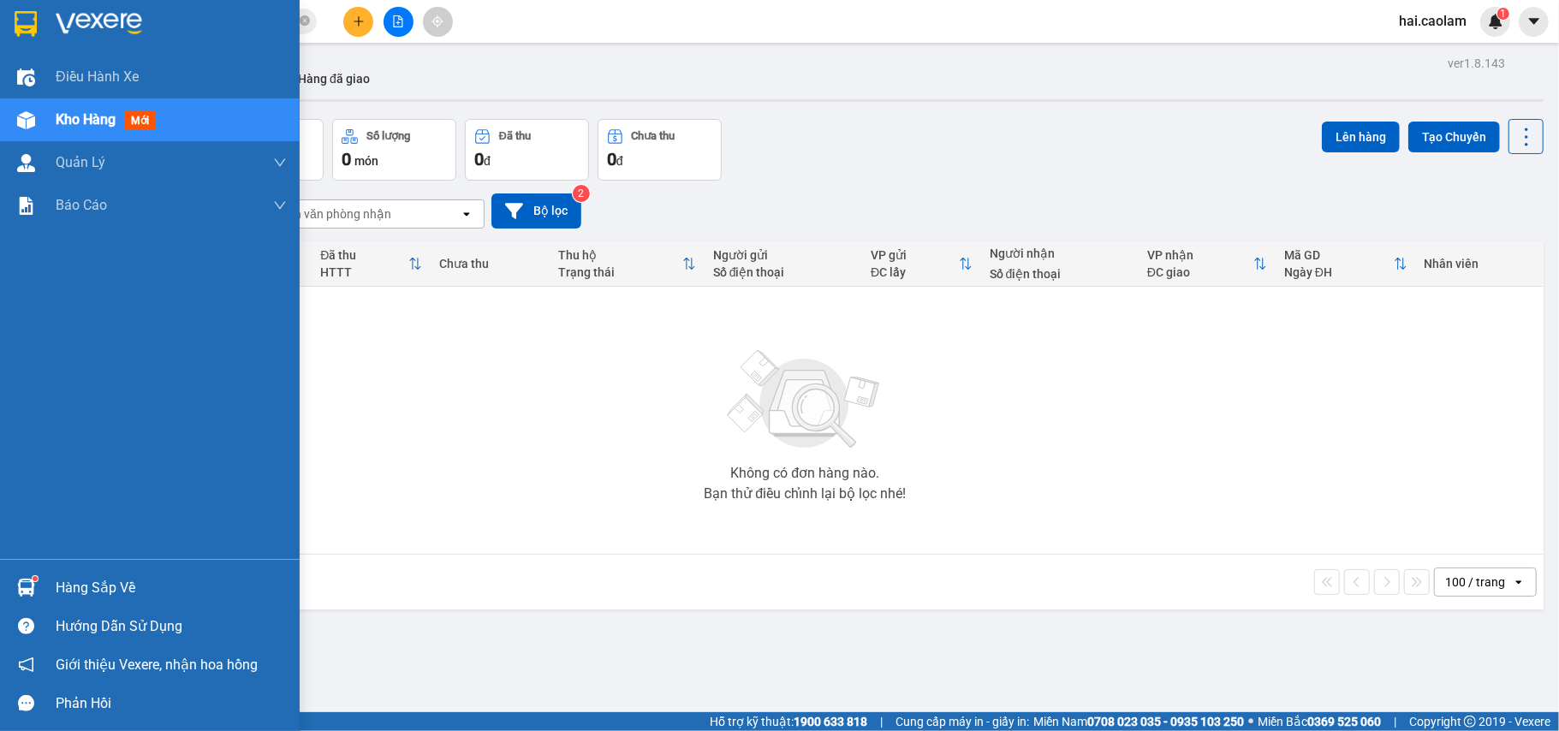
click at [132, 586] on div "Hàng sắp về" at bounding box center [171, 588] width 231 height 26
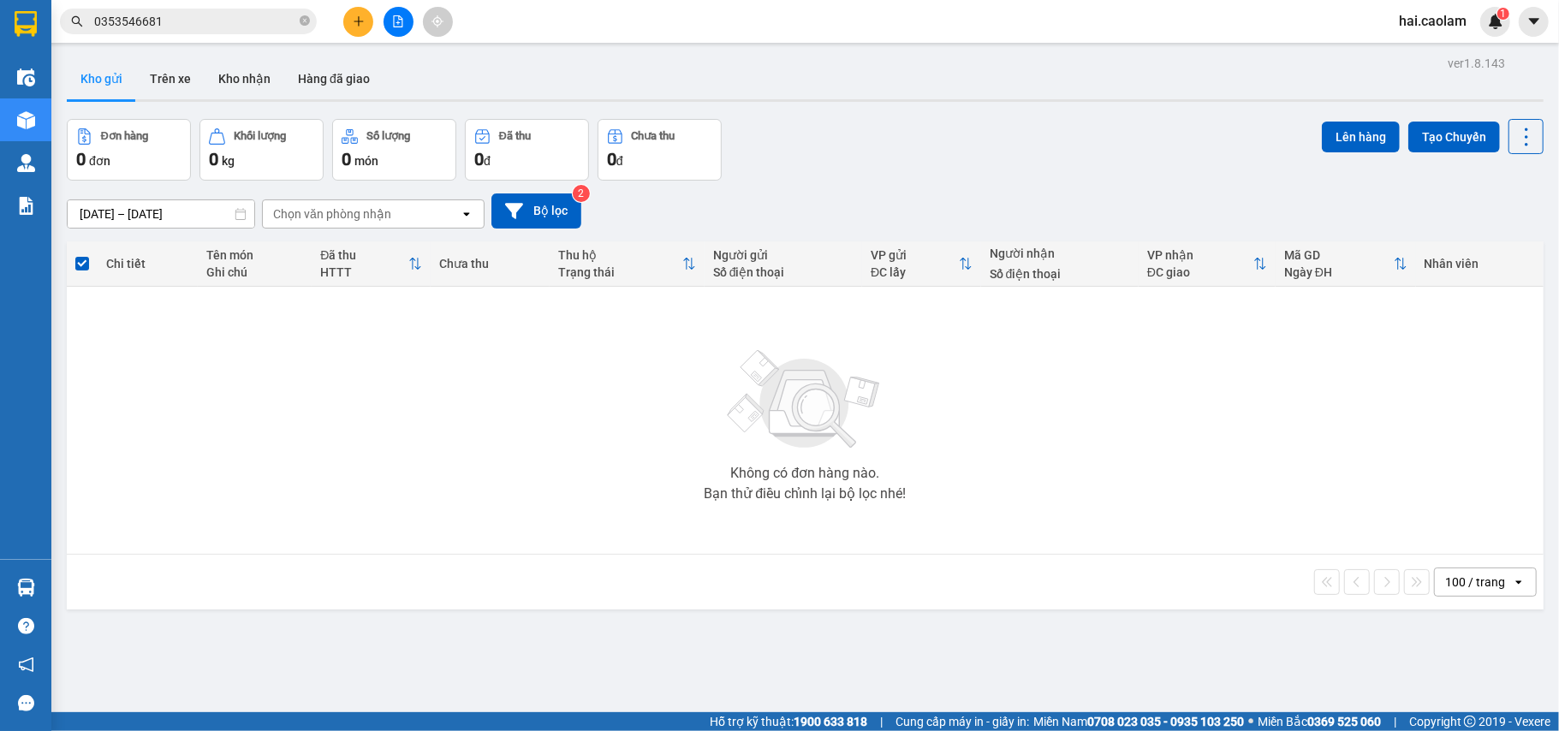
click at [303, 404] on section "Kết quả tìm kiếm ( 2 ) Bộ lọc Mã ĐH Trạng thái Món hàng Thu hộ Tổng cước Chưa c…" at bounding box center [779, 365] width 1559 height 731
click at [231, 21] on input "0353546681" at bounding box center [195, 21] width 202 height 19
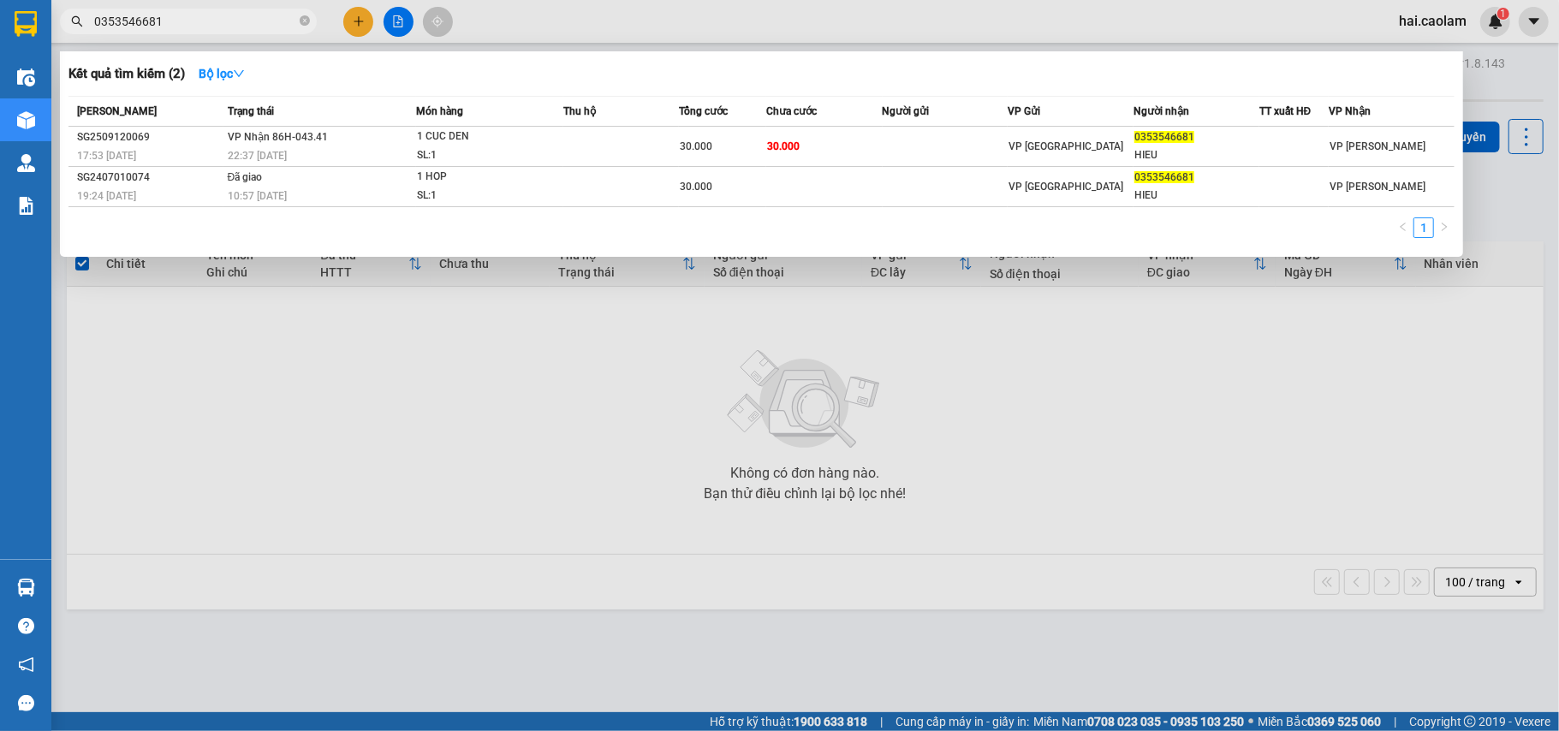
click at [915, 124] on th "Người gửi" at bounding box center [946, 112] width 126 height 30
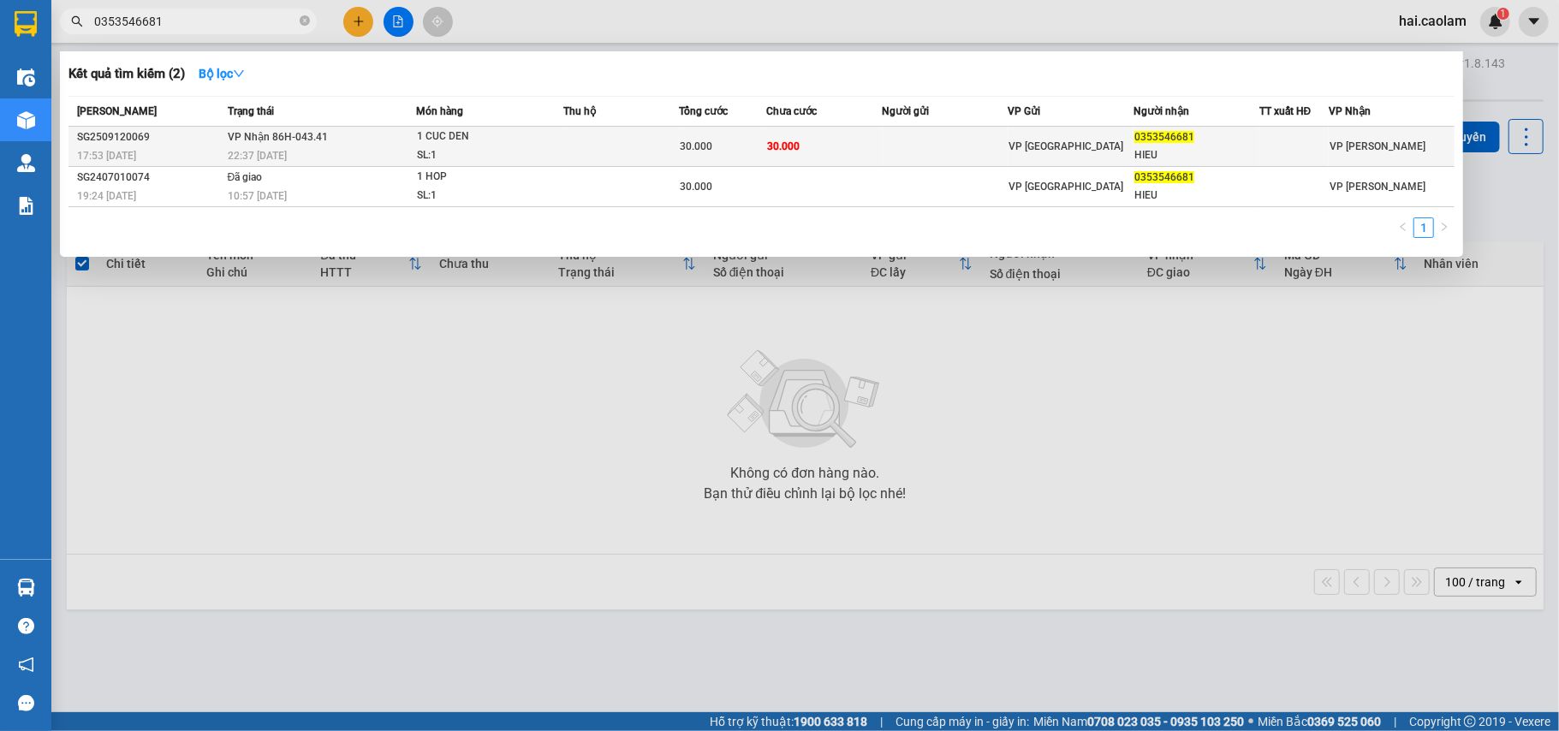
click at [916, 134] on td at bounding box center [946, 147] width 126 height 40
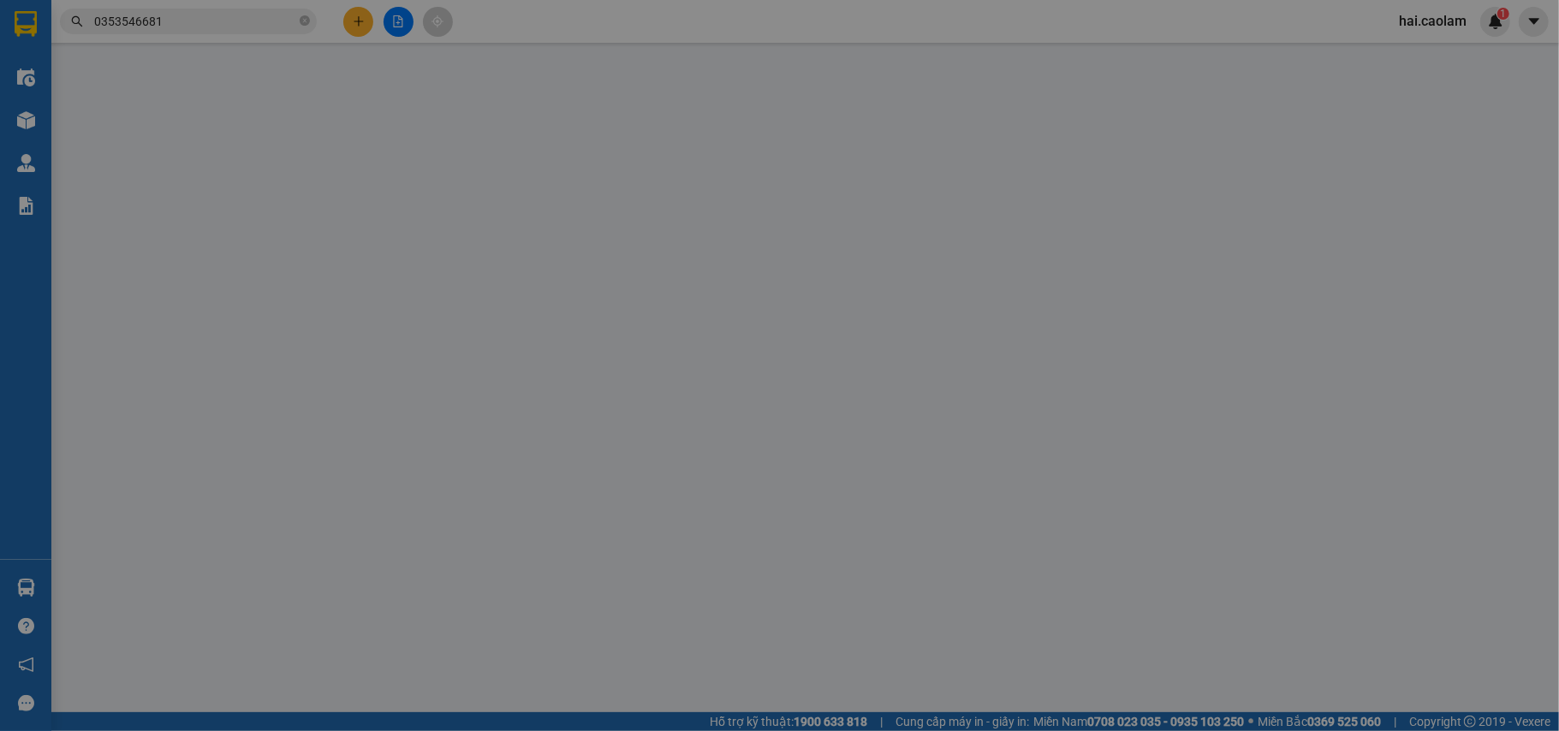
type input "0353546681"
type input "HIEU"
type input "30.000"
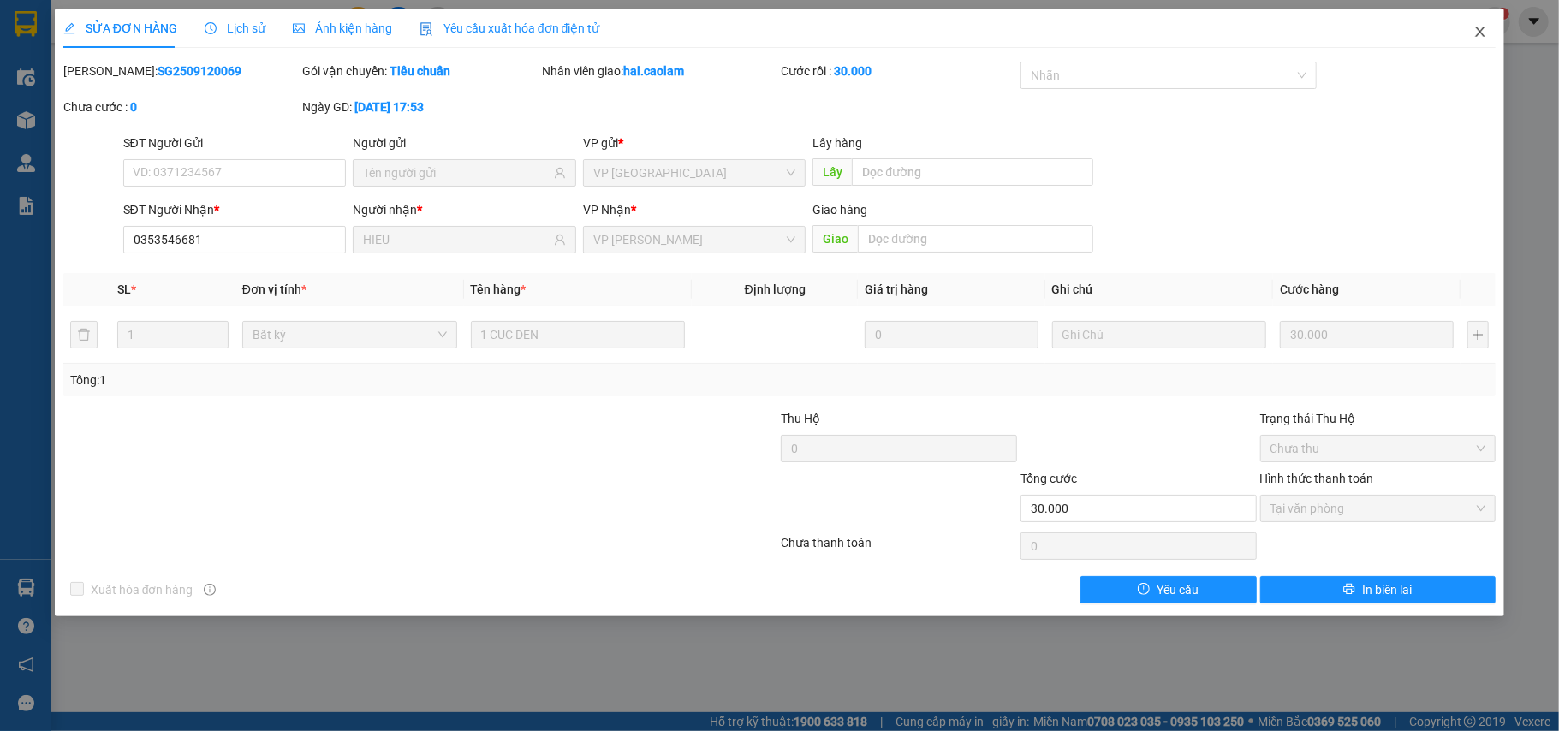
click at [1487, 35] on icon "close" at bounding box center [1480, 32] width 14 height 14
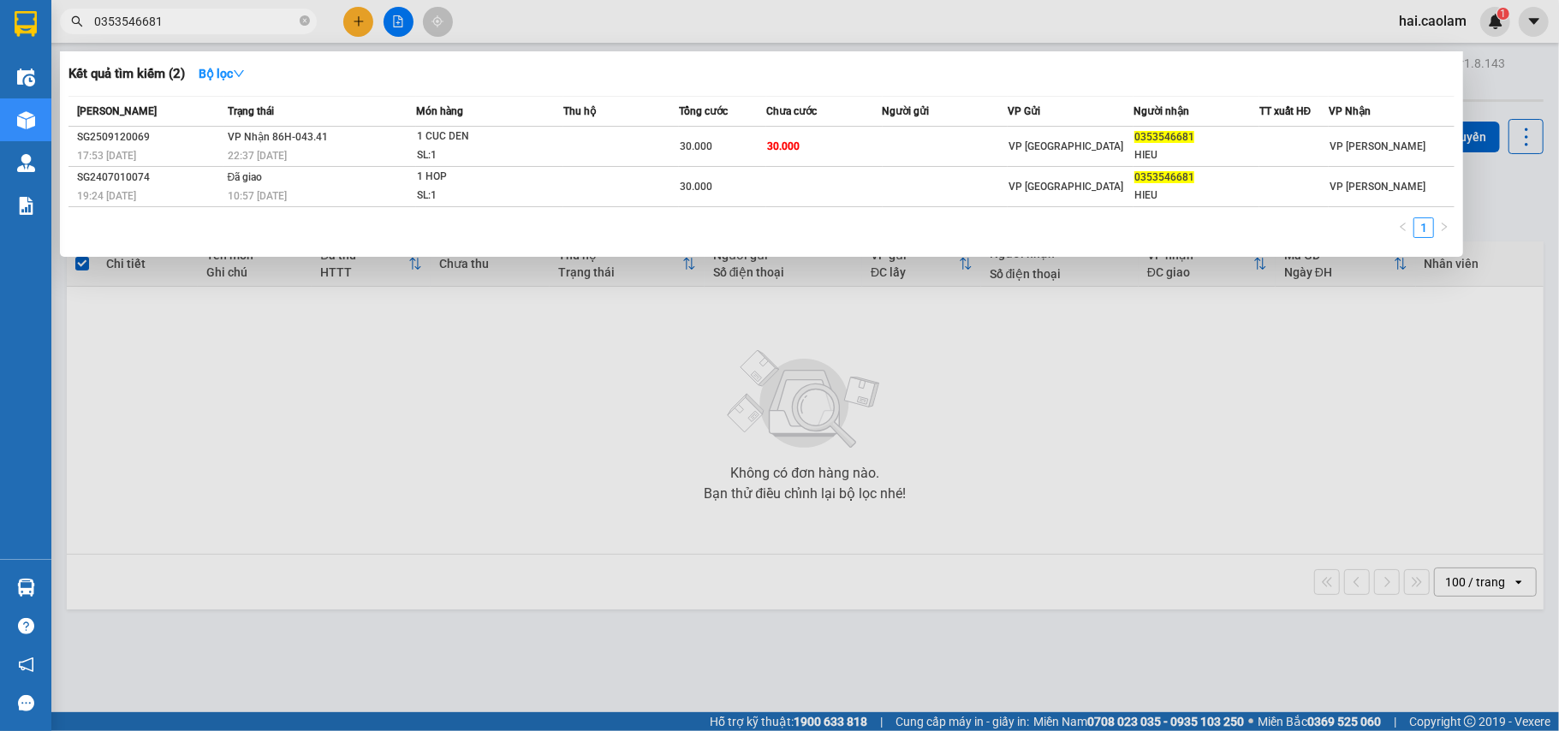
click at [217, 12] on input "0353546681" at bounding box center [195, 21] width 202 height 19
click at [401, 28] on div at bounding box center [779, 365] width 1559 height 731
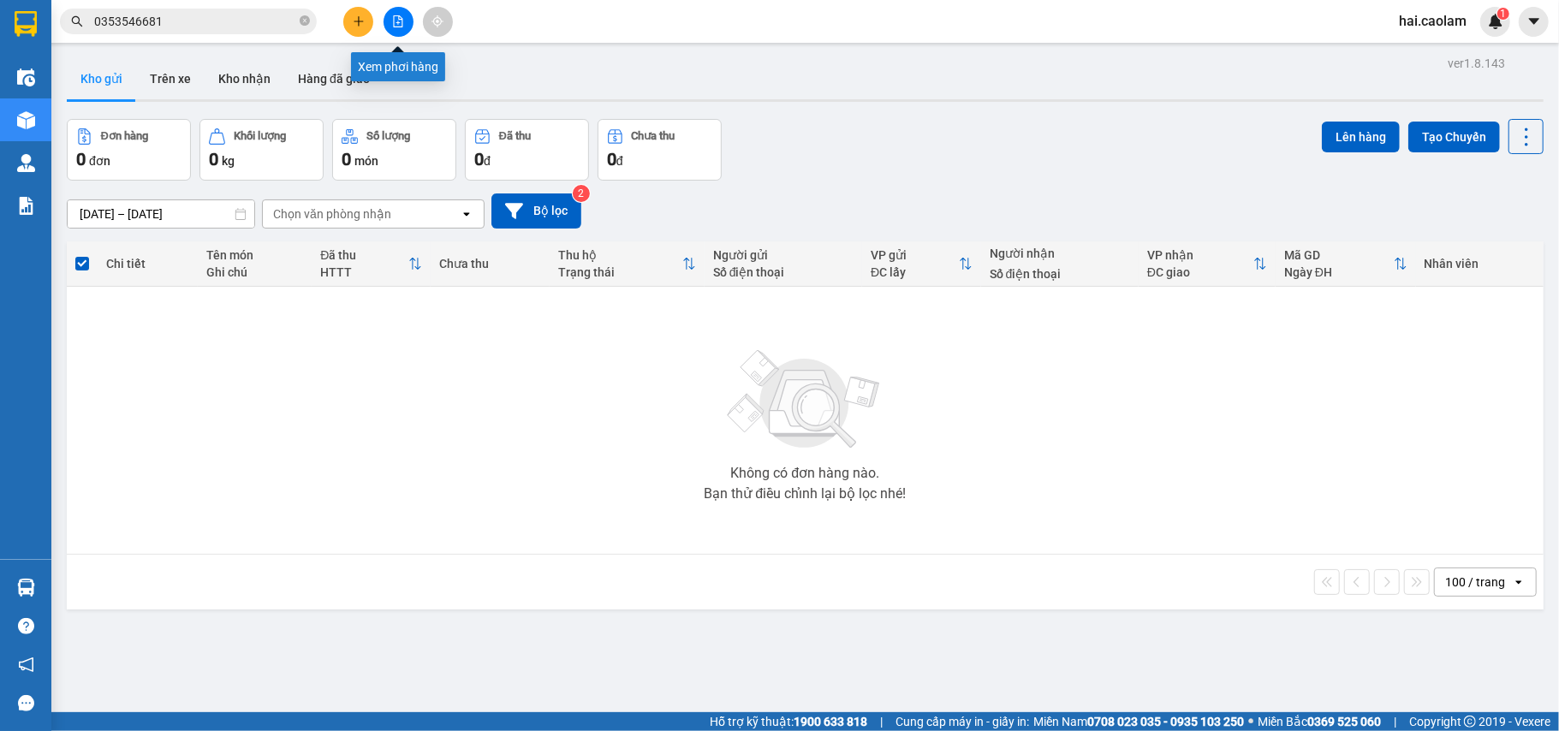
click at [398, 24] on icon "file-add" at bounding box center [398, 21] width 9 height 12
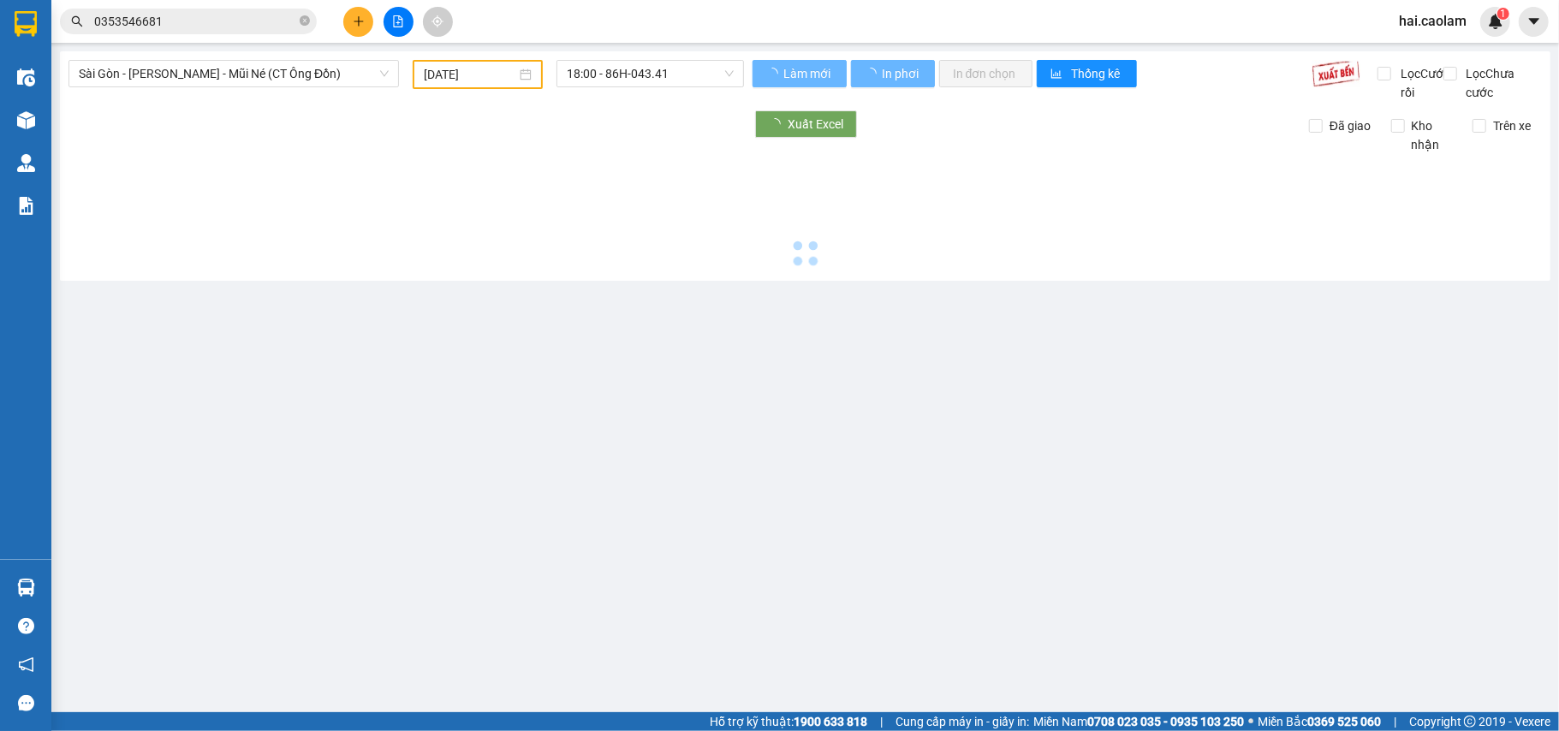
type input "[DATE]"
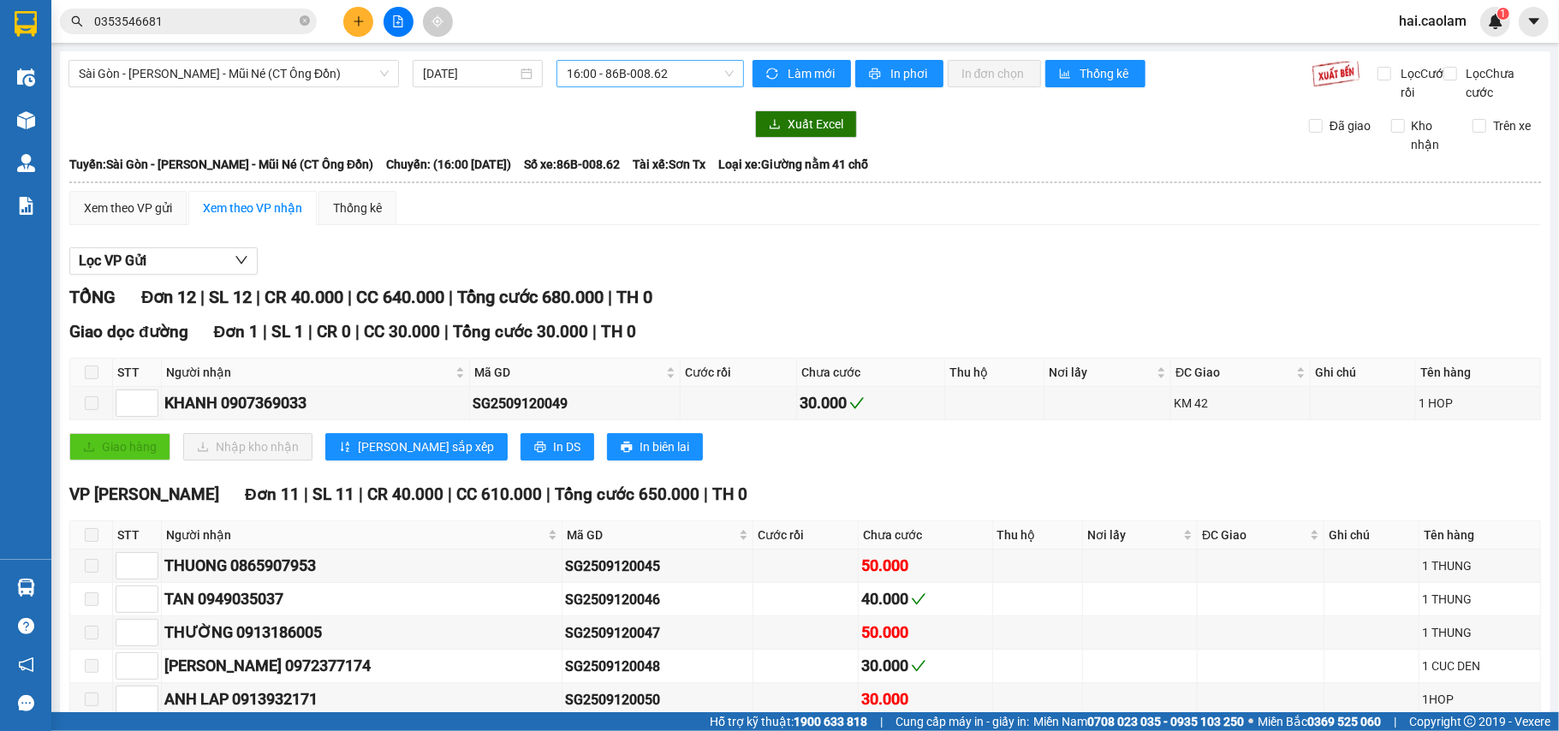
click at [633, 76] on span "16:00 - 86B-008.62" at bounding box center [650, 74] width 167 height 26
click at [220, 77] on span "Sài Gòn - [PERSON_NAME] - Mũi Né (CT Ông Đồn)" at bounding box center [234, 74] width 310 height 26
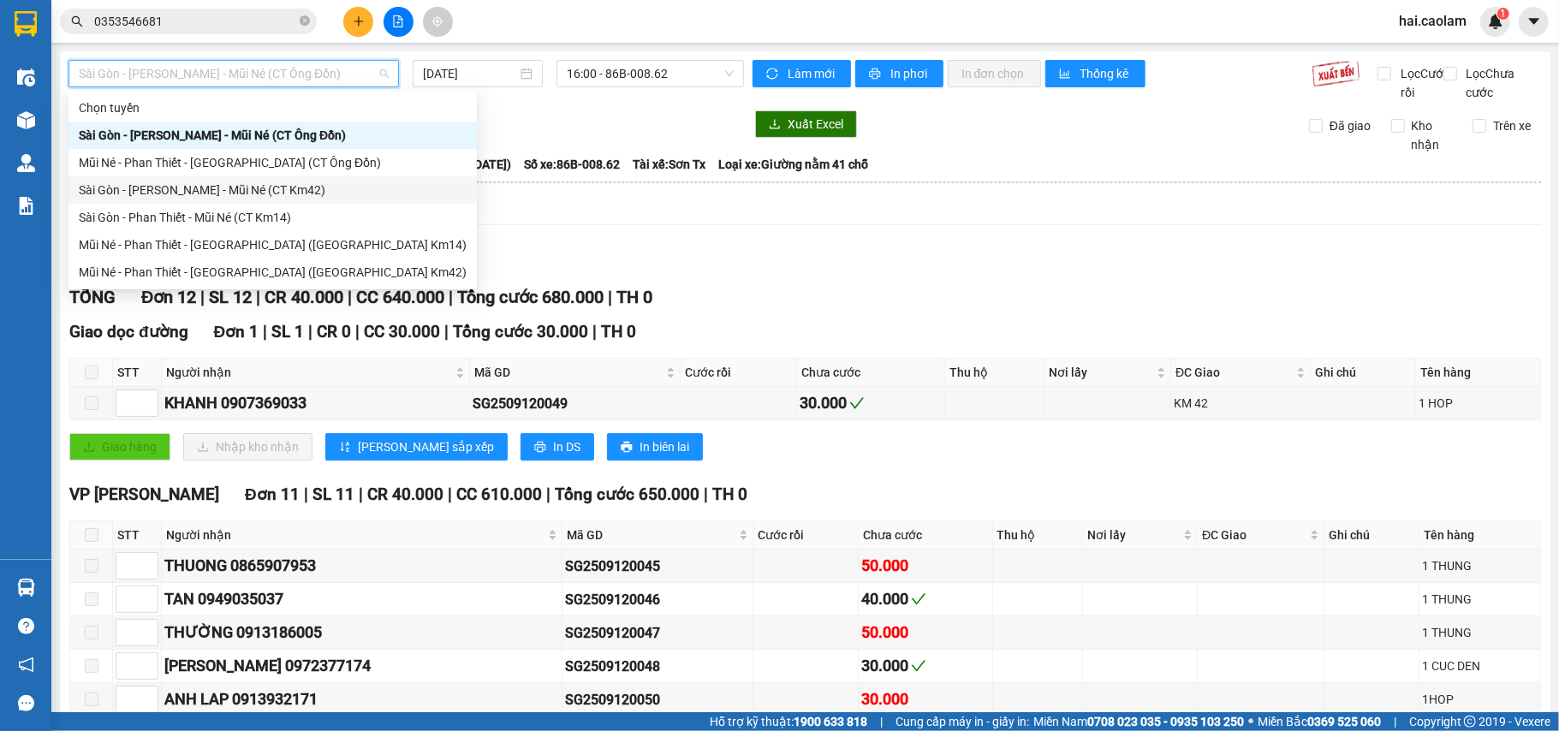
click at [315, 181] on div "Sài Gòn - [PERSON_NAME] - Mũi Né (CT Km42)" at bounding box center [273, 190] width 388 height 19
type input "[DATE]"
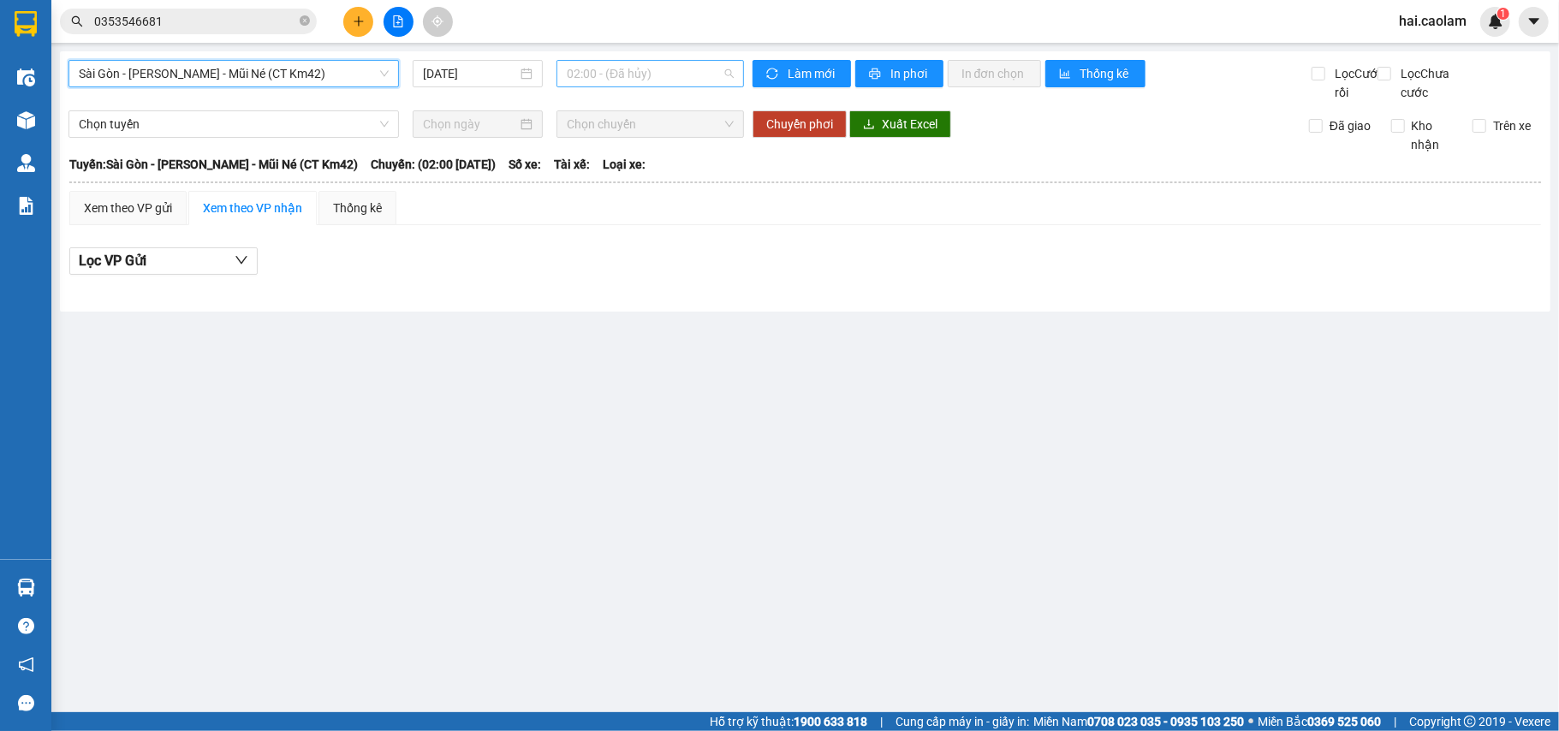
click at [690, 79] on span "02:00 - (Đã hủy)" at bounding box center [650, 74] width 167 height 26
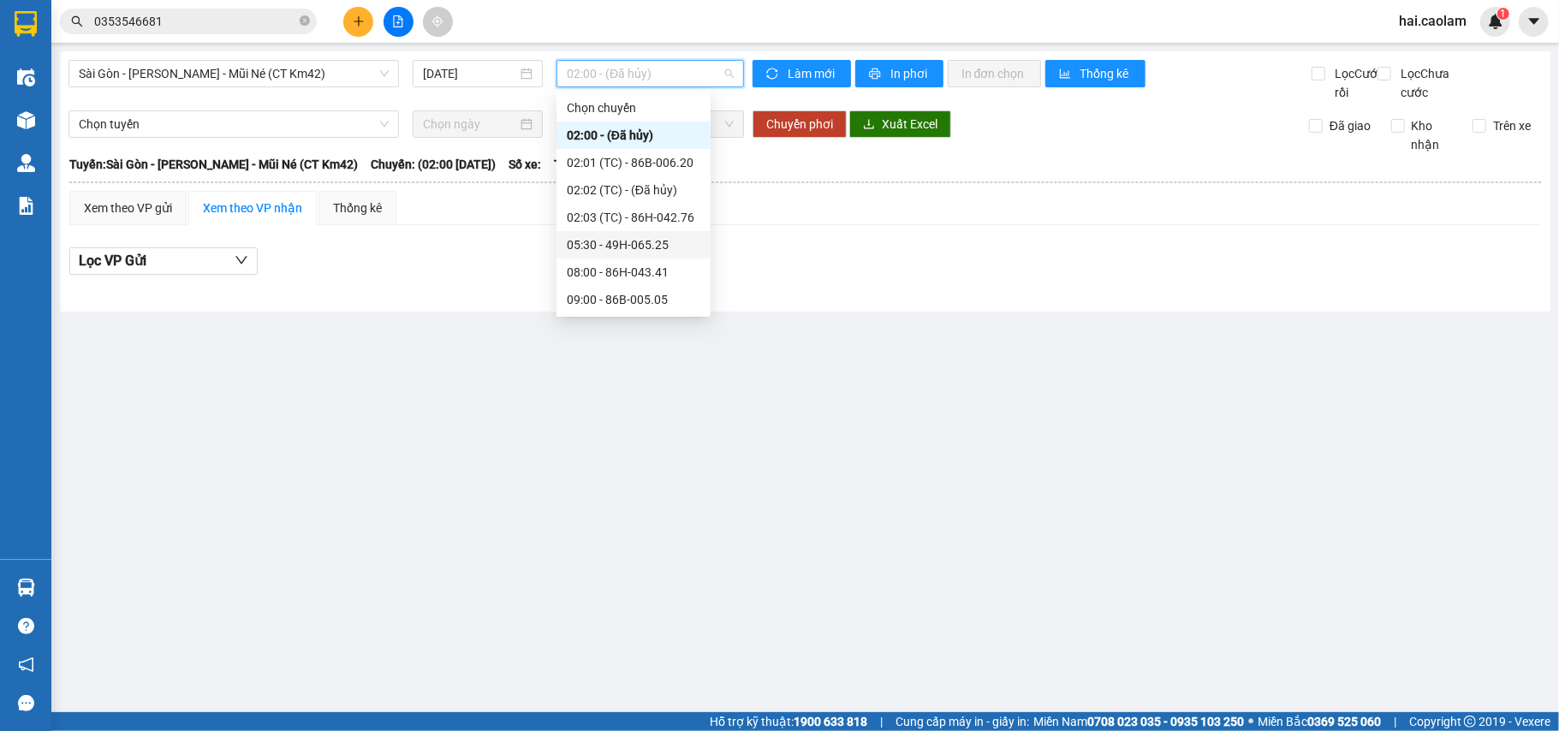
scroll to position [247, 0]
click at [621, 247] on div "18:00 - 86H-043.41" at bounding box center [634, 244] width 134 height 19
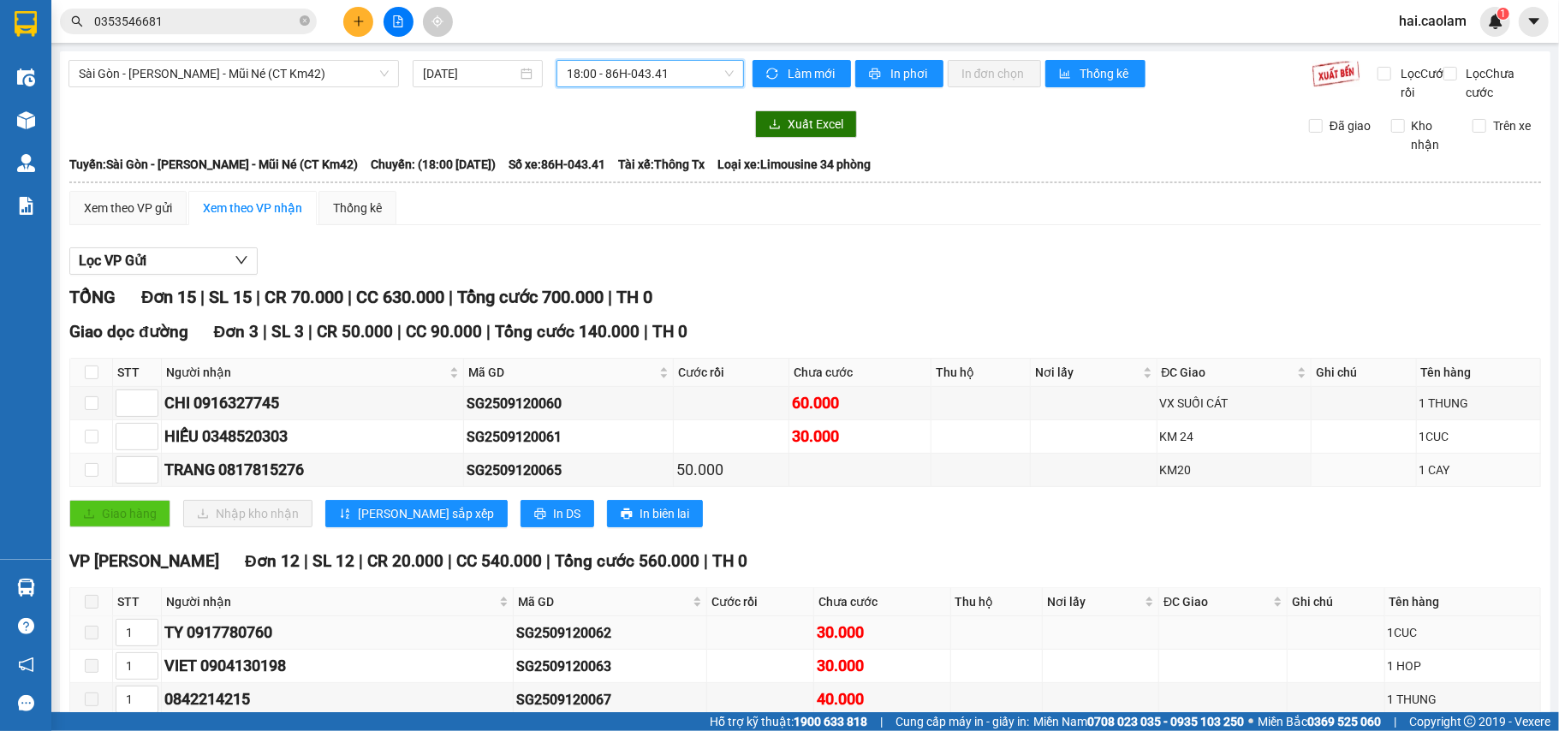
scroll to position [152, 0]
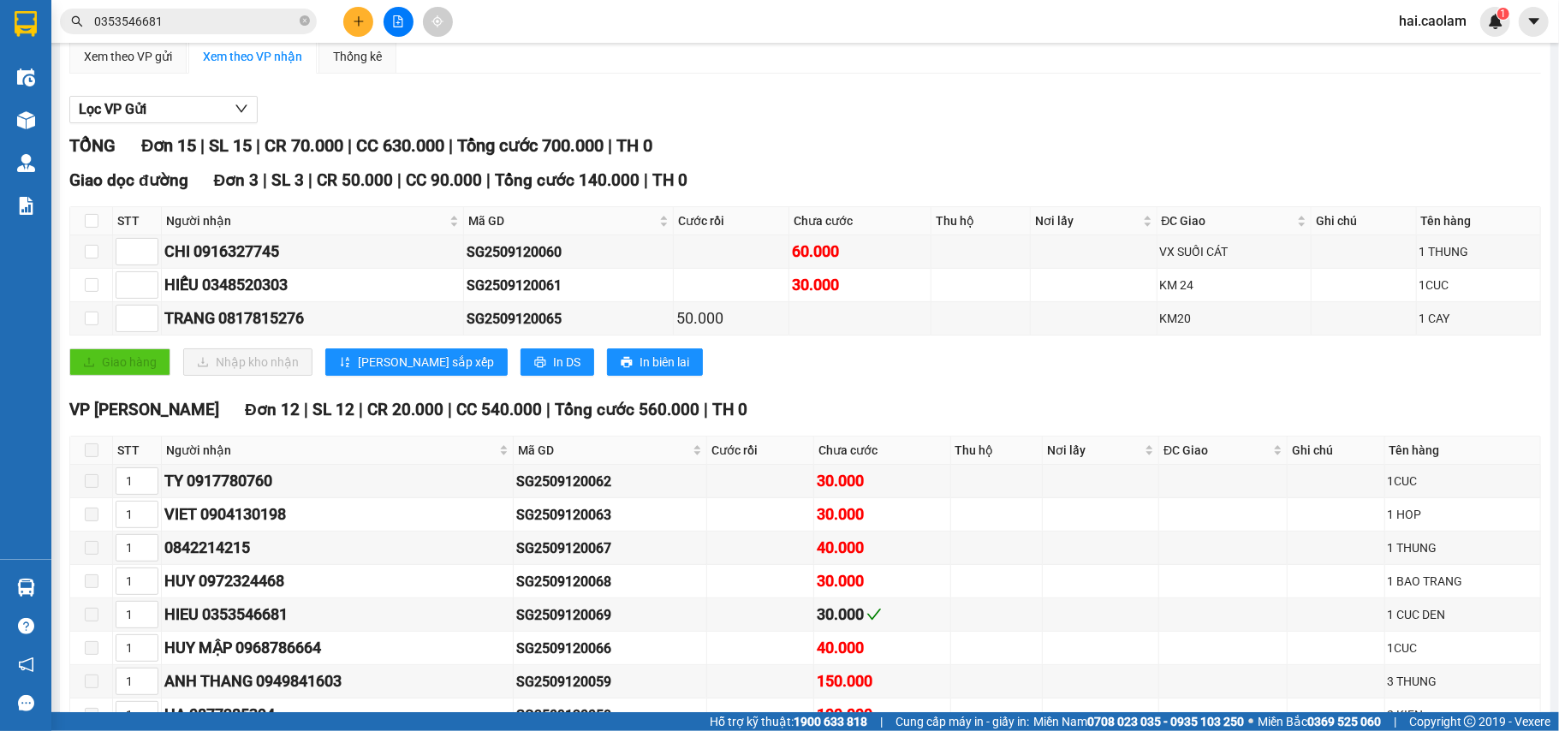
click at [94, 457] on span at bounding box center [92, 450] width 14 height 14
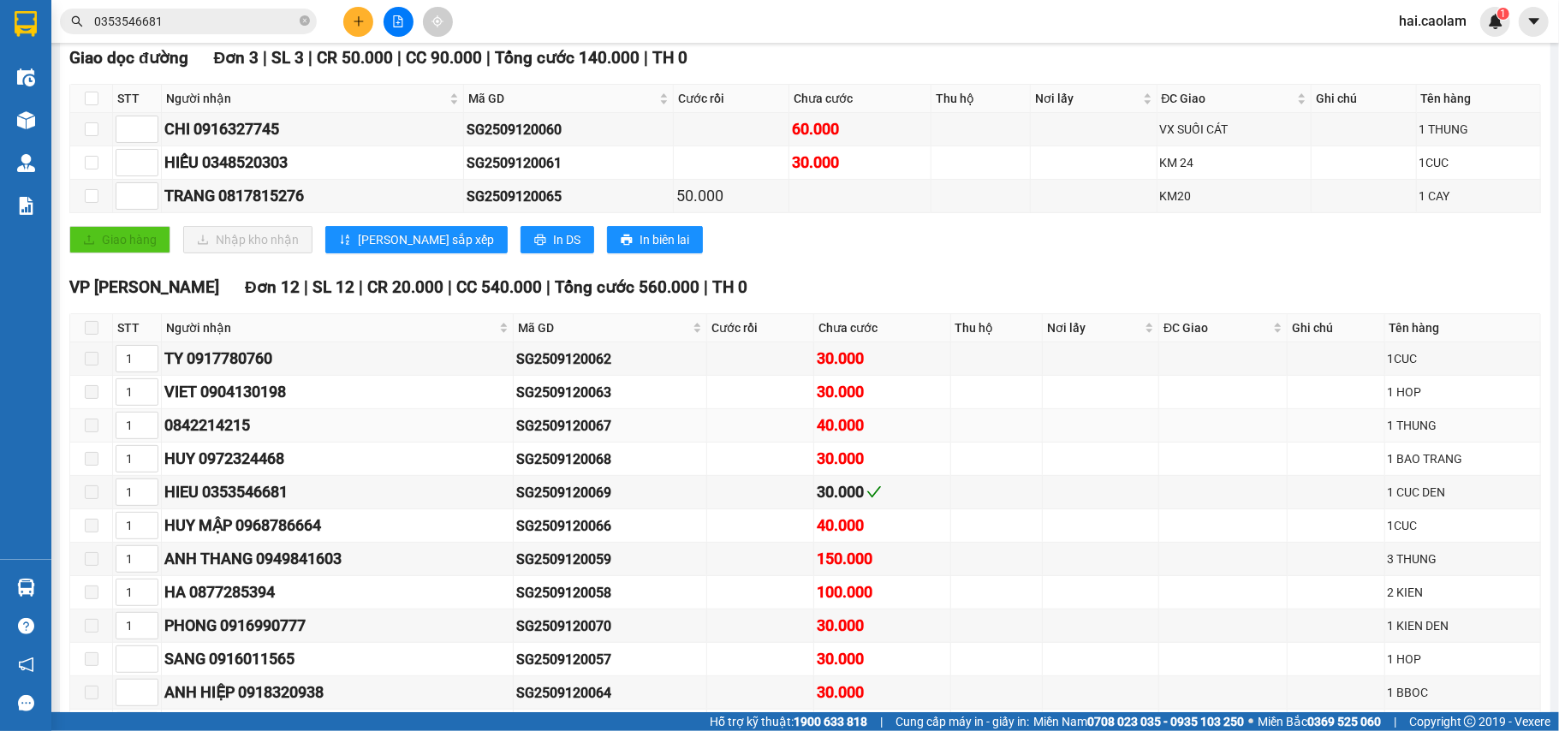
scroll to position [121, 0]
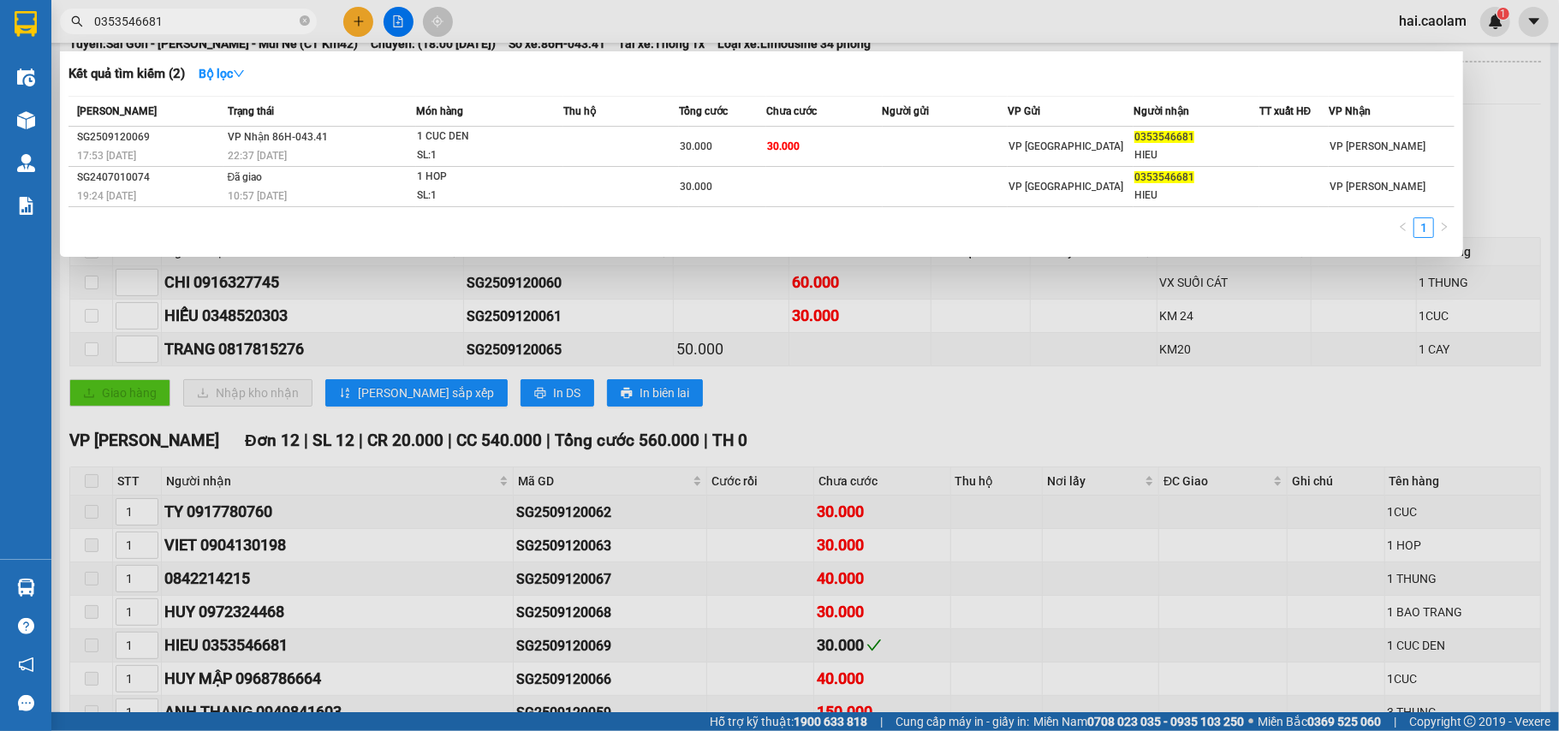
click at [250, 15] on input "0353546681" at bounding box center [195, 21] width 202 height 19
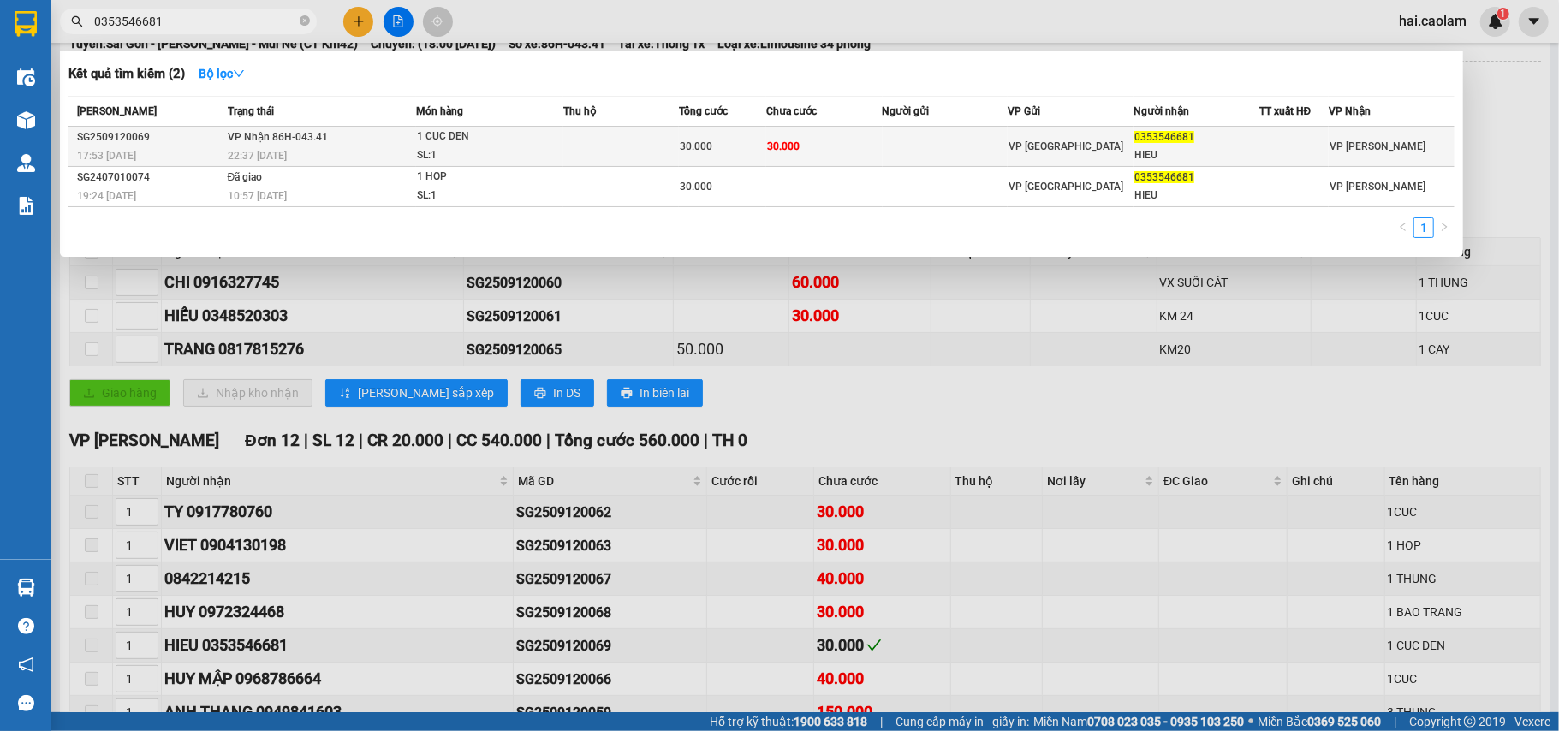
click at [680, 154] on div "30.000" at bounding box center [723, 146] width 86 height 19
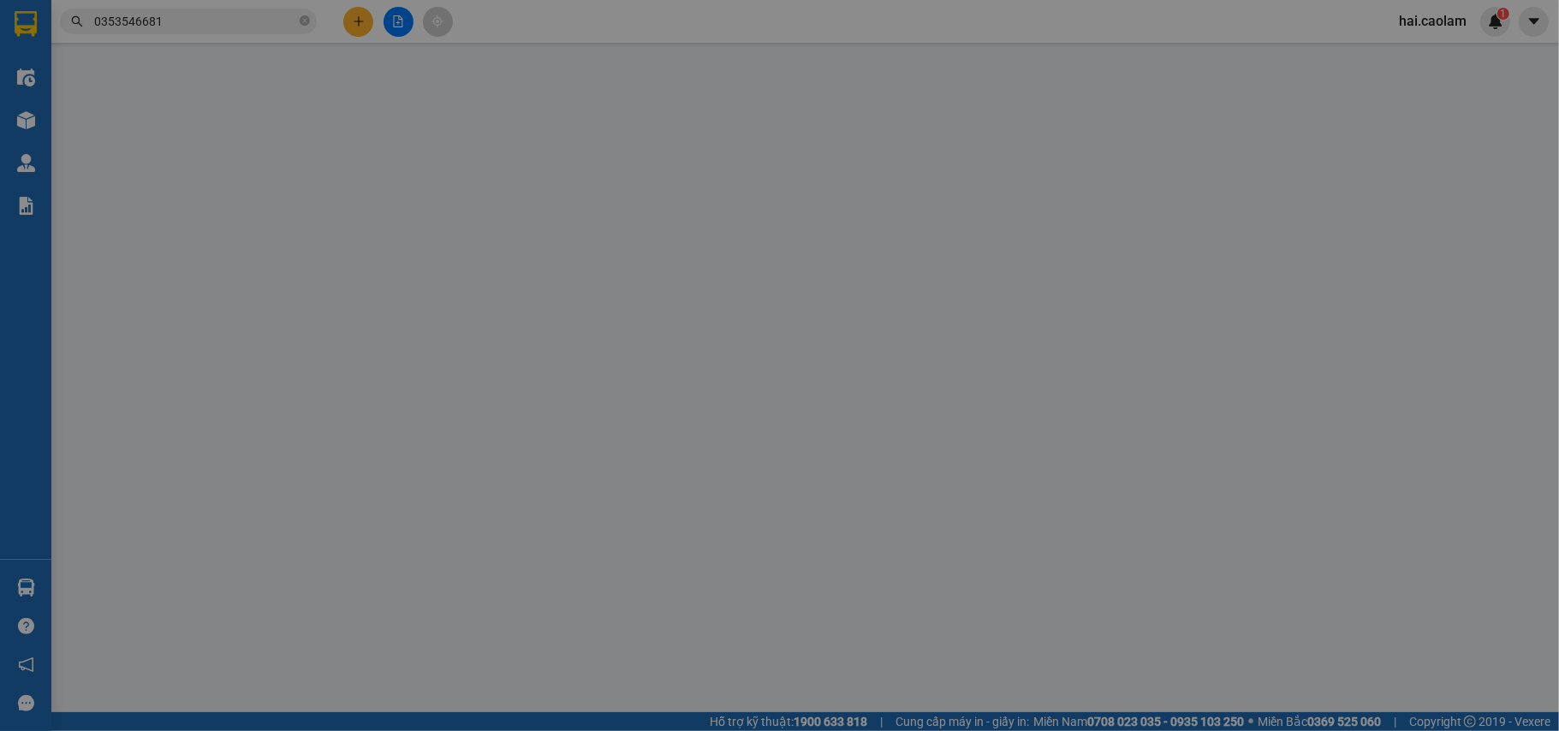
type input "0353546681"
type input "HIEU"
type input "30.000"
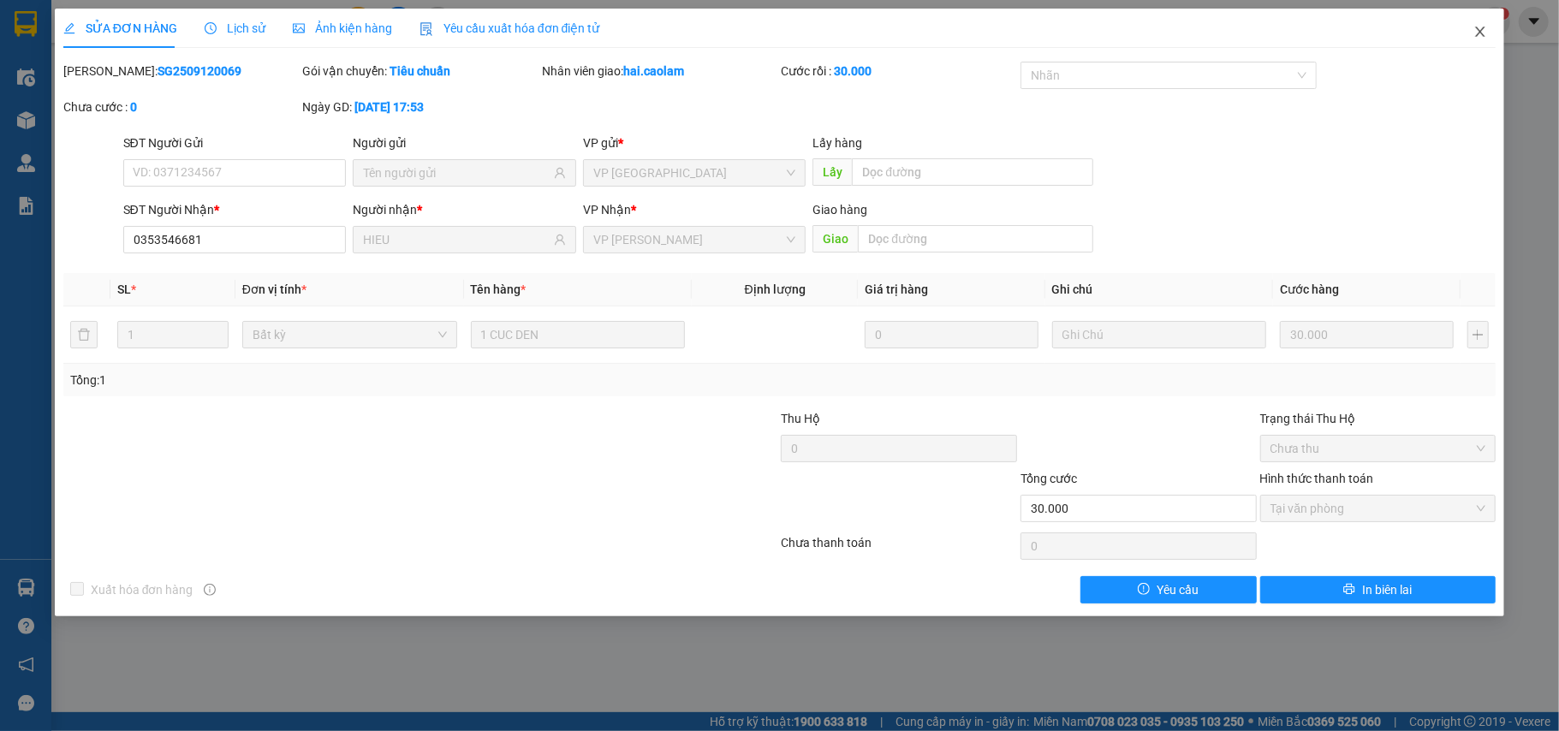
click at [1483, 33] on icon "close" at bounding box center [1480, 32] width 14 height 14
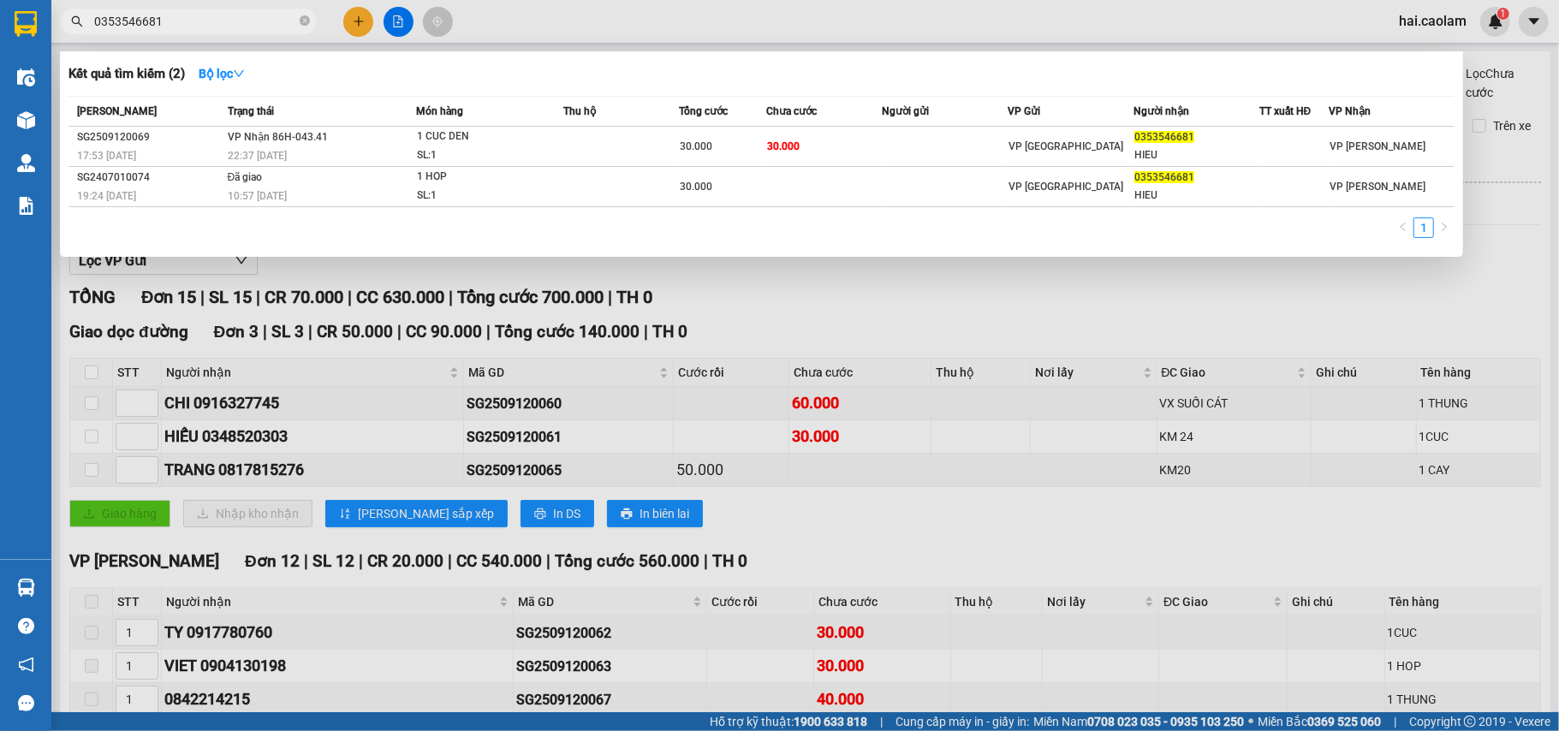
click at [262, 12] on input "0353546681" at bounding box center [195, 21] width 202 height 19
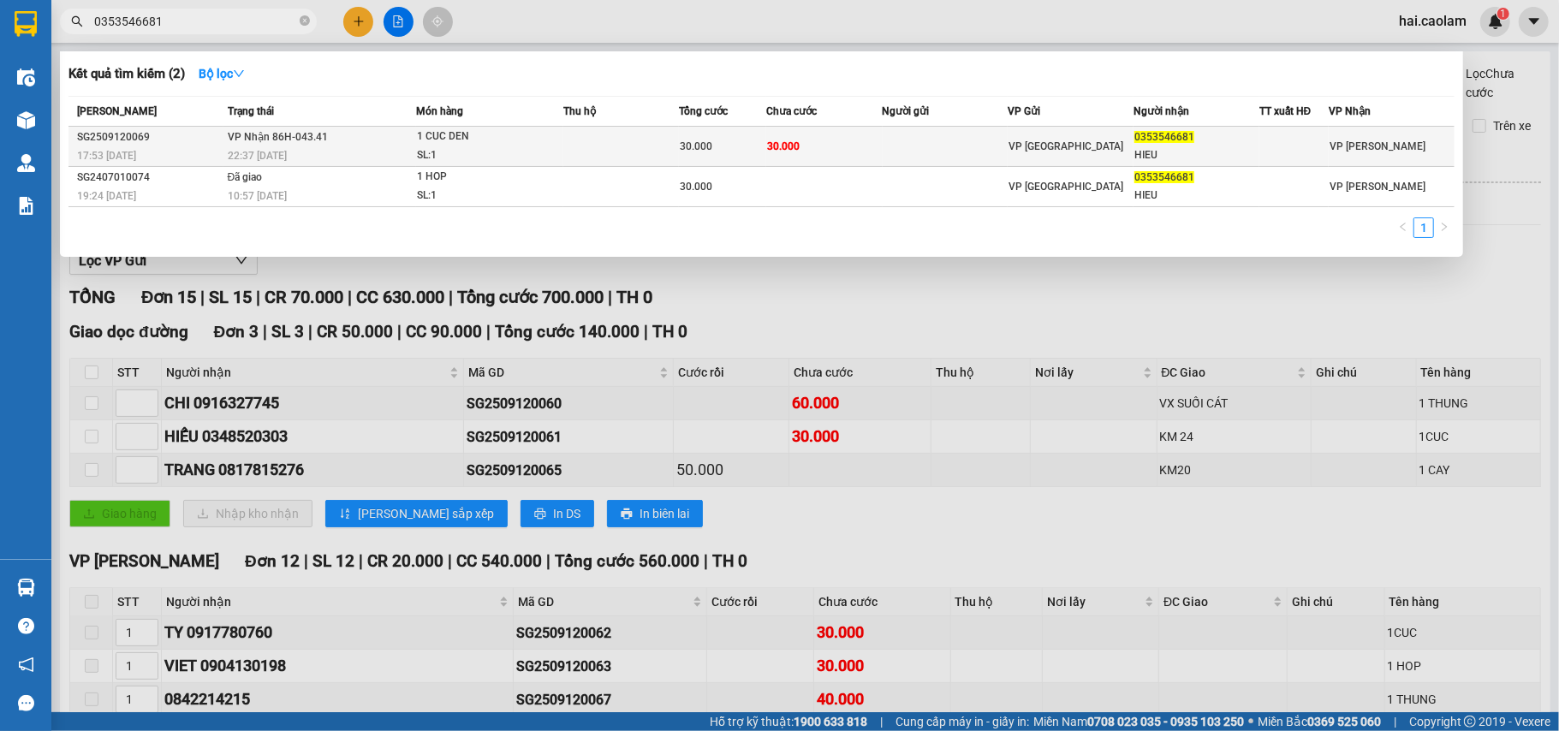
click at [713, 151] on div "30.000" at bounding box center [723, 146] width 86 height 19
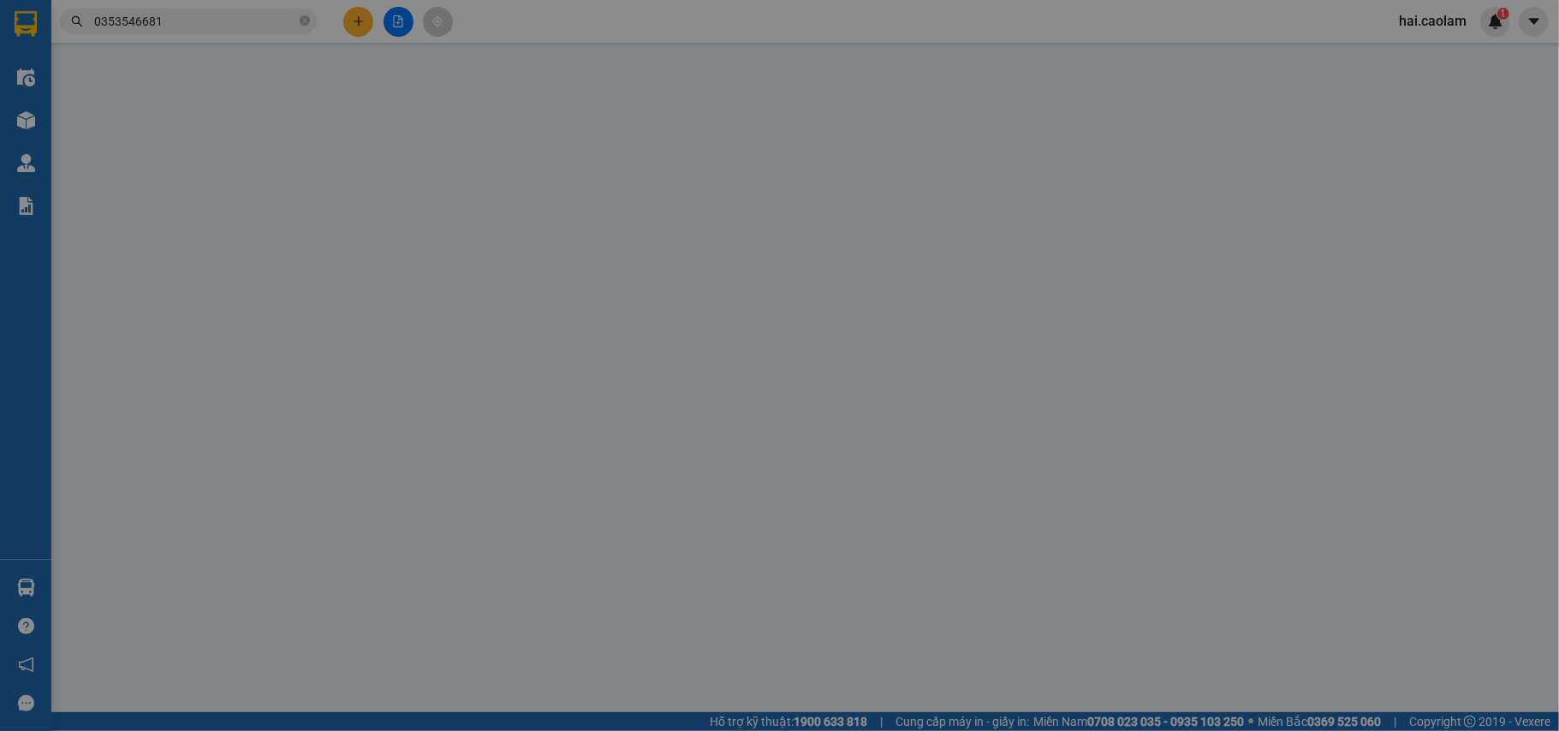
type input "0353546681"
type input "HIEU"
type input "30.000"
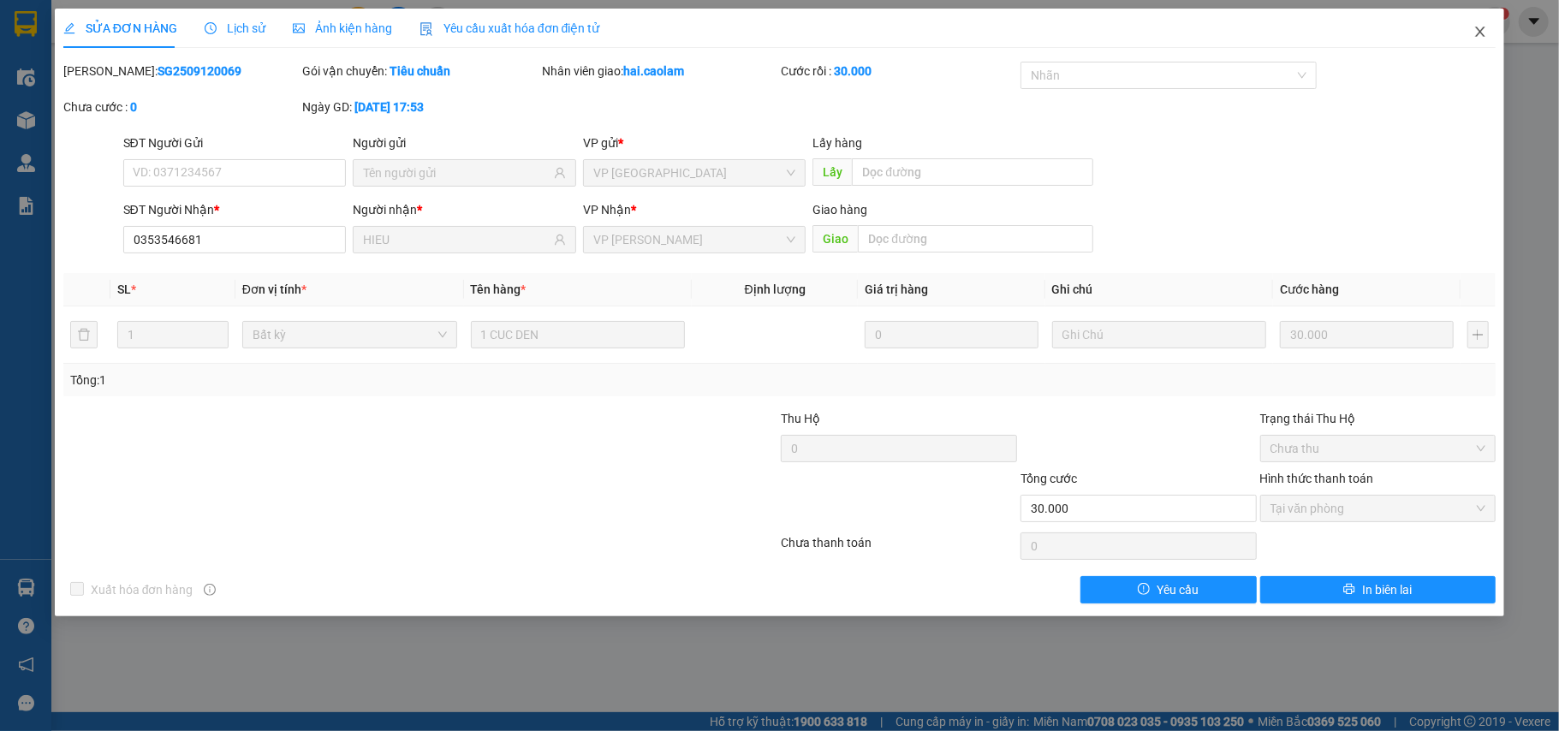
click at [1483, 39] on icon "close" at bounding box center [1480, 32] width 14 height 14
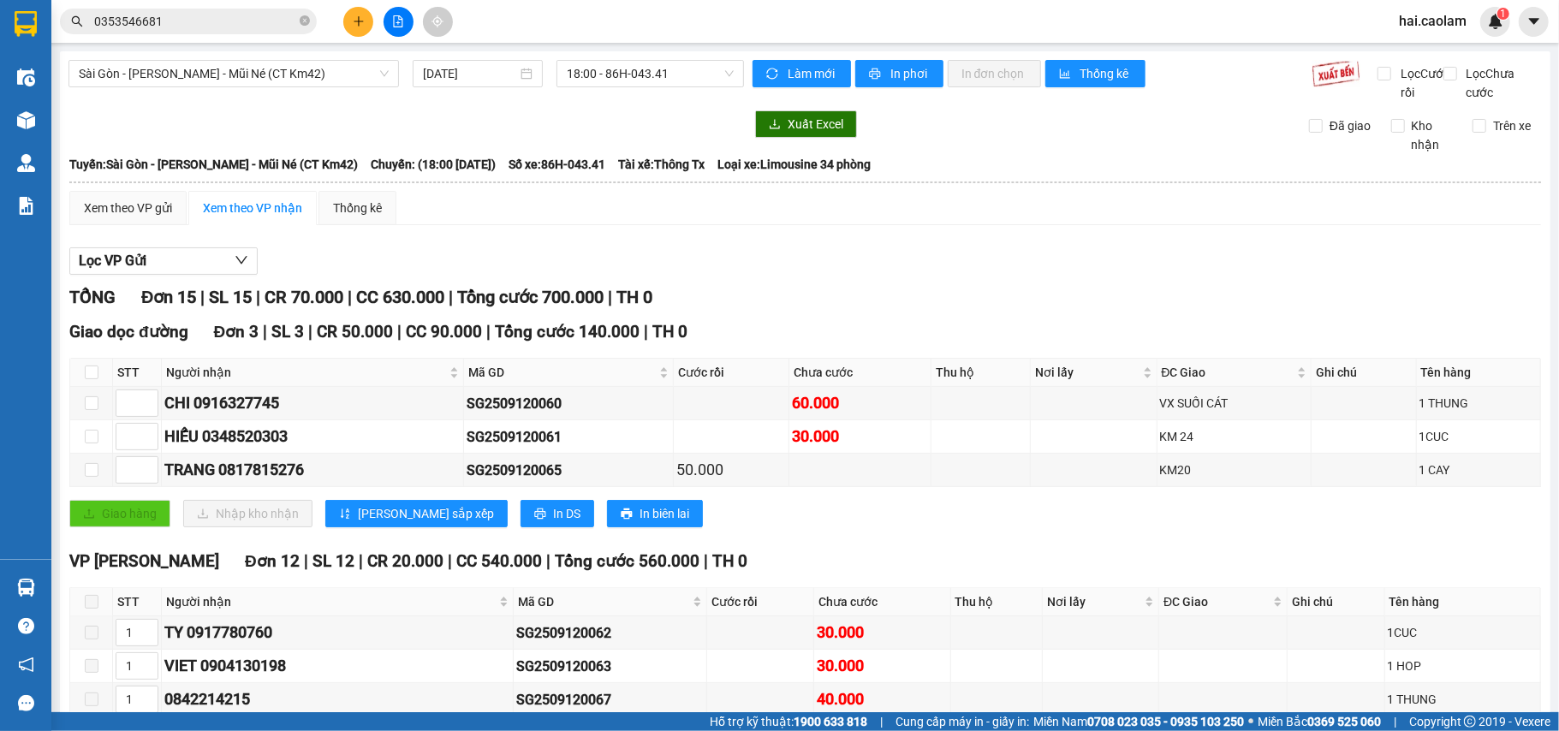
click at [1476, 21] on span "hai.caolam" at bounding box center [1432, 20] width 95 height 21
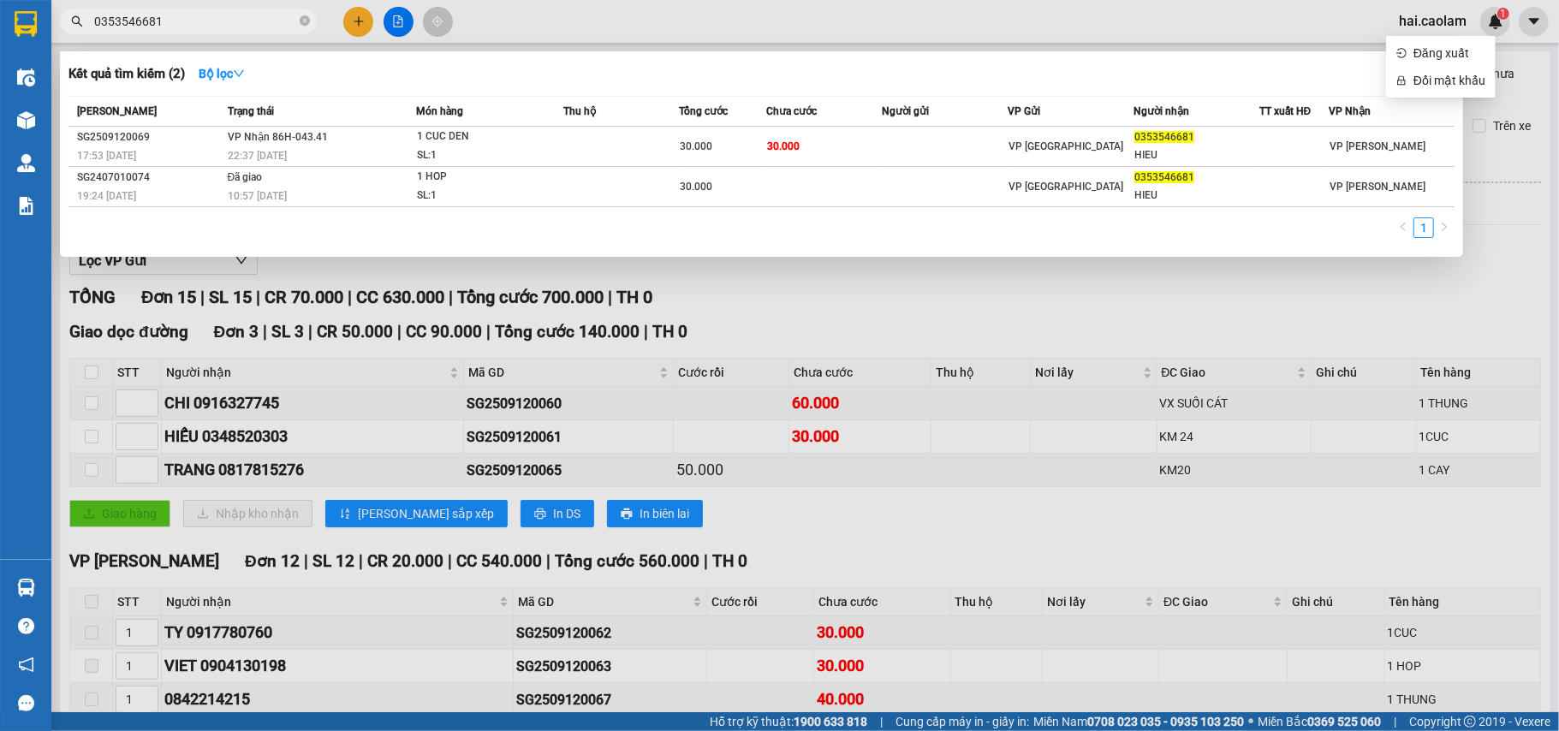
click at [267, 18] on input "0353546681" at bounding box center [195, 21] width 202 height 19
